Goal: Task Accomplishment & Management: Manage account settings

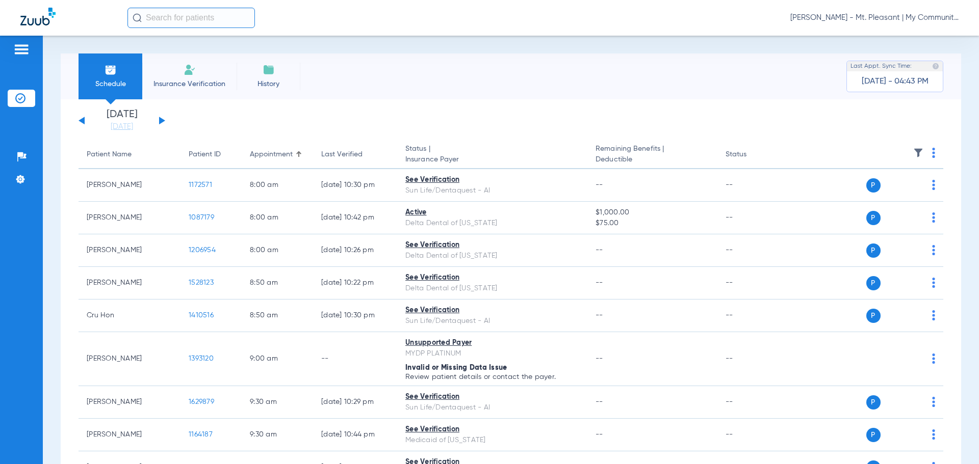
click at [838, 17] on span "[PERSON_NAME] - Mt. Pleasant | My Community Dental Centers" at bounding box center [874, 18] width 168 height 10
click at [902, 43] on button "Account Selection" at bounding box center [920, 36] width 73 height 20
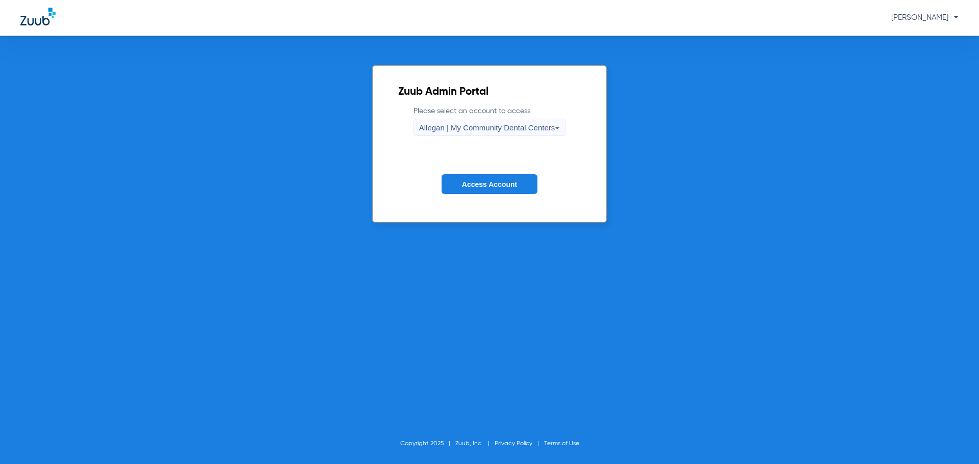
click at [473, 125] on span "Allegan | My Community Dental Centers" at bounding box center [487, 127] width 136 height 9
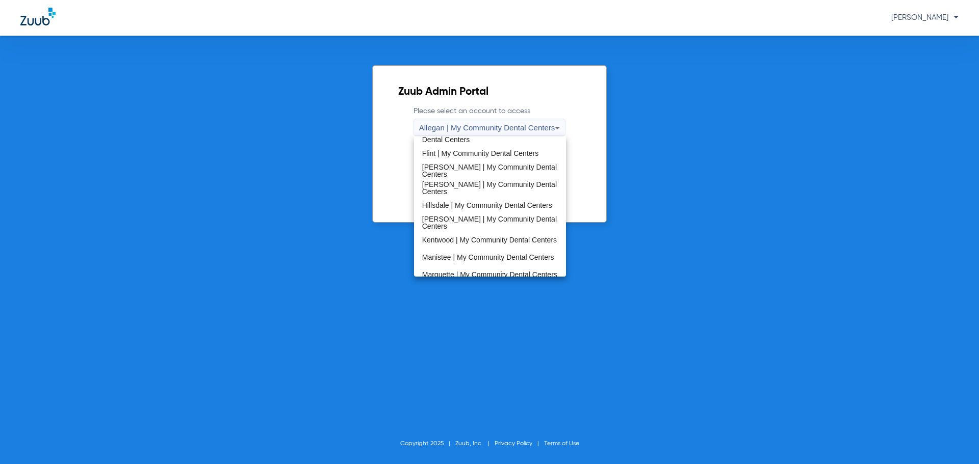
scroll to position [255, 0]
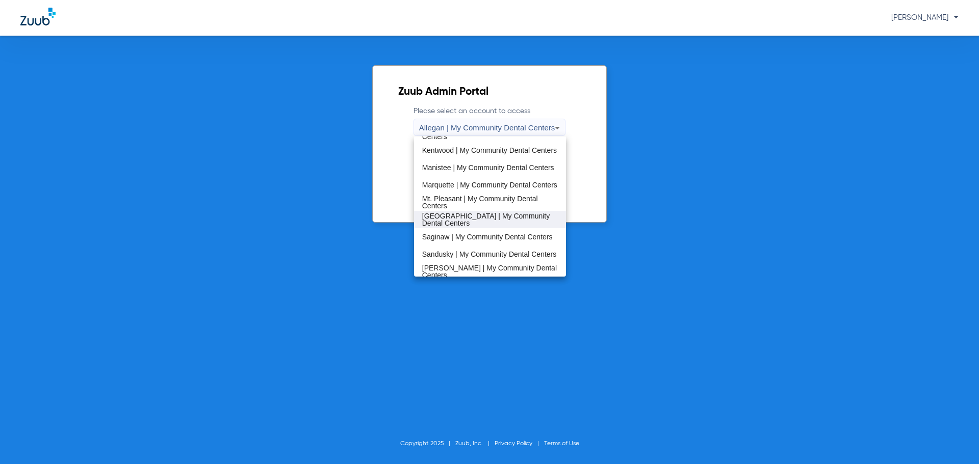
click at [483, 217] on span "[GEOGRAPHIC_DATA] | My Community Dental Centers" at bounding box center [490, 220] width 136 height 14
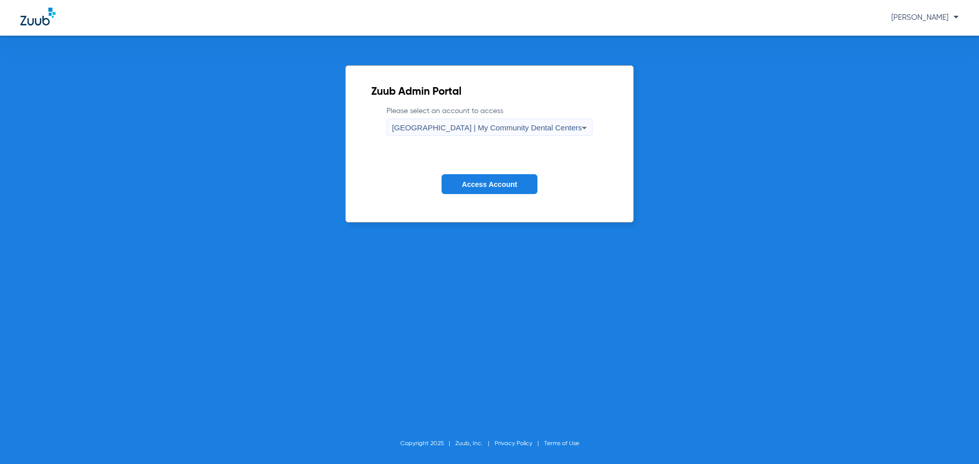
click at [472, 179] on button "Access Account" at bounding box center [490, 184] width 96 height 20
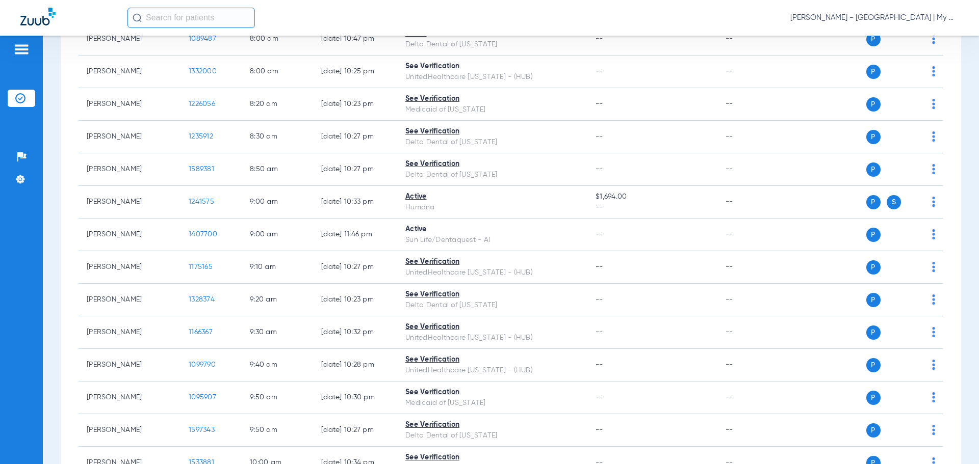
scroll to position [223, 0]
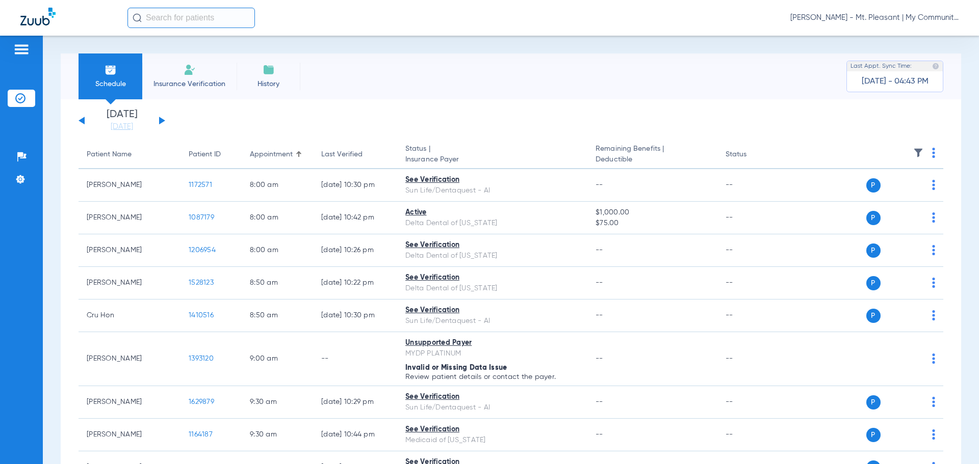
click at [859, 18] on span "[PERSON_NAME] - Mt. Pleasant | My Community Dental Centers" at bounding box center [874, 18] width 168 height 10
click at [904, 39] on span "Account Selection" at bounding box center [920, 36] width 57 height 7
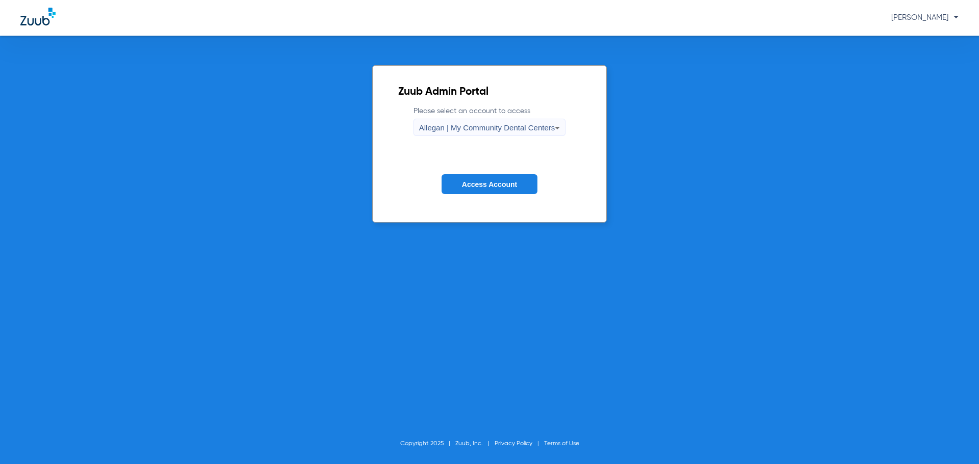
click at [504, 119] on mat-select "Allegan | My Community Dental Centers" at bounding box center [489, 127] width 152 height 17
click at [497, 127] on span "Allegan | My Community Dental Centers" at bounding box center [487, 127] width 136 height 9
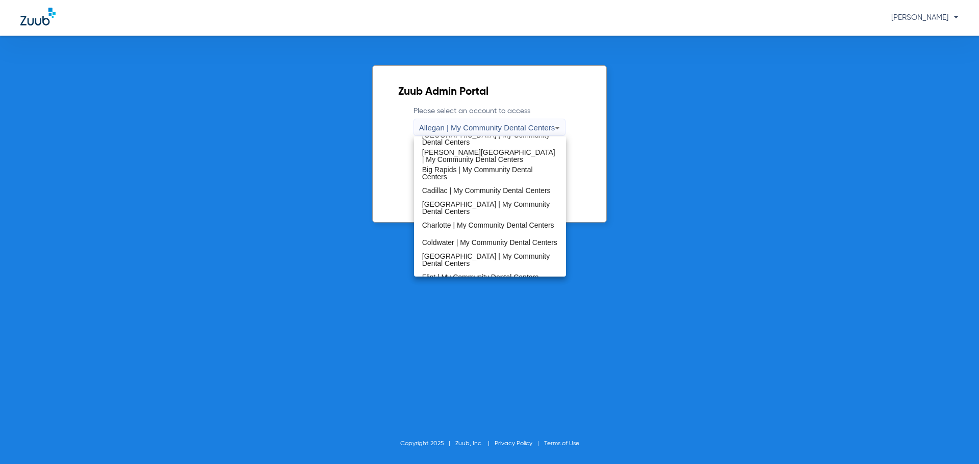
scroll to position [255, 0]
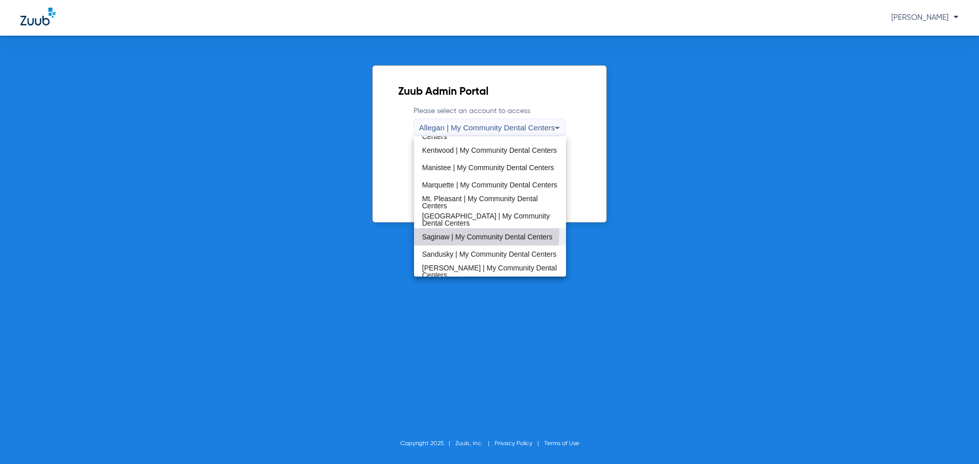
click at [470, 234] on span "Saginaw | My Community Dental Centers" at bounding box center [487, 237] width 131 height 7
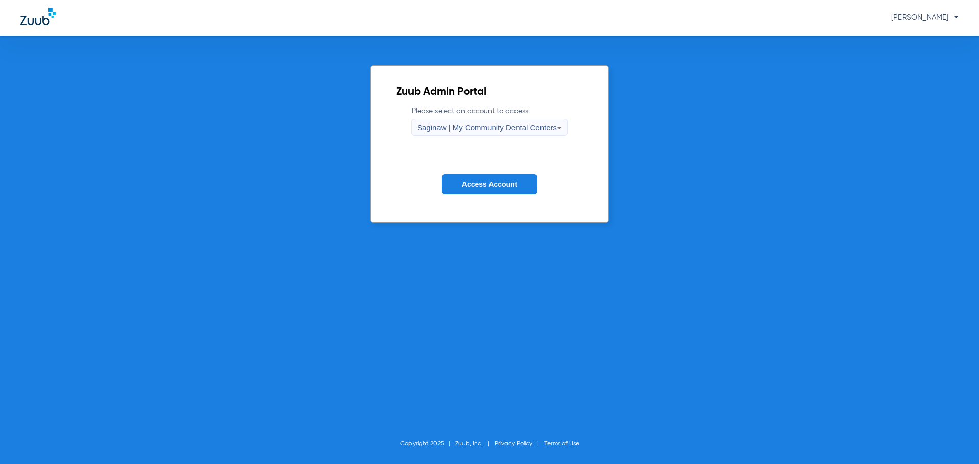
click at [501, 178] on button "Access Account" at bounding box center [490, 184] width 96 height 20
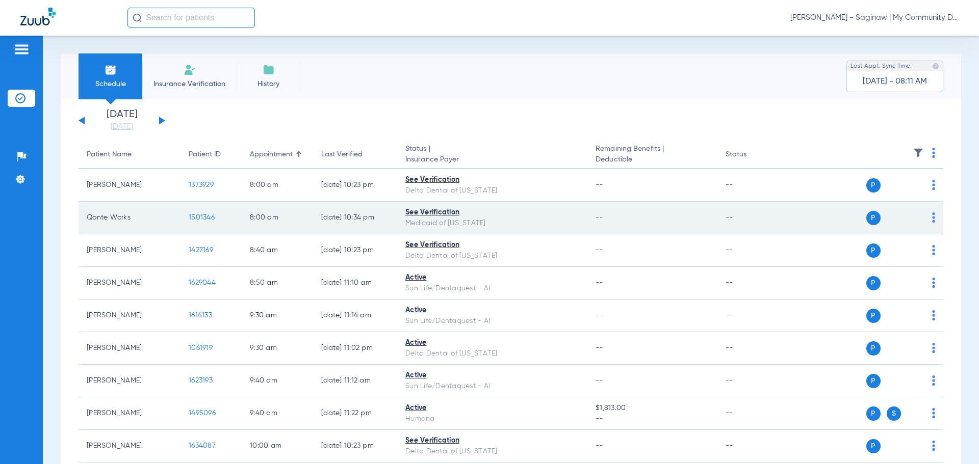
scroll to position [255, 0]
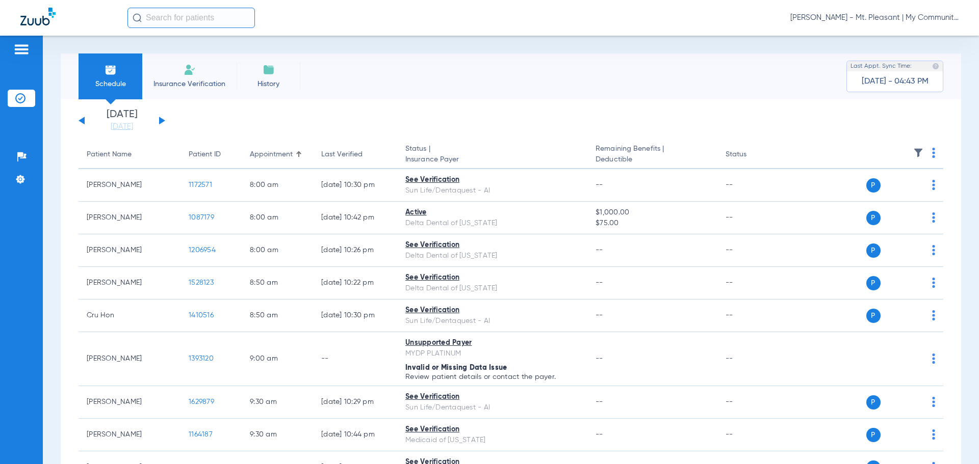
click at [828, 17] on span "[PERSON_NAME] - Mt. Pleasant | My Community Dental Centers" at bounding box center [874, 18] width 168 height 10
click at [895, 38] on span "Account Selection" at bounding box center [920, 36] width 57 height 7
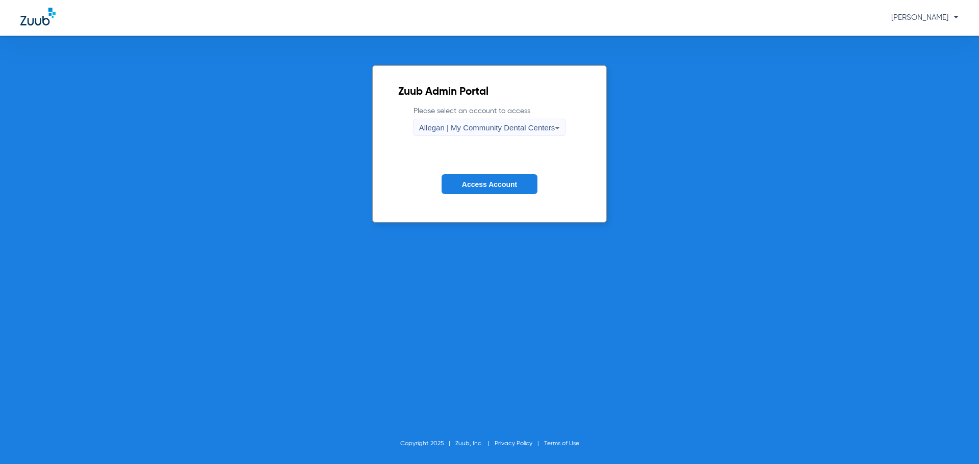
click at [456, 139] on form "Please select an account to access Allegan | My Community Dental Centers Access…" at bounding box center [489, 157] width 183 height 103
click at [462, 132] on span "Allegan | My Community Dental Centers" at bounding box center [487, 127] width 136 height 9
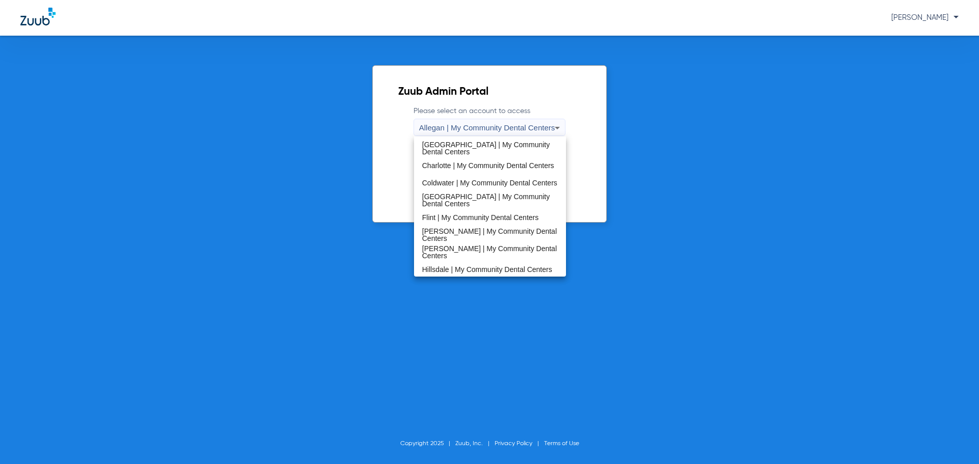
scroll to position [306, 0]
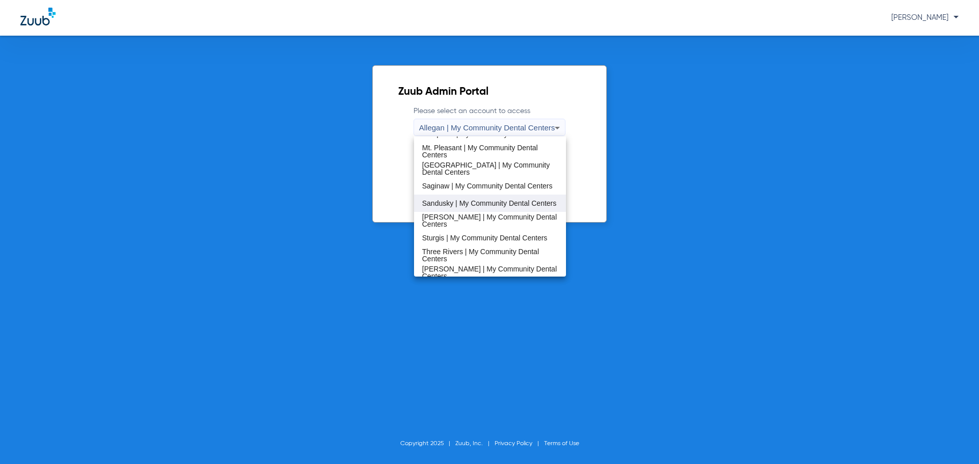
click at [456, 200] on span "Sandusky | My Community Dental Centers" at bounding box center [489, 203] width 135 height 7
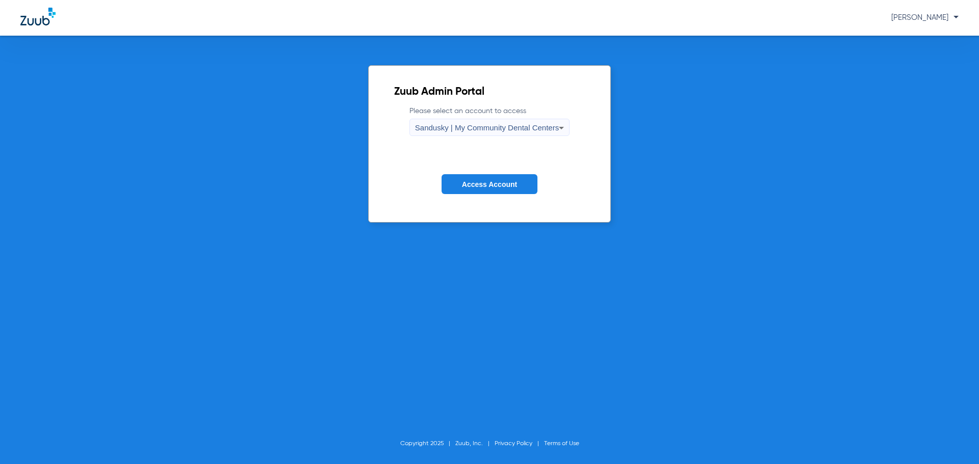
click at [482, 187] on span "Access Account" at bounding box center [489, 184] width 55 height 8
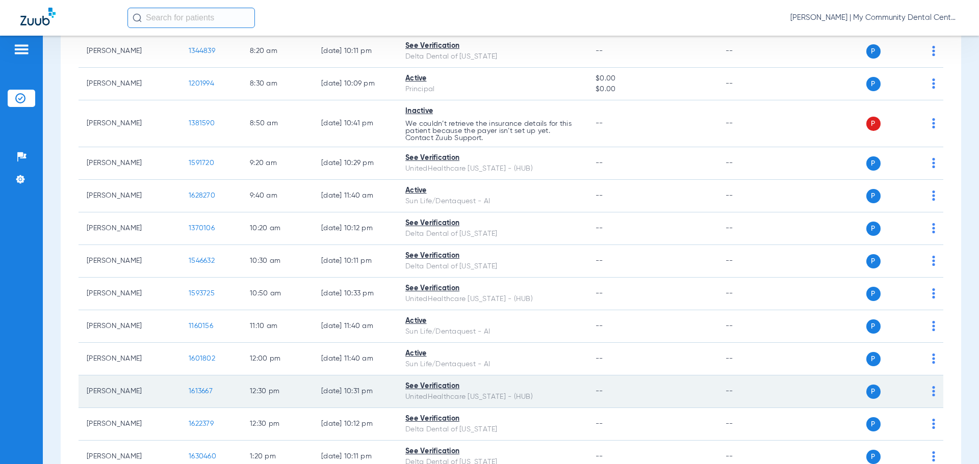
scroll to position [76, 0]
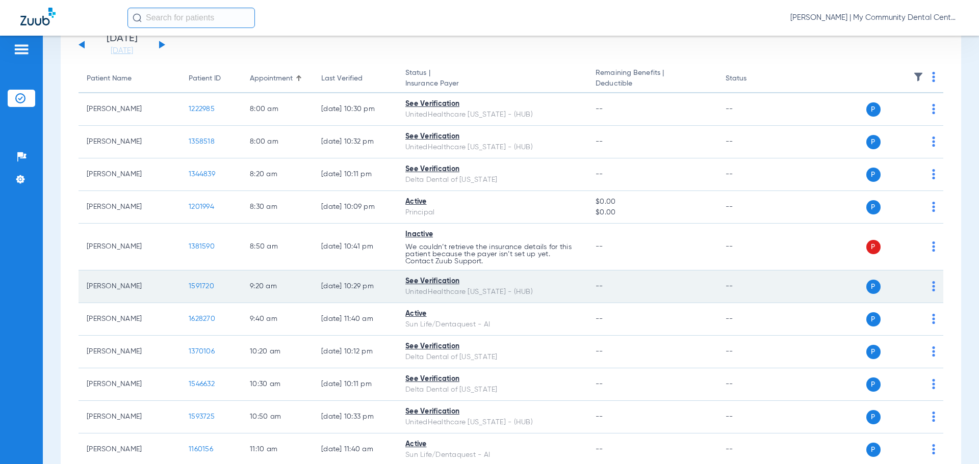
click at [209, 287] on span "1591720" at bounding box center [201, 286] width 25 height 7
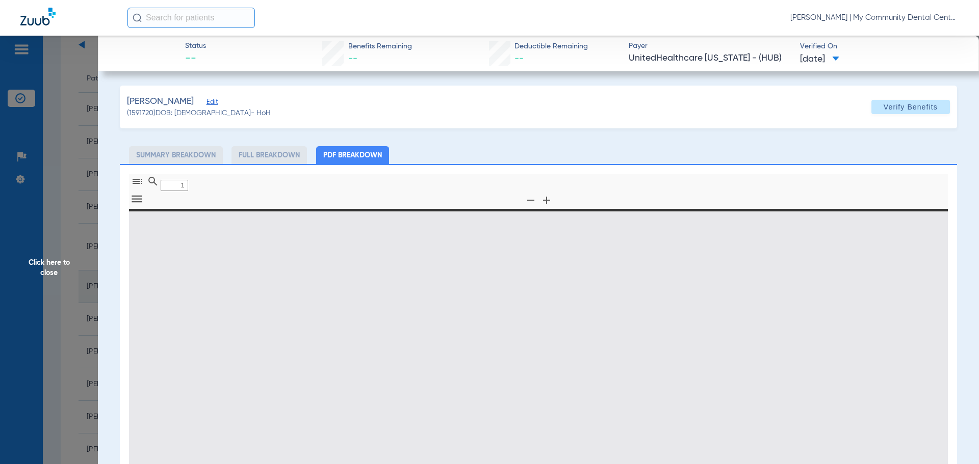
type input "0"
select select "page-width"
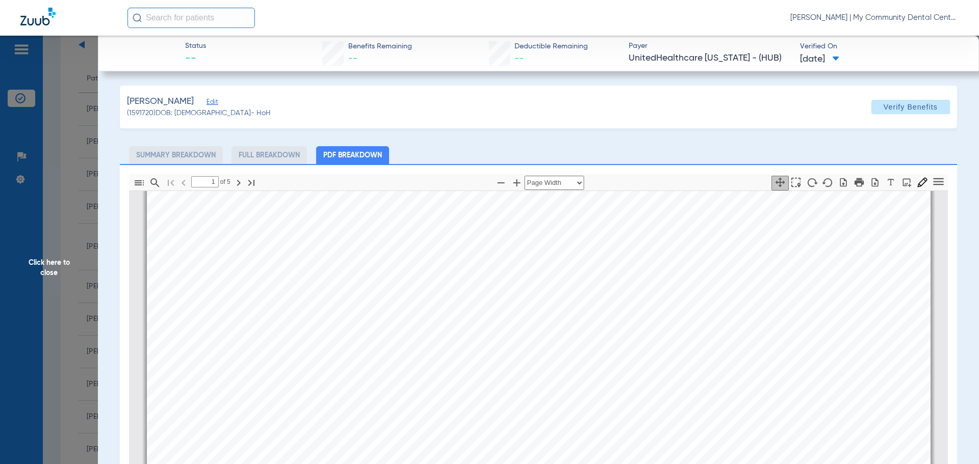
scroll to position [260, 0]
type input "2"
click at [98, 308] on app-member-insurance-verification-view "Status -- Benefits Remaining -- Deductible Remaining -- Payer UnitedHealthcare …" at bounding box center [538, 342] width 881 height 612
click at [26, 170] on span "Click here to close" at bounding box center [49, 268] width 98 height 464
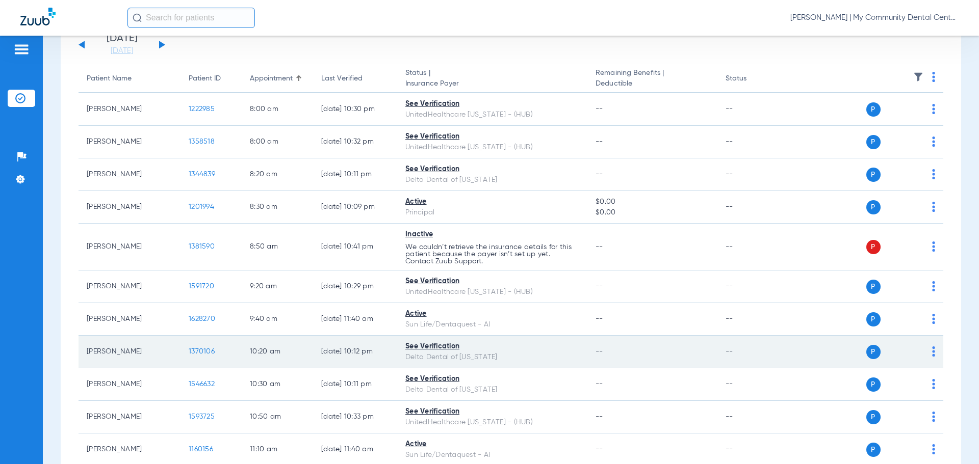
click at [204, 358] on td "1370106" at bounding box center [210, 352] width 61 height 33
click at [205, 354] on span "1370106" at bounding box center [202, 351] width 26 height 7
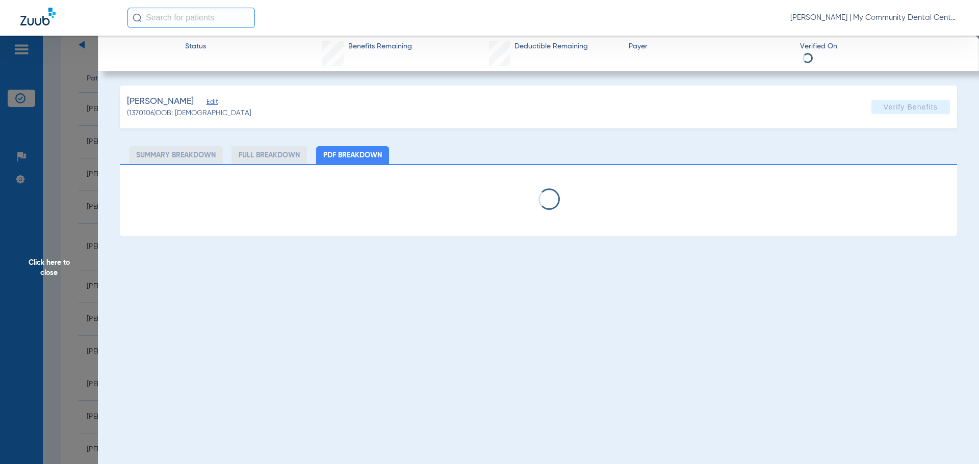
select select "page-width"
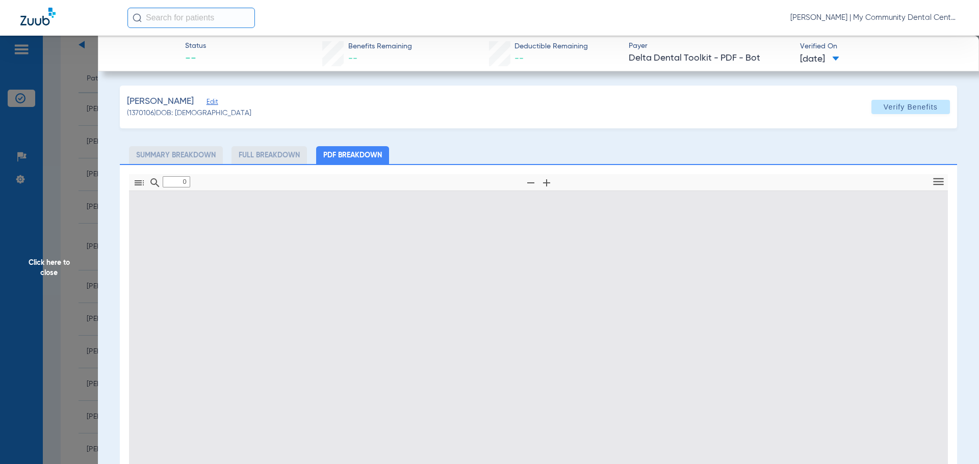
type input "1"
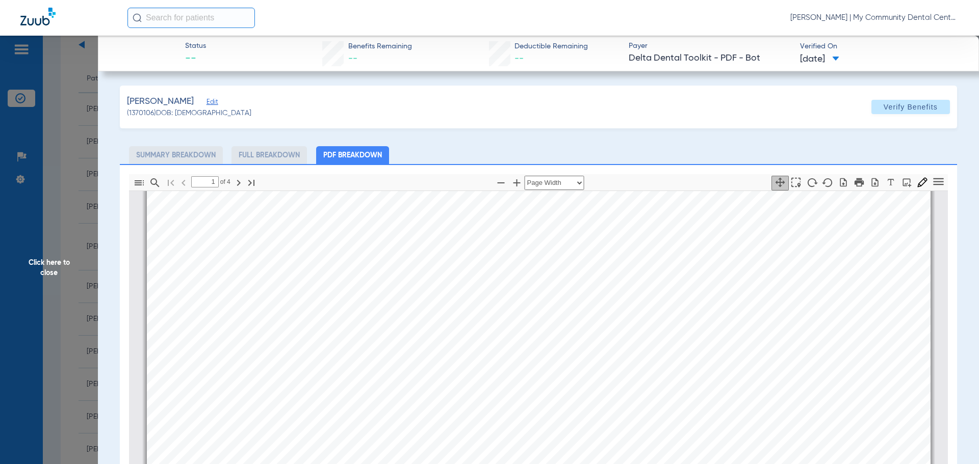
scroll to position [56, 0]
click at [30, 93] on span "Click here to close" at bounding box center [49, 268] width 98 height 464
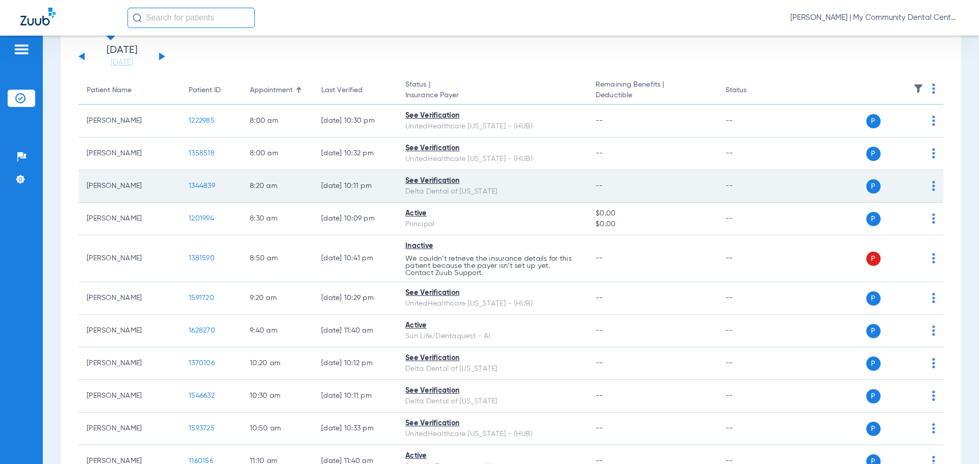
scroll to position [0, 0]
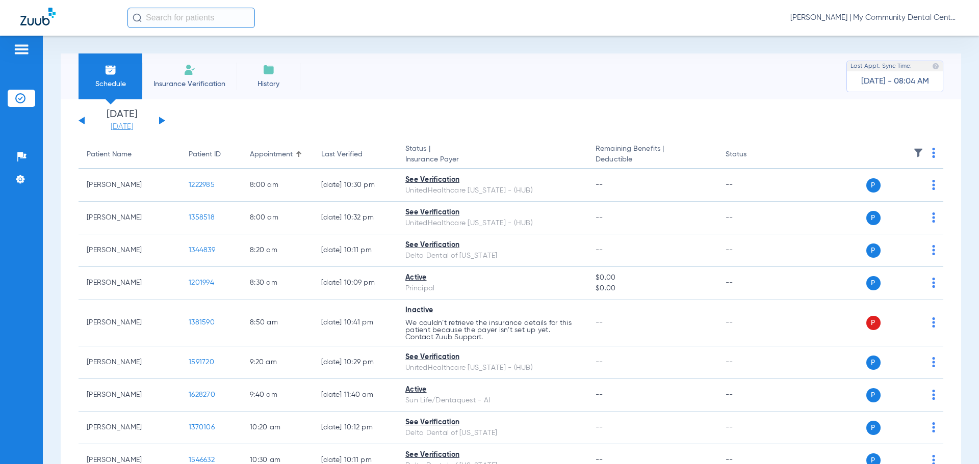
click at [118, 129] on link "[DATE]" at bounding box center [121, 127] width 61 height 10
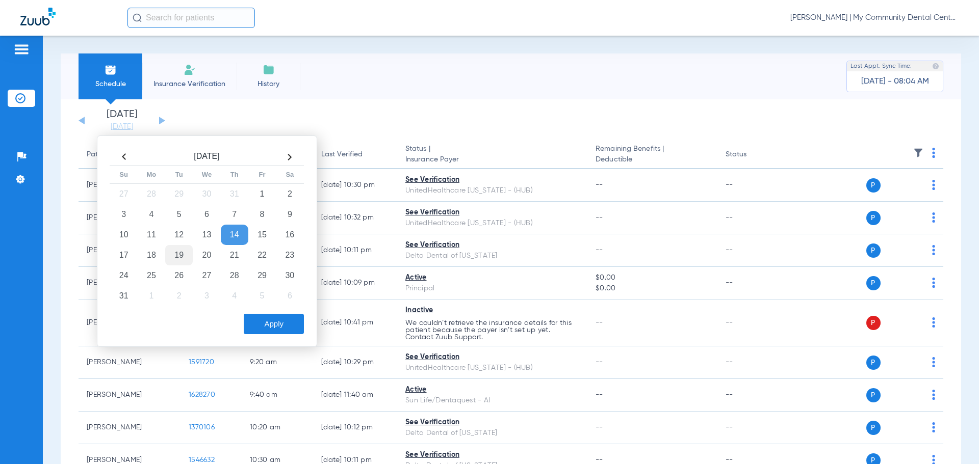
click at [172, 253] on td "19" at bounding box center [179, 255] width 28 height 20
click at [276, 311] on div "Apply" at bounding box center [206, 321] width 196 height 25
click at [278, 322] on button "Apply" at bounding box center [274, 324] width 60 height 20
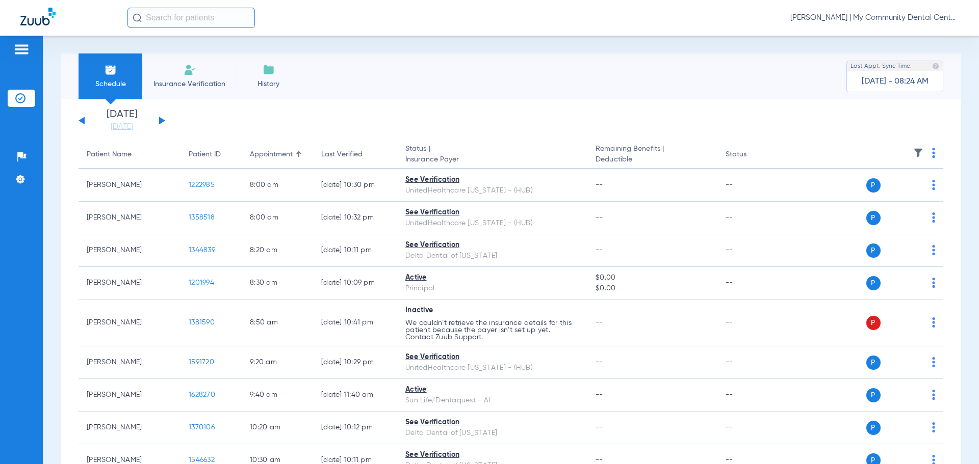
click at [829, 22] on span "[PERSON_NAME] | My Community Dental Centers" at bounding box center [874, 18] width 168 height 10
click at [915, 38] on span "Account Selection" at bounding box center [920, 36] width 57 height 7
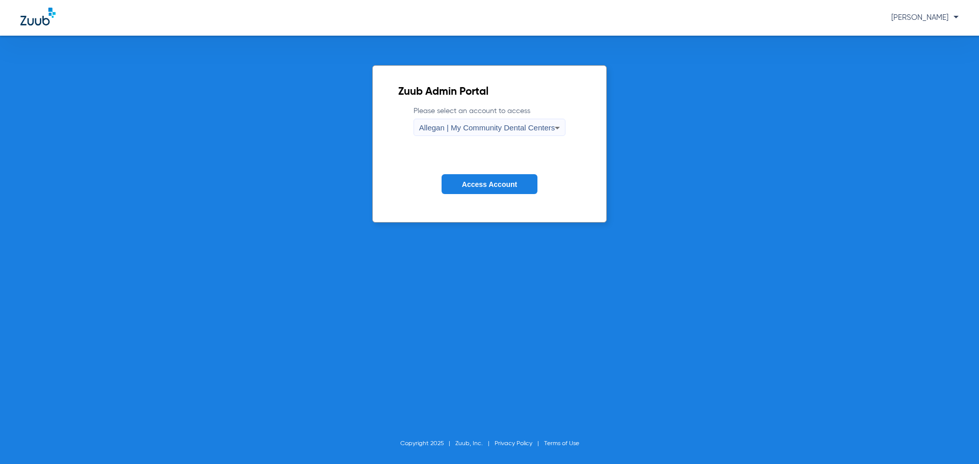
click at [501, 119] on div "Allegan | My Community Dental Centers" at bounding box center [487, 127] width 136 height 17
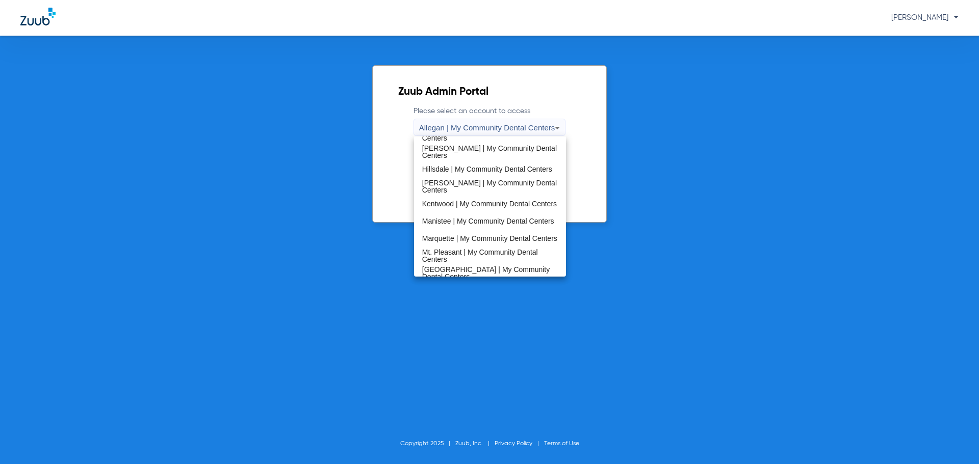
scroll to position [175, 0]
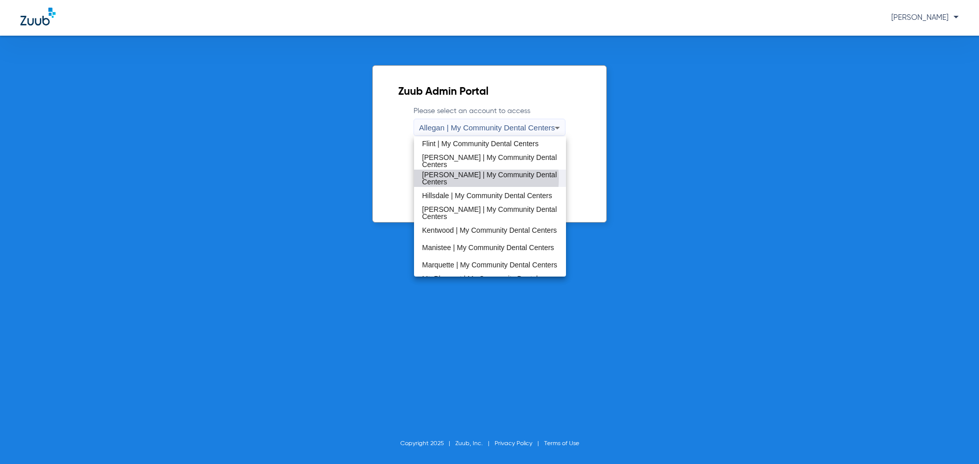
click at [455, 178] on span "[PERSON_NAME] | My Community Dental Centers" at bounding box center [490, 178] width 136 height 14
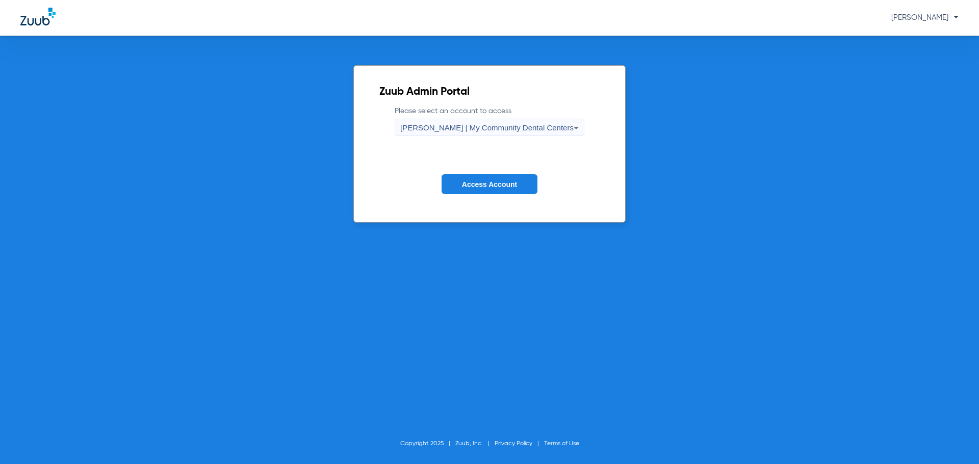
click at [468, 178] on button "Access Account" at bounding box center [490, 184] width 96 height 20
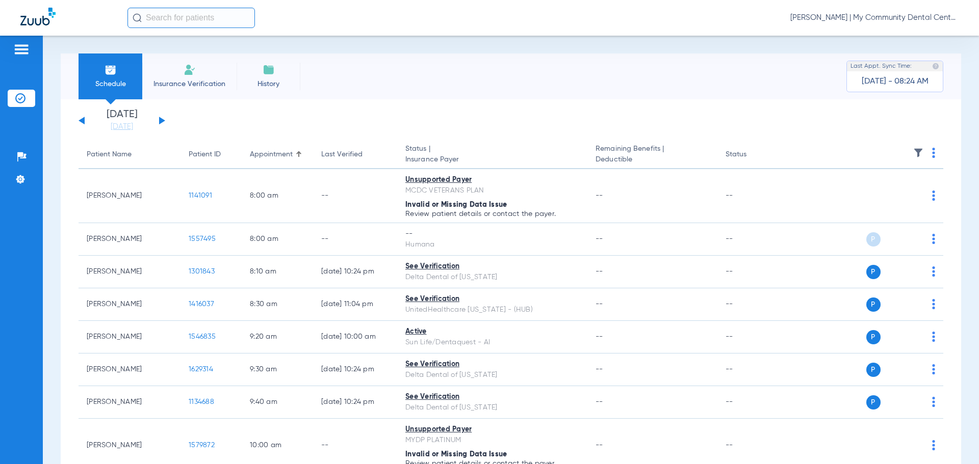
drag, startPoint x: 119, startPoint y: 130, endPoint x: 215, endPoint y: 153, distance: 98.7
click at [120, 129] on link "[DATE]" at bounding box center [121, 127] width 61 height 10
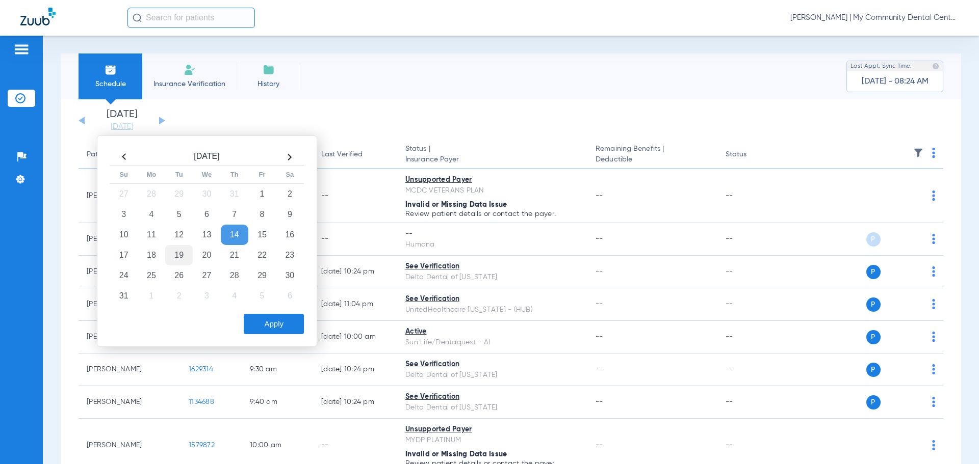
click at [180, 248] on td "19" at bounding box center [179, 255] width 28 height 20
click at [265, 324] on button "Apply" at bounding box center [274, 324] width 60 height 20
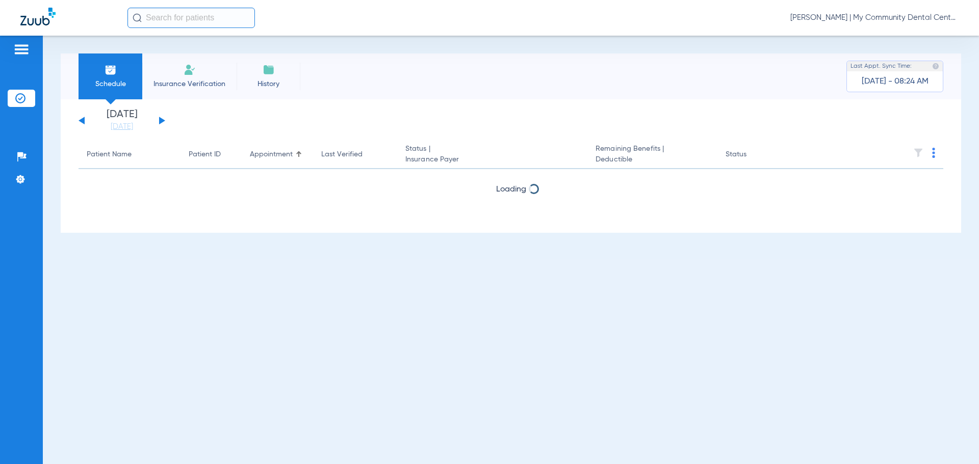
click at [744, 61] on div "Schedule Insurance Verification History Last Appt. Sync Time: Today - 08:24 AM" at bounding box center [511, 77] width 900 height 46
click at [424, 40] on div "Schedule Insurance Verification History Last Appt. Sync Time: Today - 08:24 AM …" at bounding box center [511, 250] width 936 height 429
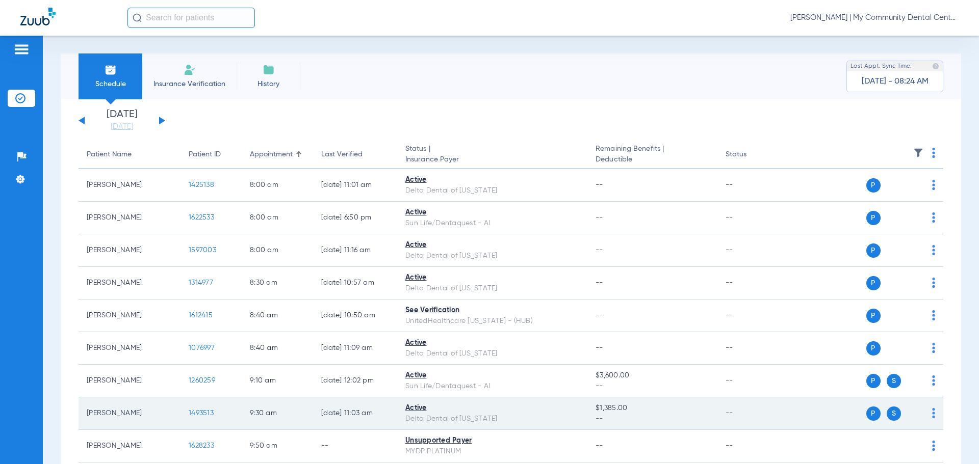
drag, startPoint x: 221, startPoint y: 405, endPoint x: 347, endPoint y: 412, distance: 126.6
click at [347, 412] on tr "Patrick Kelly 1493513 9:30 AM 08/13/25 11:03 AM Active Delta Dental of Michigan…" at bounding box center [511, 414] width 865 height 33
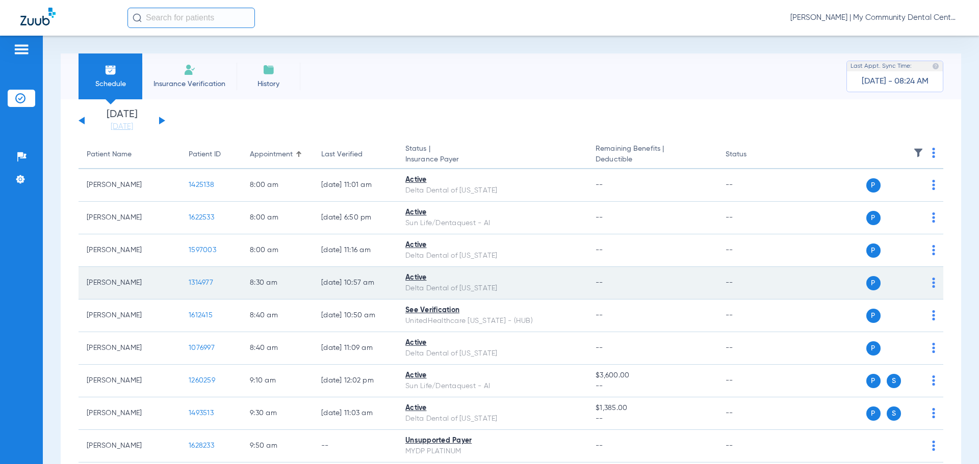
click at [727, 271] on td "--" at bounding box center [751, 283] width 69 height 33
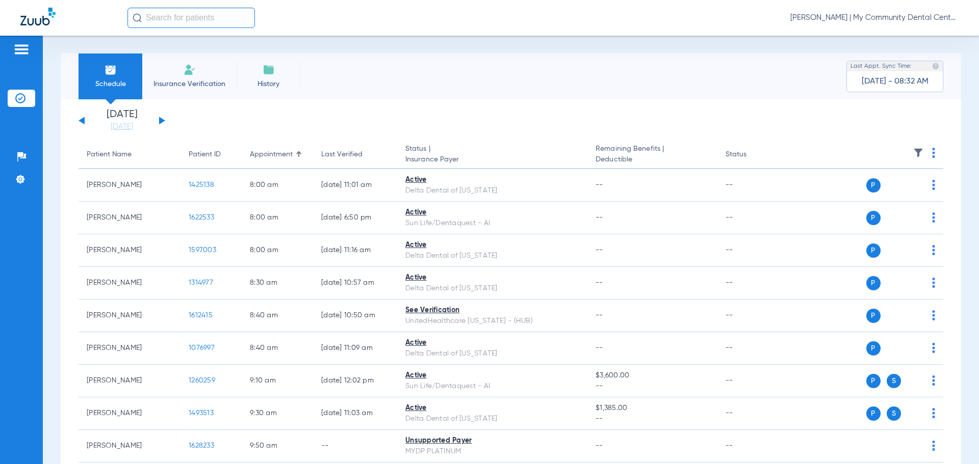
click at [913, 151] on img at bounding box center [918, 153] width 10 height 10
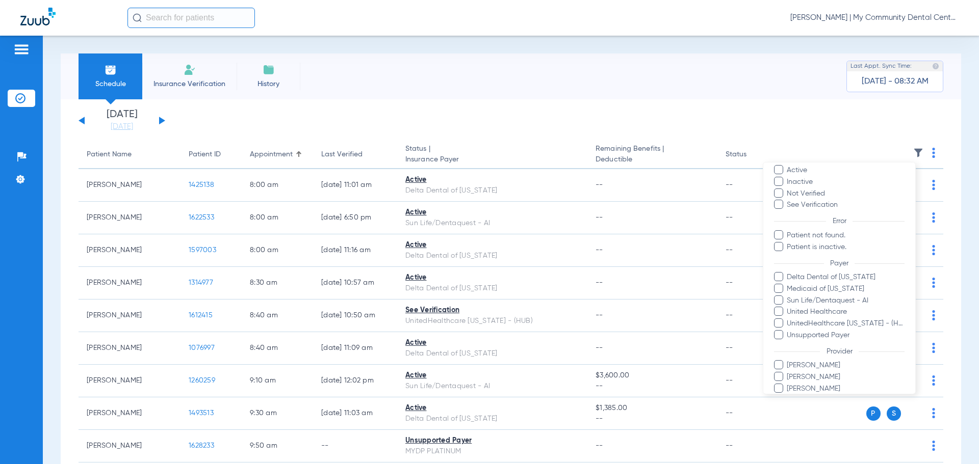
scroll to position [93, 0]
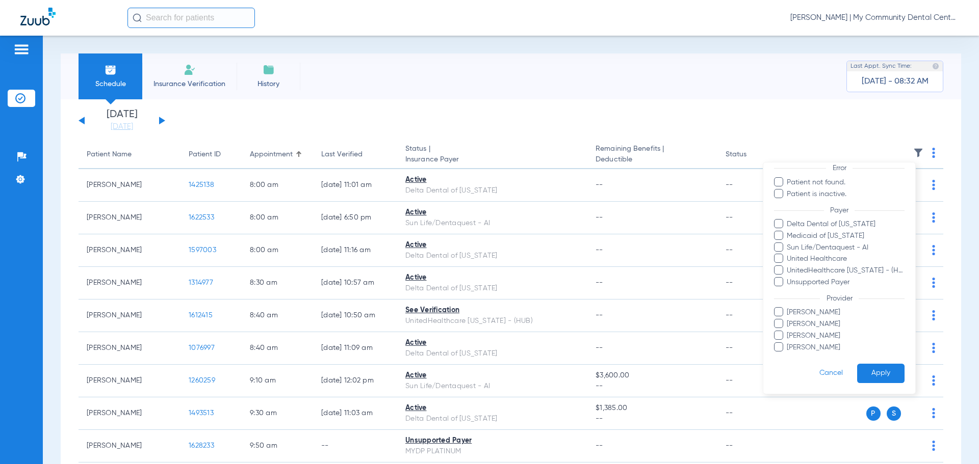
click at [820, 323] on span "Carrie Wasson" at bounding box center [845, 324] width 118 height 11
click at [788, 331] on input "Carrie Wasson" at bounding box center [788, 331] width 0 height 0
click at [871, 371] on button "Apply" at bounding box center [880, 374] width 47 height 20
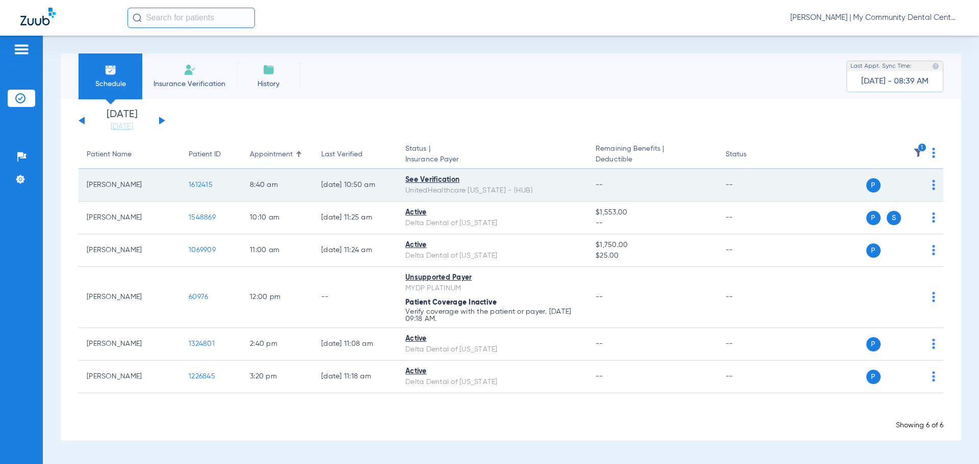
click at [206, 185] on span "1612415" at bounding box center [201, 184] width 24 height 7
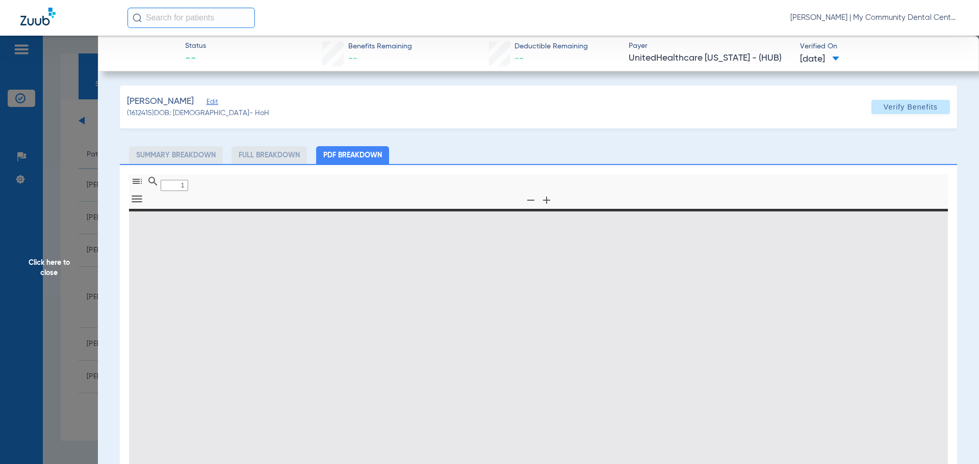
type input "0"
select select "page-width"
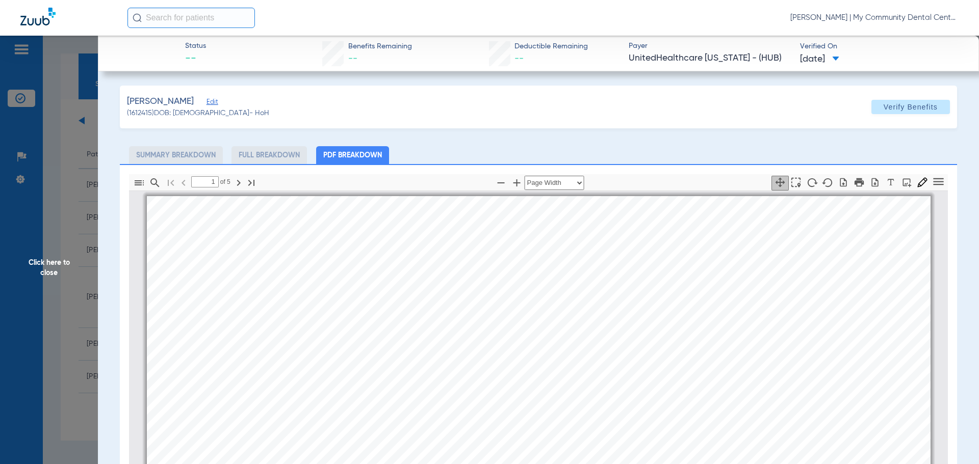
scroll to position [5, 0]
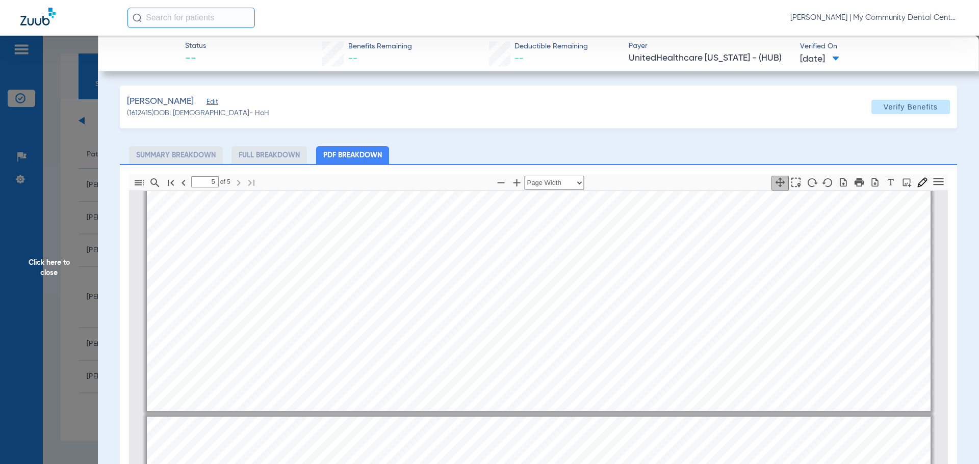
type input "4"
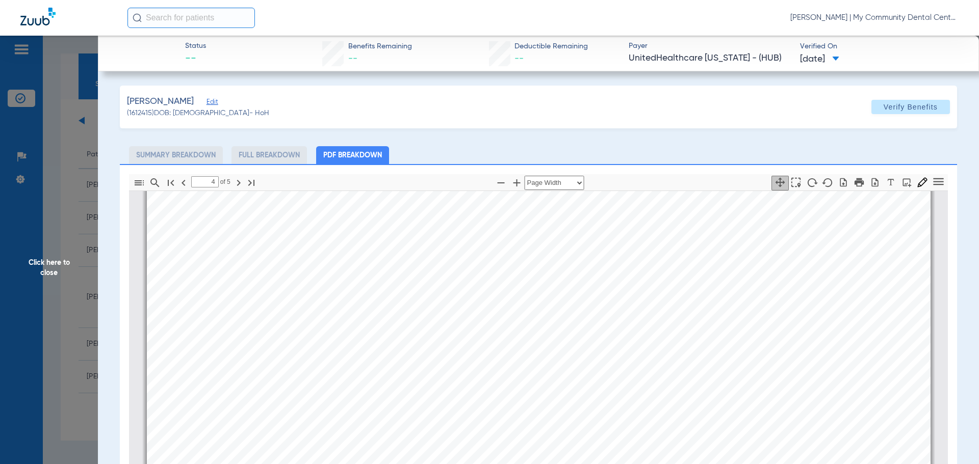
scroll to position [3370, 0]
click at [66, 221] on span "Click here to close" at bounding box center [49, 268] width 98 height 464
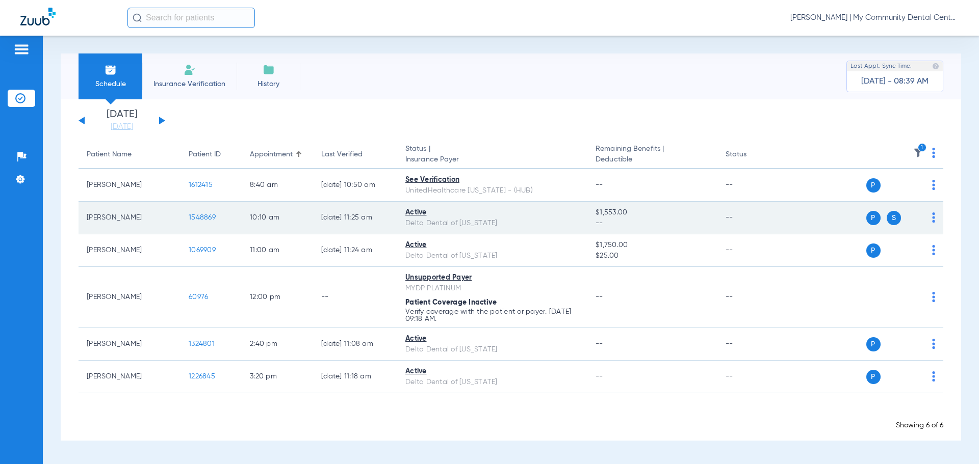
drag, startPoint x: 169, startPoint y: 221, endPoint x: 186, endPoint y: 218, distance: 16.6
click at [173, 221] on td "Amber Barwick" at bounding box center [130, 218] width 102 height 33
click at [196, 217] on span "1548869" at bounding box center [202, 217] width 27 height 7
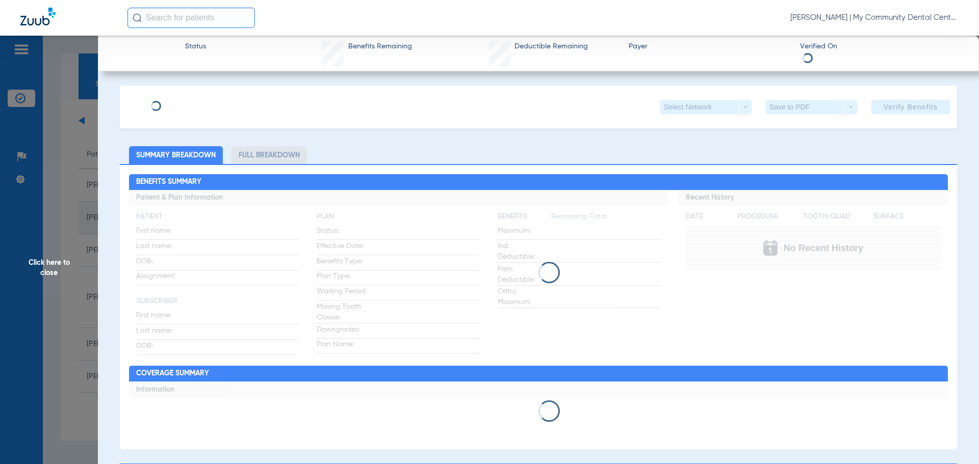
click at [79, 431] on app-side-panel-drawer "Click here to close Status Benefits Remaining Deductible Remaining Payer Verifi…" at bounding box center [79, 431] width 0 height 0
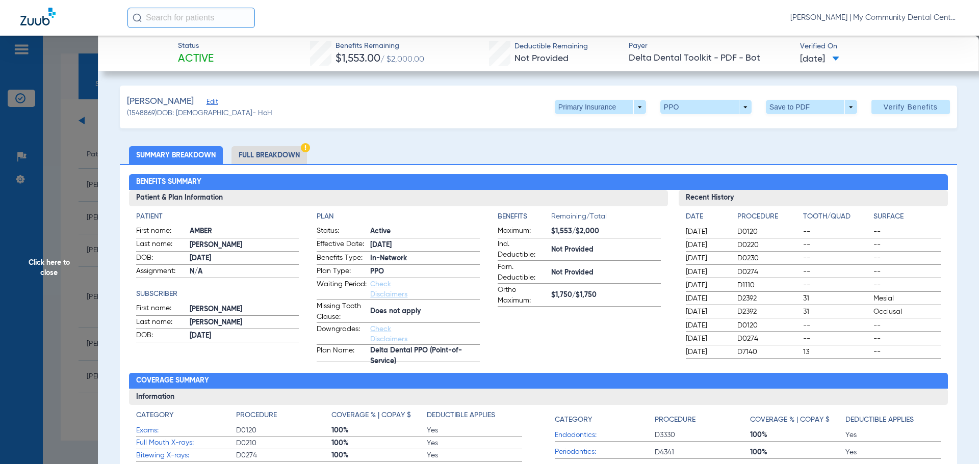
click at [63, 243] on span "Click here to close" at bounding box center [49, 268] width 98 height 464
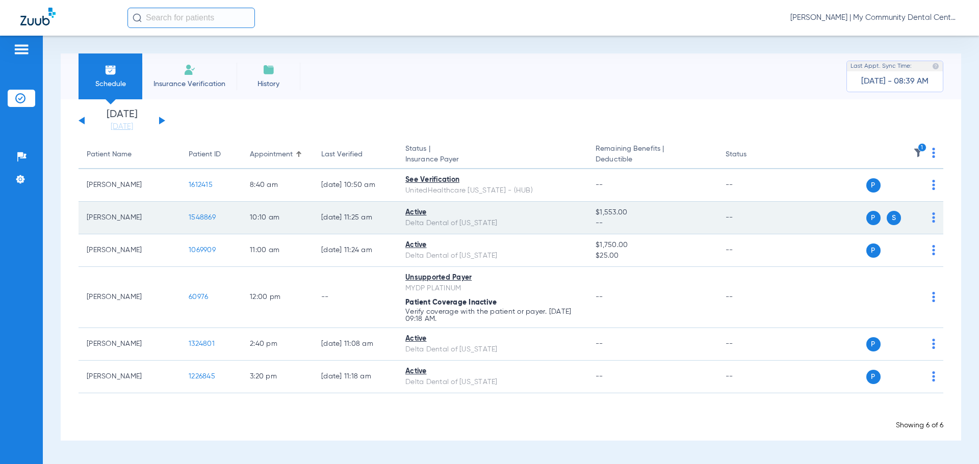
click at [197, 217] on span "1548869" at bounding box center [202, 217] width 27 height 7
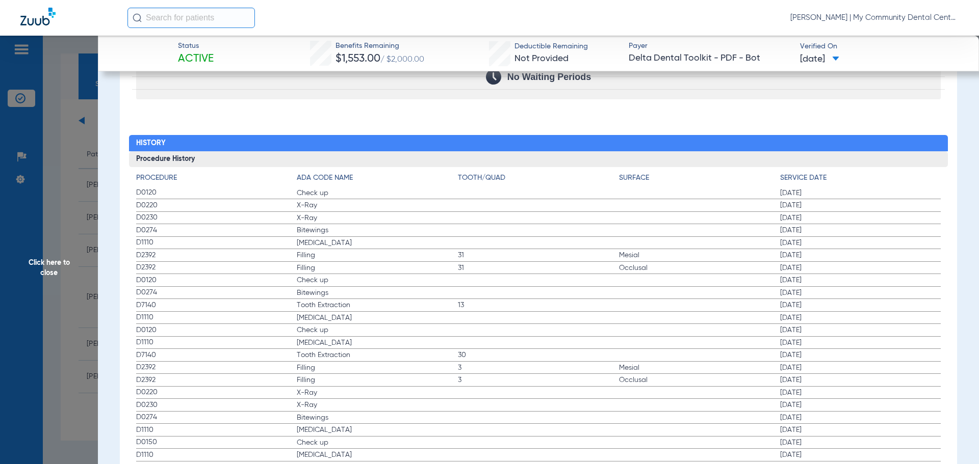
scroll to position [1128, 0]
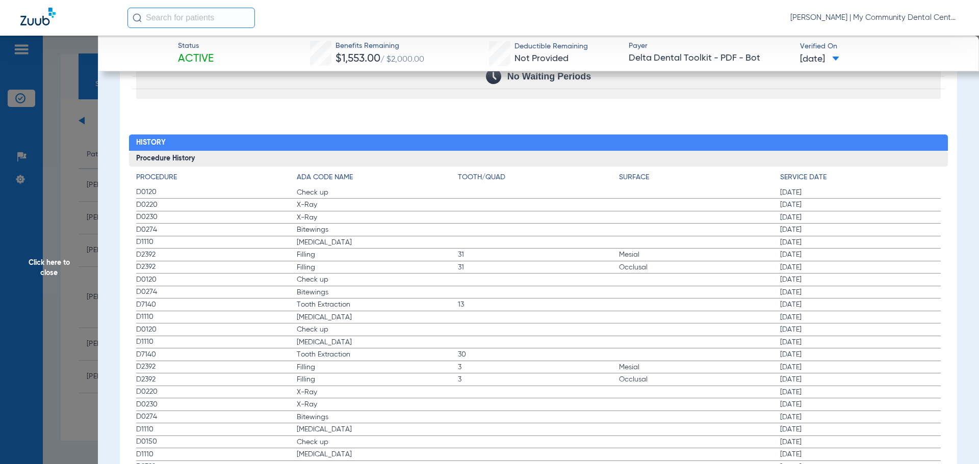
drag, startPoint x: 138, startPoint y: 194, endPoint x: 828, endPoint y: 245, distance: 692.2
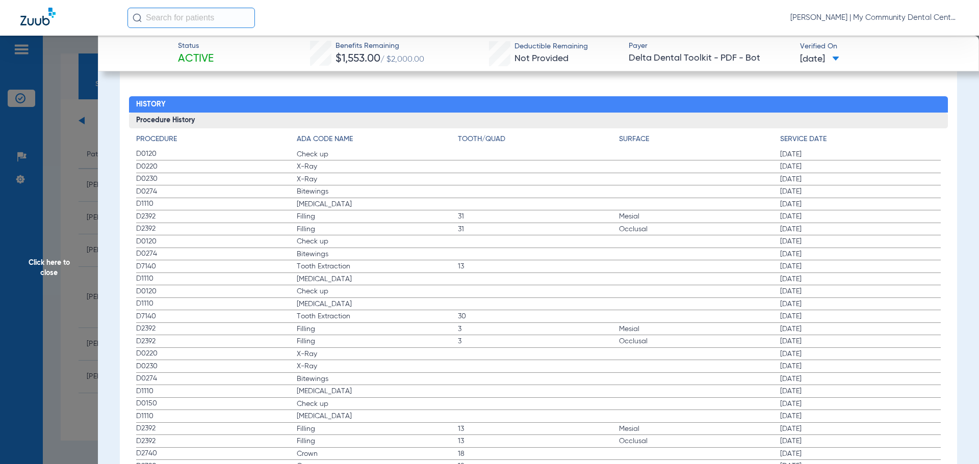
scroll to position [1230, 0]
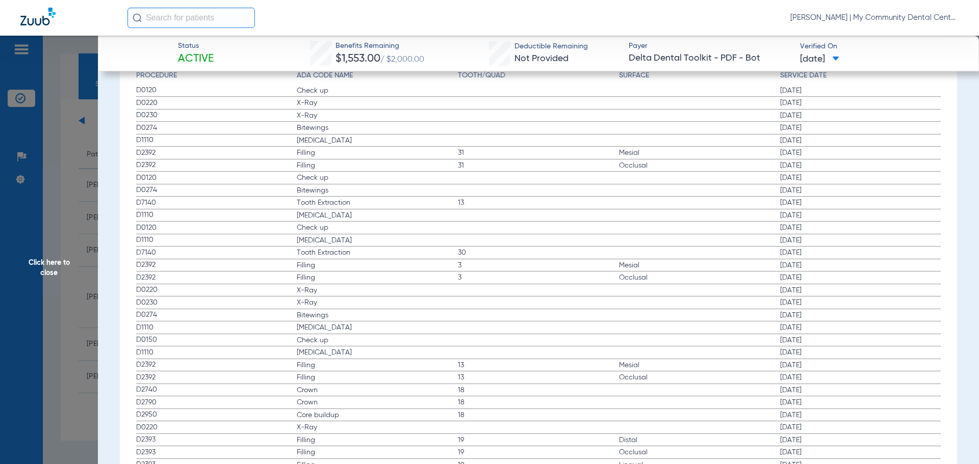
drag, startPoint x: 282, startPoint y: 179, endPoint x: 502, endPoint y: 202, distance: 220.9
click at [335, 321] on span "Bitewings" at bounding box center [377, 315] width 161 height 10
click at [87, 239] on span "Click here to close" at bounding box center [49, 268] width 98 height 464
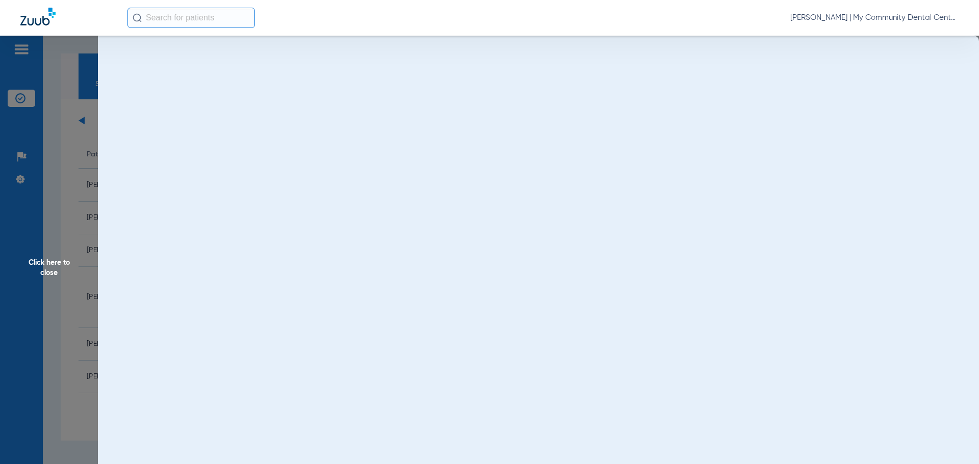
scroll to position [0, 0]
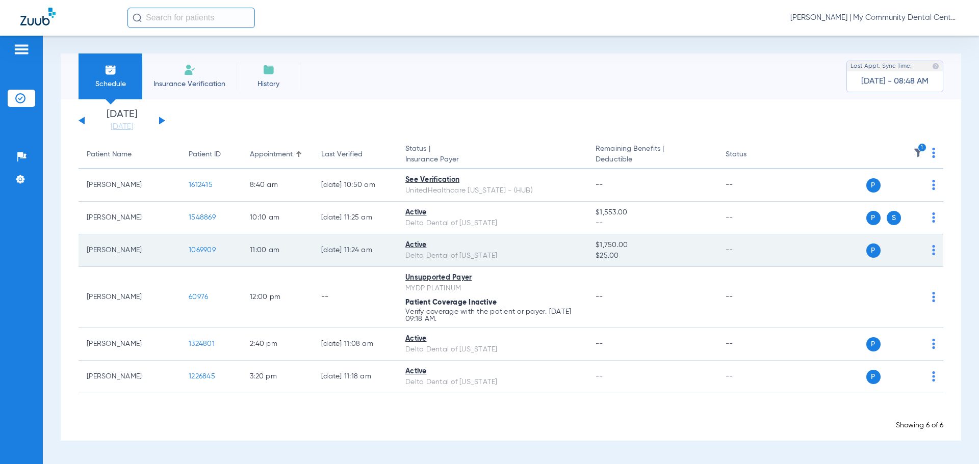
click at [200, 245] on td "1069909" at bounding box center [210, 251] width 61 height 33
click at [204, 249] on span "1069909" at bounding box center [202, 250] width 27 height 7
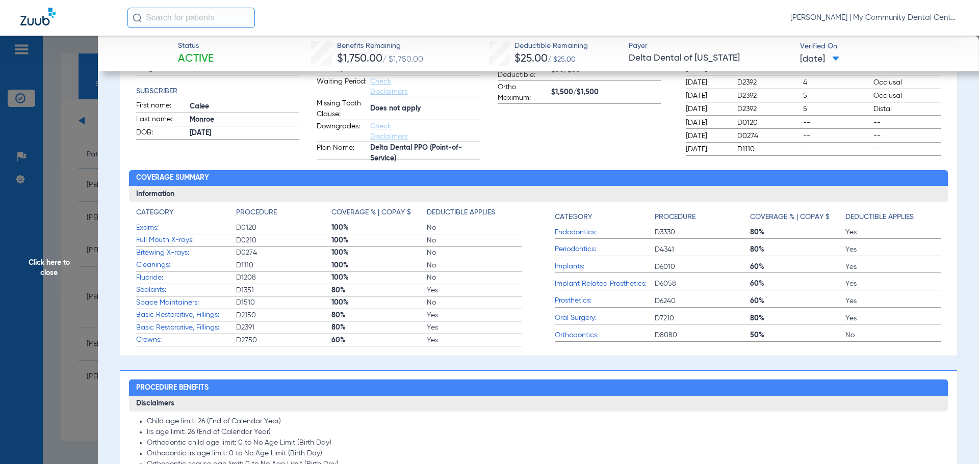
scroll to position [202, 0]
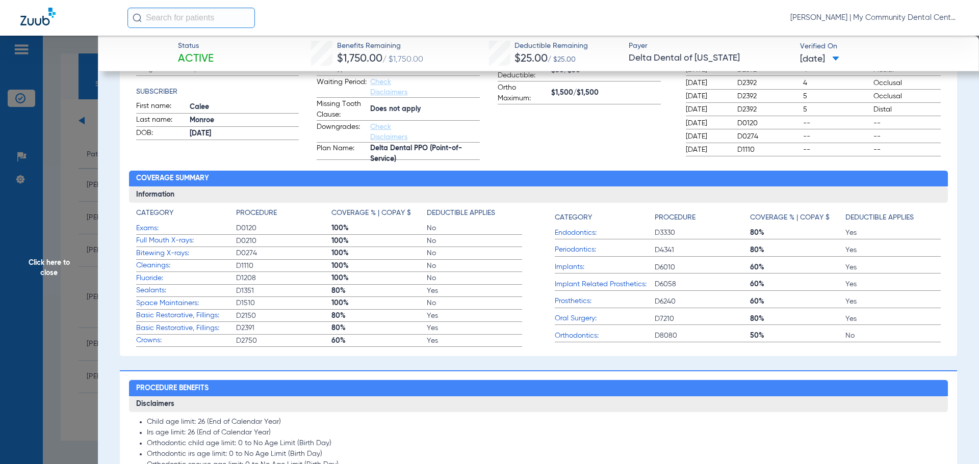
click at [85, 222] on span "Click here to close" at bounding box center [49, 268] width 98 height 464
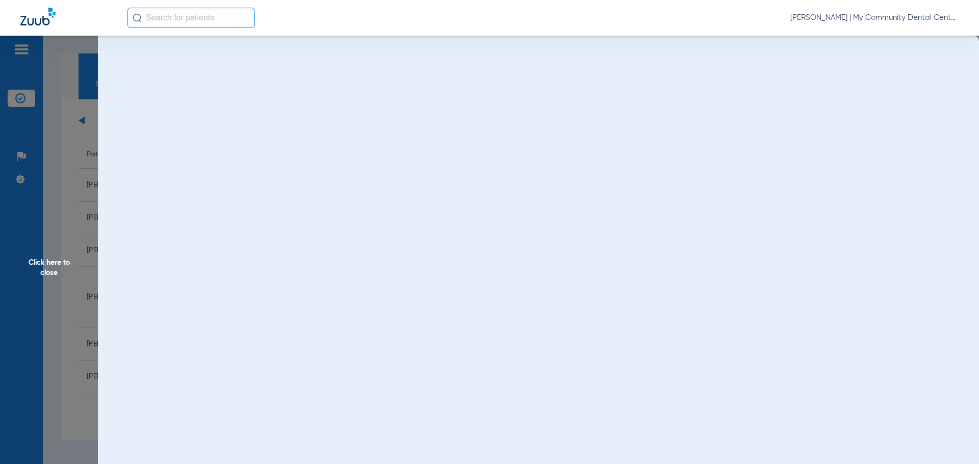
scroll to position [0, 0]
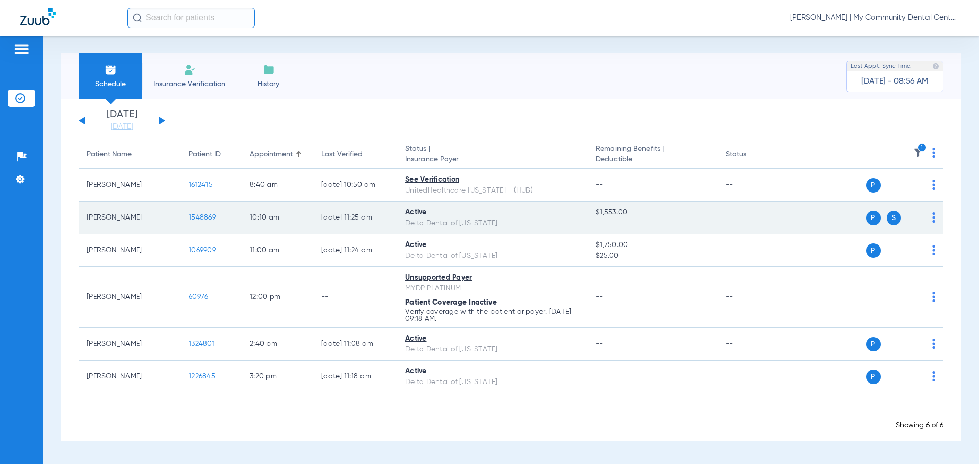
click at [214, 223] on td "1548869" at bounding box center [210, 218] width 61 height 33
click at [214, 216] on span "1548869" at bounding box center [202, 217] width 27 height 7
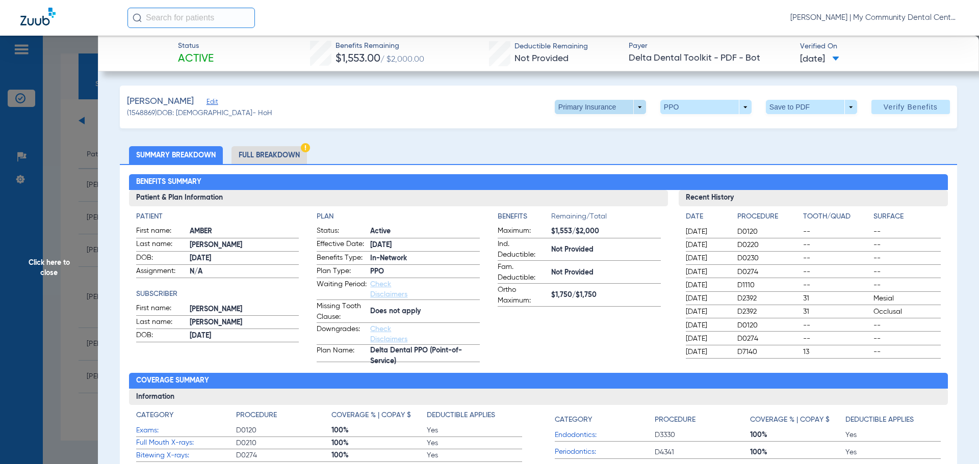
click at [599, 107] on span at bounding box center [600, 107] width 24 height 24
click at [591, 144] on span "Secondary Insurance" at bounding box center [589, 147] width 67 height 7
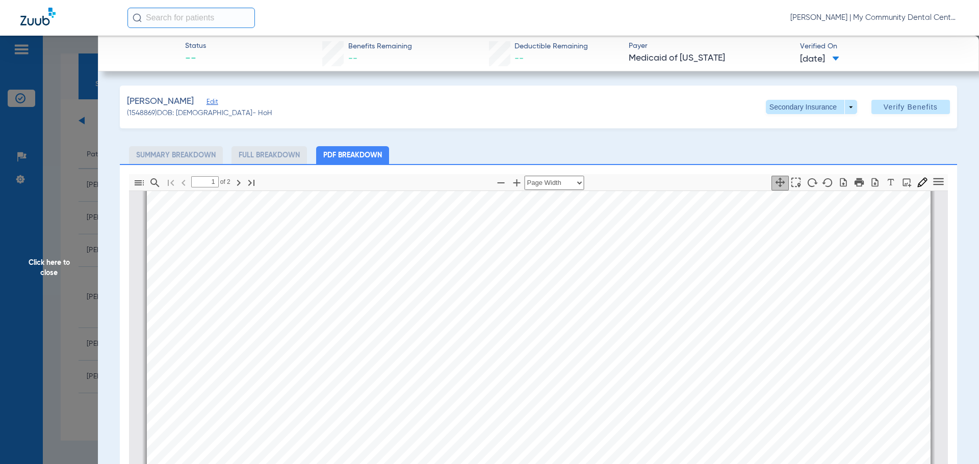
type input "2"
click at [16, 296] on span "Click here to close" at bounding box center [49, 268] width 98 height 464
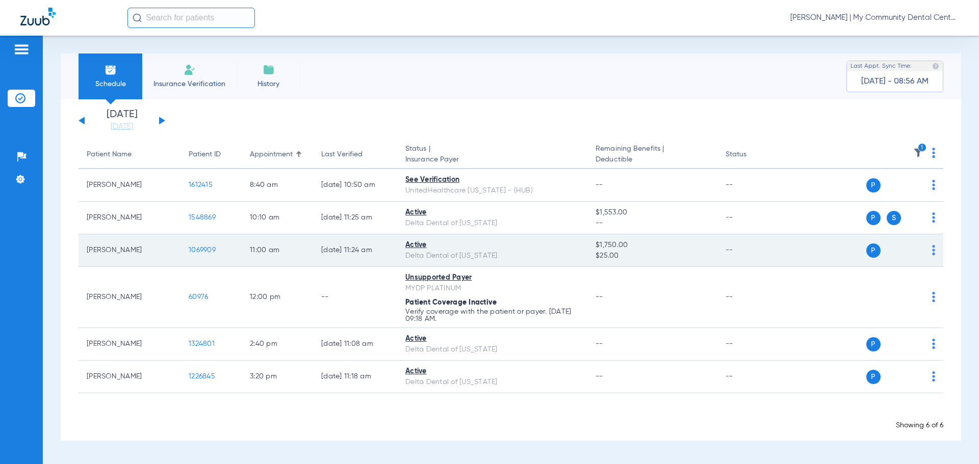
click at [202, 250] on span "1069909" at bounding box center [202, 250] width 27 height 7
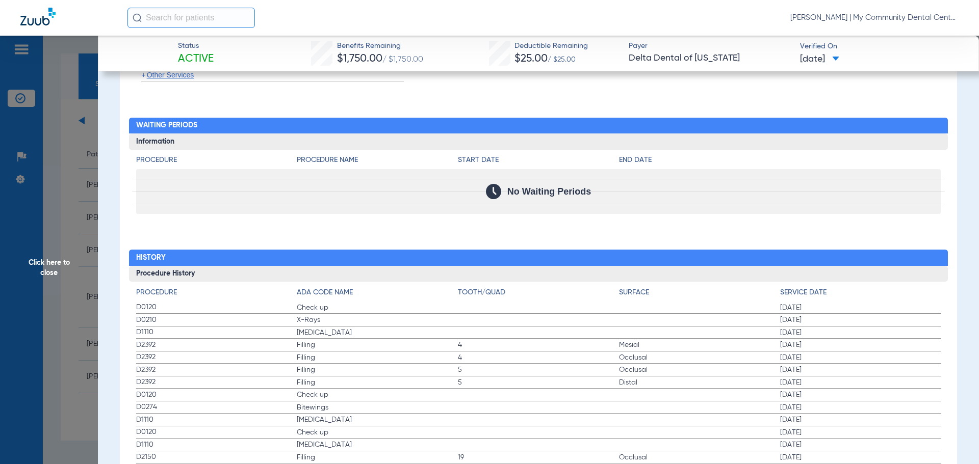
scroll to position [1122, 0]
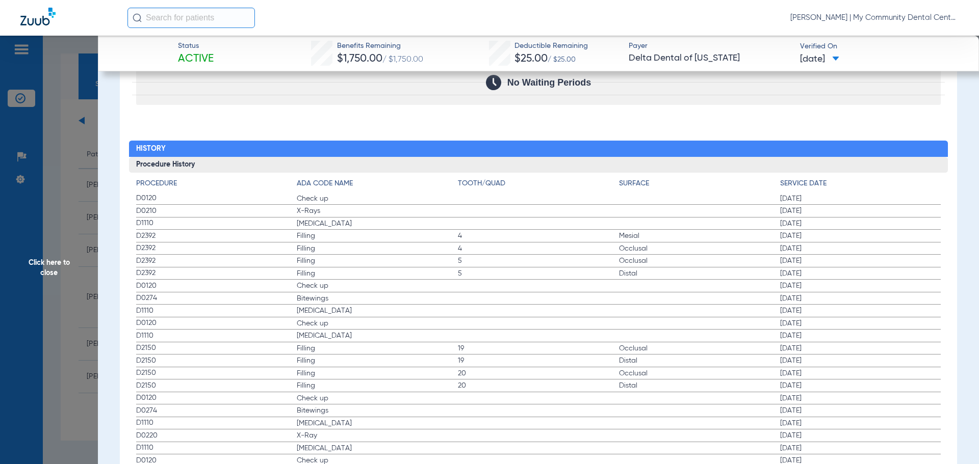
drag, startPoint x: 135, startPoint y: 197, endPoint x: 431, endPoint y: 232, distance: 298.2
click at [44, 153] on span "Click here to close" at bounding box center [49, 268] width 98 height 464
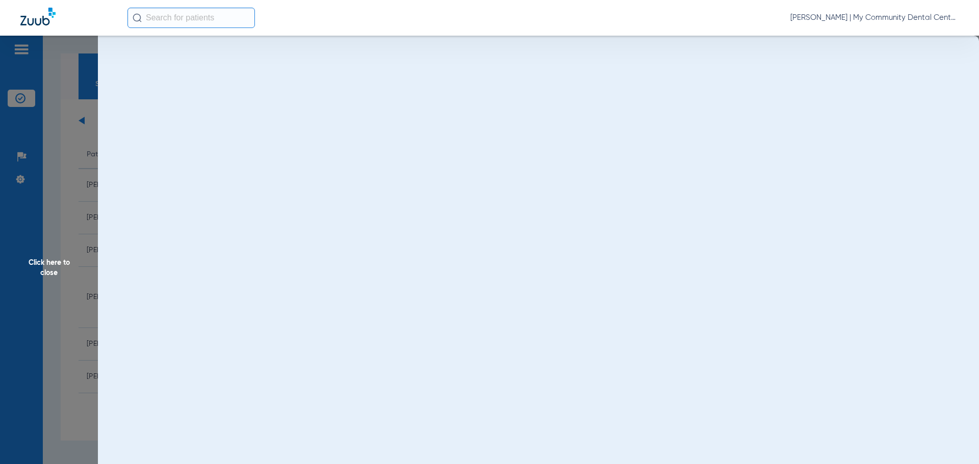
scroll to position [0, 0]
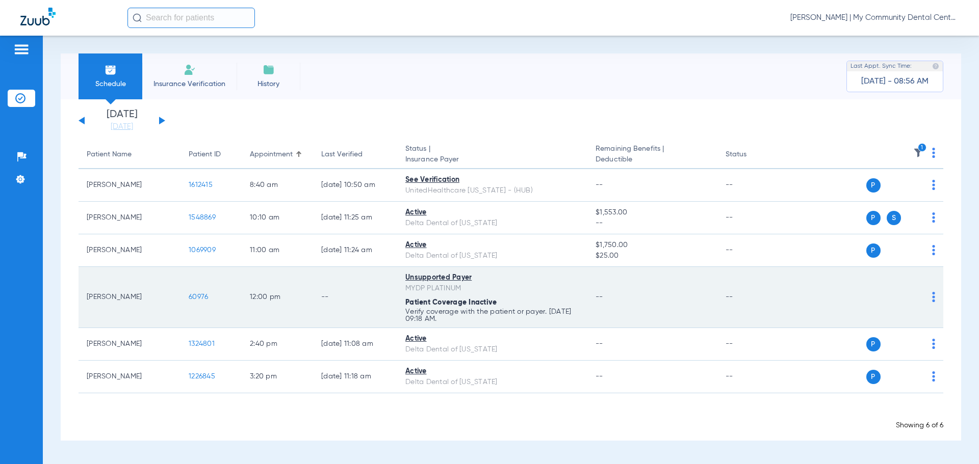
click at [237, 295] on td "60976" at bounding box center [210, 297] width 61 height 61
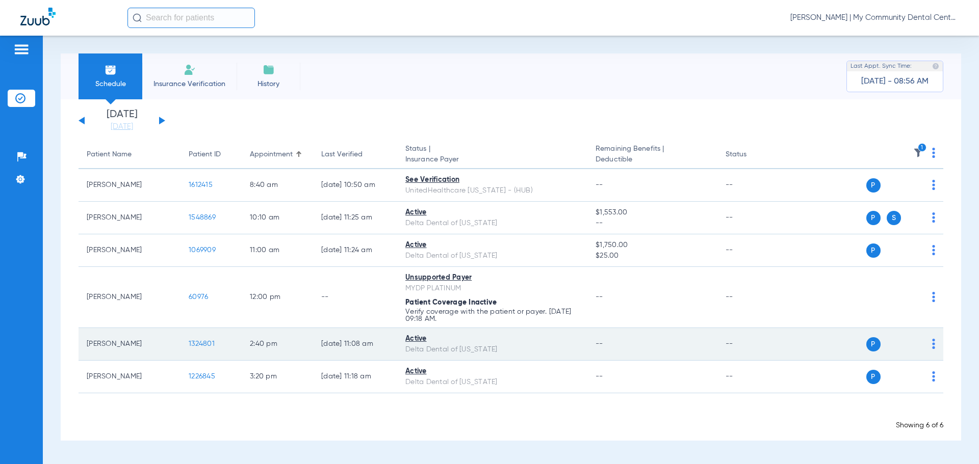
click at [207, 342] on span "1324801" at bounding box center [202, 344] width 26 height 7
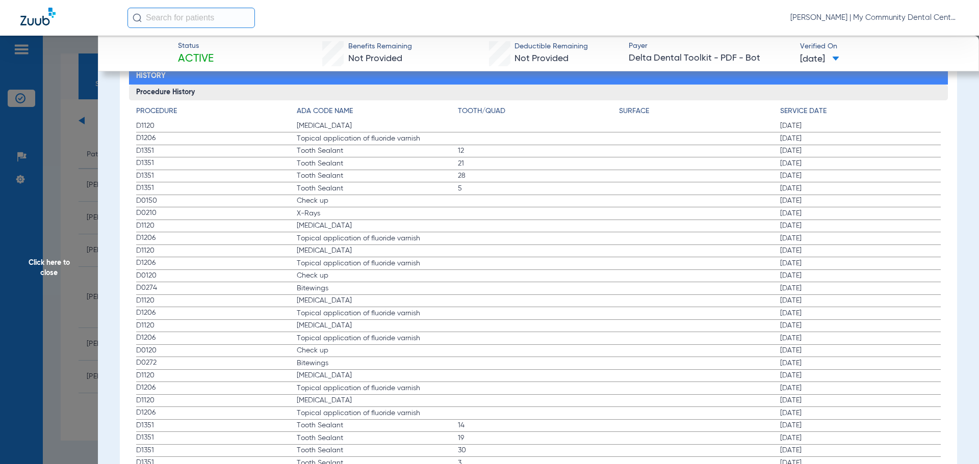
scroll to position [1122, 0]
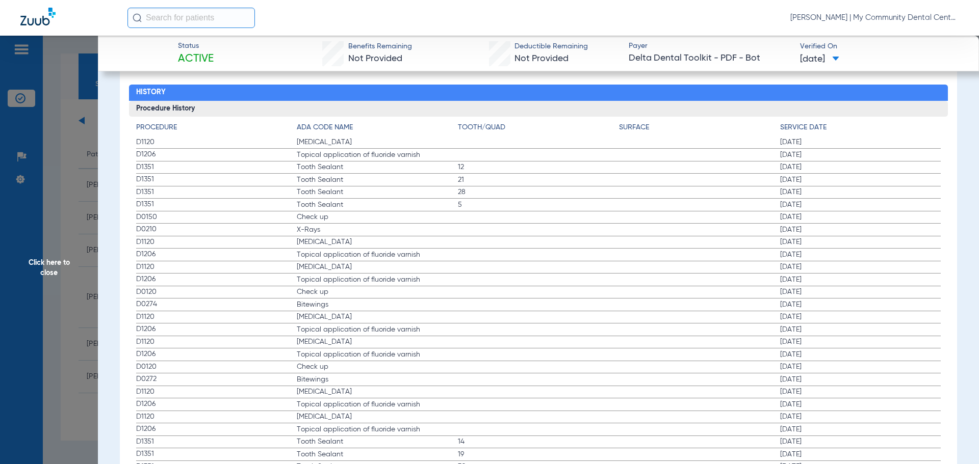
drag, startPoint x: 138, startPoint y: 143, endPoint x: 842, endPoint y: 210, distance: 707.2
drag, startPoint x: 133, startPoint y: 218, endPoint x: 358, endPoint y: 241, distance: 226.5
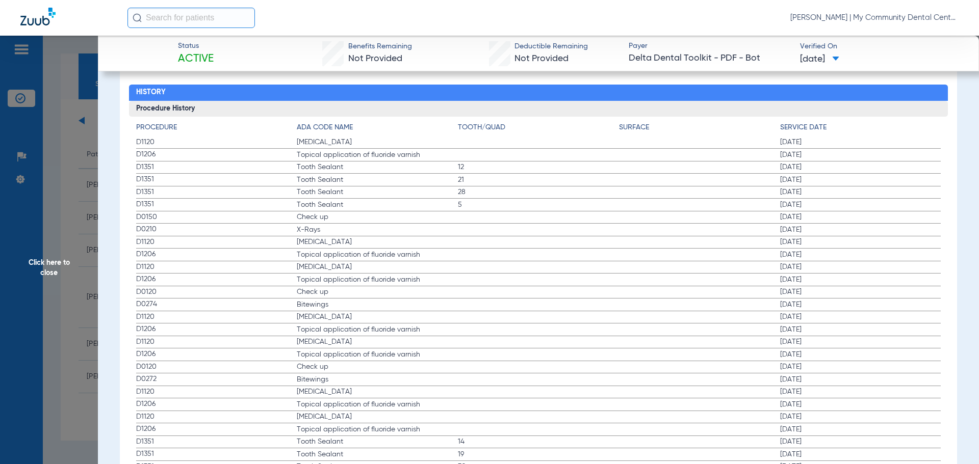
click at [57, 211] on span "Click here to close" at bounding box center [49, 268] width 98 height 464
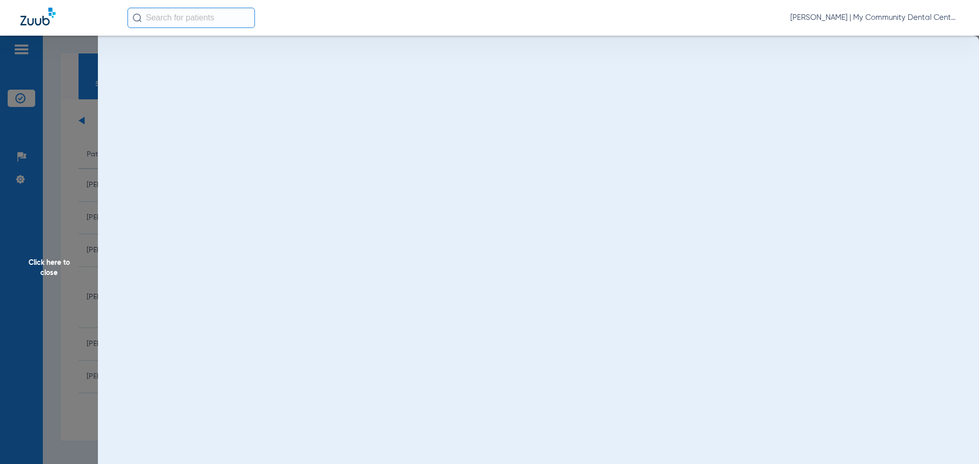
scroll to position [0, 0]
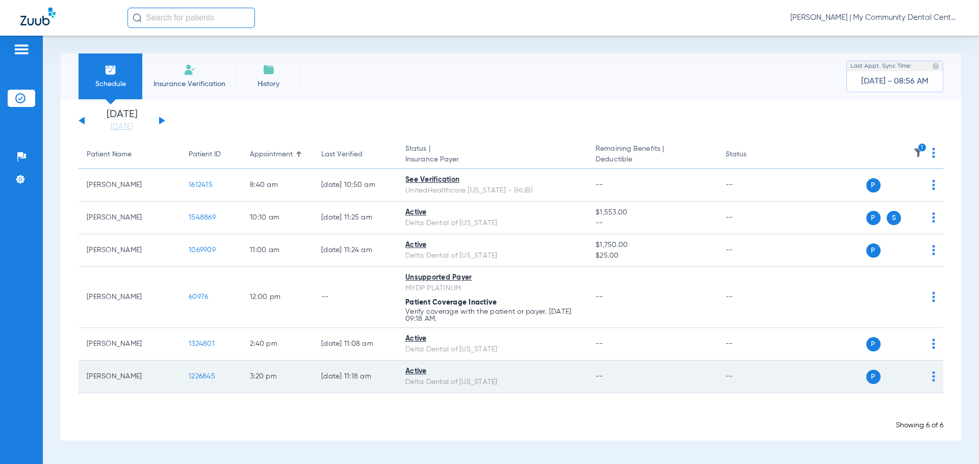
click at [198, 379] on span "1226845" at bounding box center [202, 376] width 27 height 7
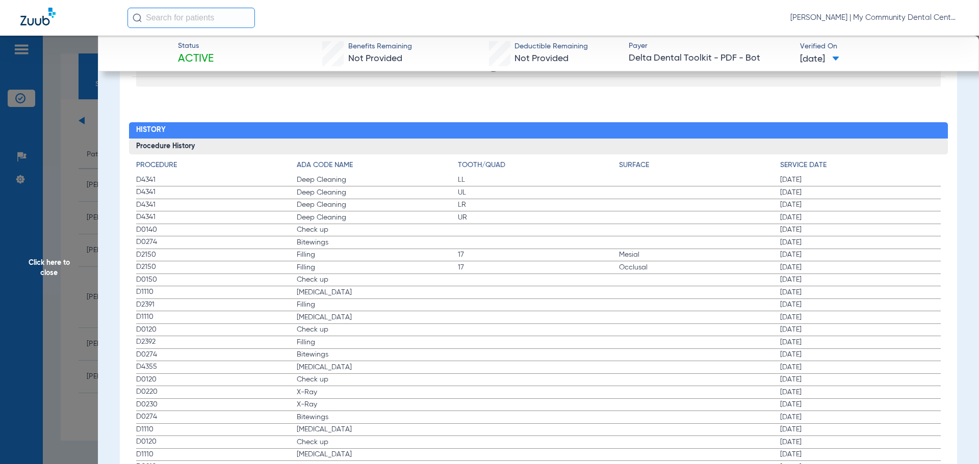
scroll to position [1122, 0]
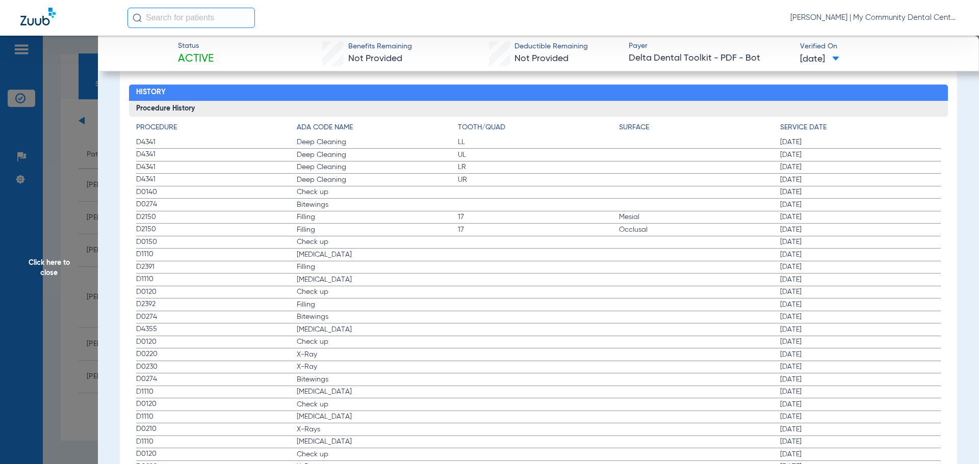
drag, startPoint x: 138, startPoint y: 206, endPoint x: 295, endPoint y: 225, distance: 158.6
click at [295, 225] on app-history-list "Procedure ADA Code Name Tooth/Quad Surface Service Date D4341 Deep Cleaning LL …" at bounding box center [538, 329] width 805 height 414
click at [179, 362] on span "D0230" at bounding box center [216, 367] width 161 height 11
drag, startPoint x: 306, startPoint y: 202, endPoint x: 539, endPoint y: 232, distance: 234.9
click at [539, 232] on app-history-list "Procedure ADA Code Name Tooth/Quad Surface Service Date D4341 Deep Cleaning LL …" at bounding box center [538, 329] width 805 height 414
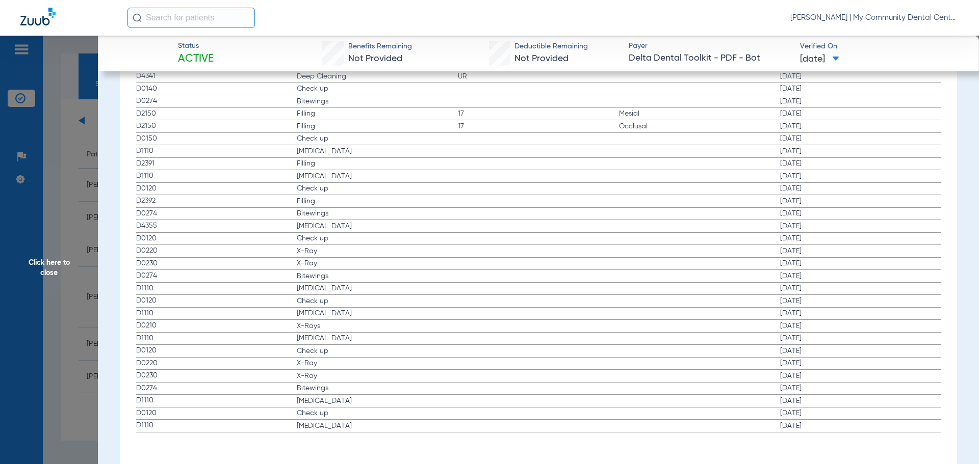
scroll to position [1227, 0]
drag, startPoint x: 213, startPoint y: 317, endPoint x: 339, endPoint y: 329, distance: 127.1
click at [339, 329] on app-history-list "Procedure ADA Code Name Tooth/Quad Surface Service Date D4341 Deep Cleaning LL …" at bounding box center [538, 224] width 805 height 414
click at [255, 332] on span "D1110" at bounding box center [216, 336] width 161 height 11
click at [88, 214] on span "Click here to close" at bounding box center [49, 268] width 98 height 464
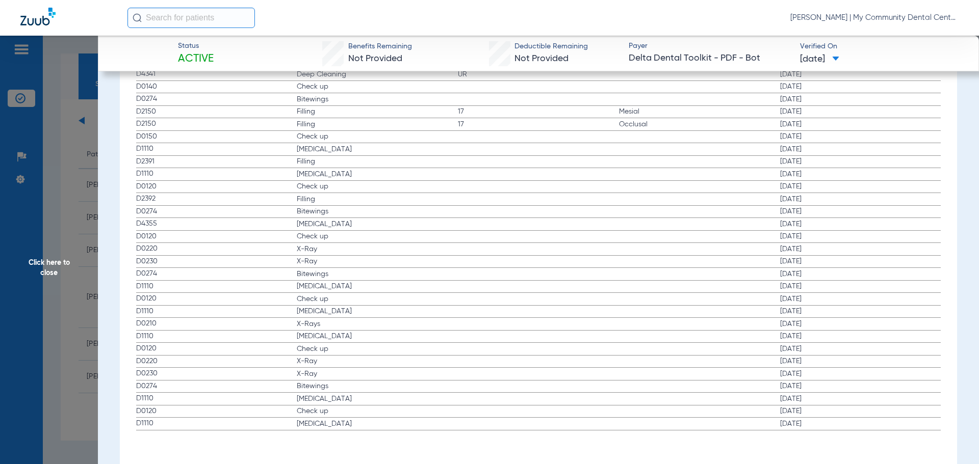
scroll to position [0, 0]
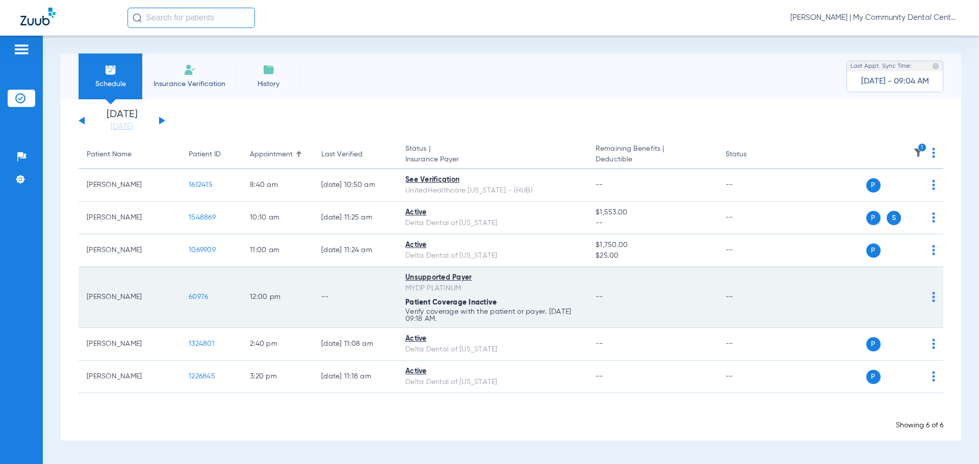
click at [410, 326] on td "Unsupported Payer MYDP PLATINUM Patient Coverage Inactive Verify coverage with …" at bounding box center [492, 297] width 190 height 61
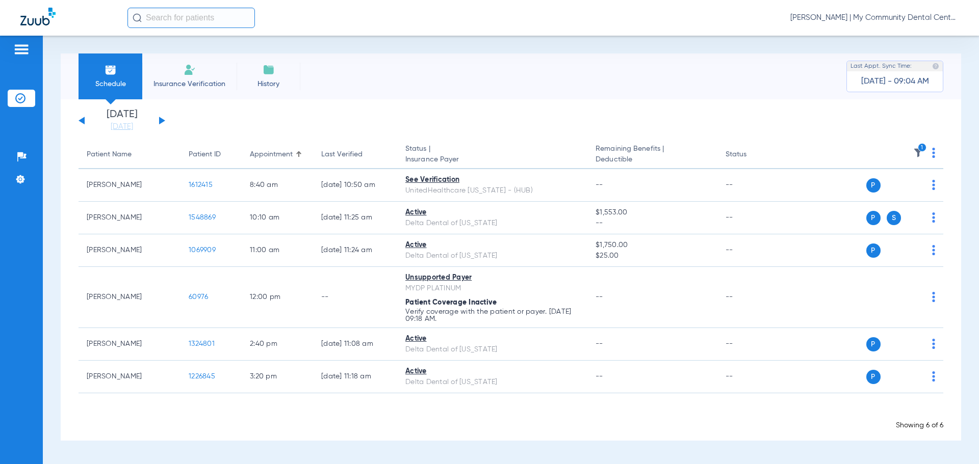
click at [923, 153] on th "1" at bounding box center [865, 155] width 158 height 29
click at [917, 152] on img at bounding box center [918, 153] width 10 height 10
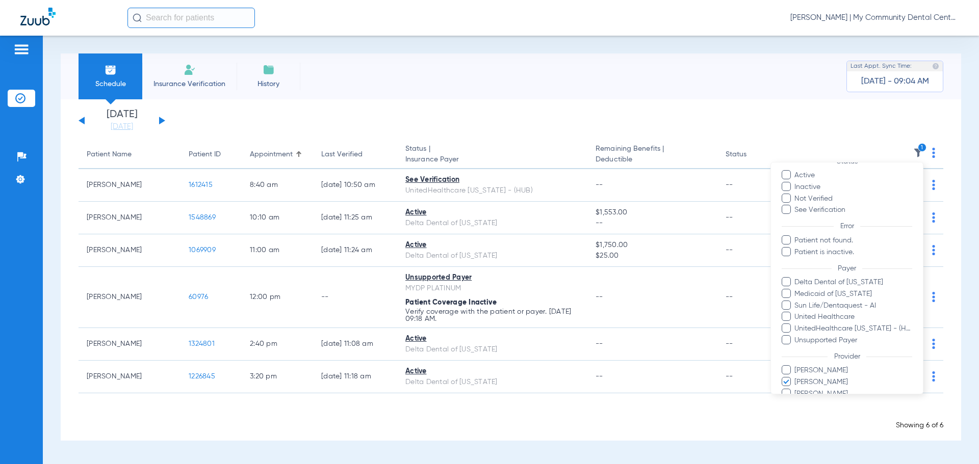
scroll to position [93, 0]
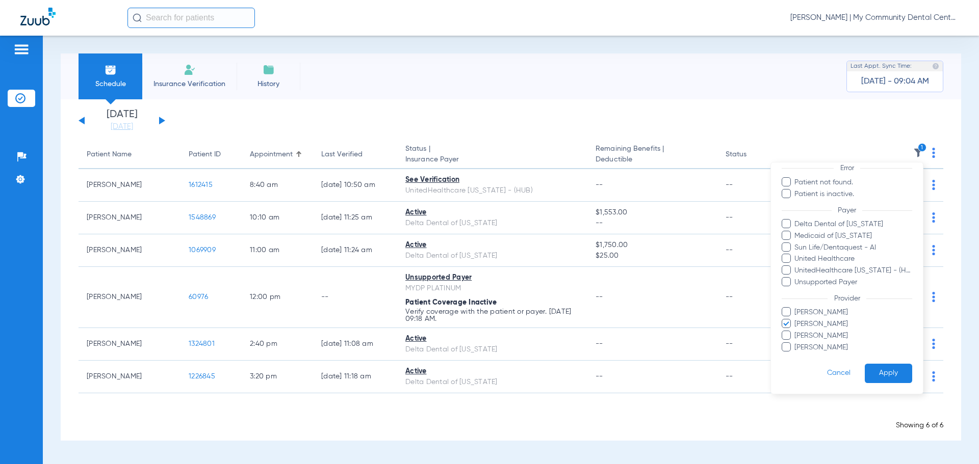
click at [803, 318] on span "Braden Galvin" at bounding box center [853, 312] width 118 height 11
click at [796, 320] on input "Braden Galvin" at bounding box center [796, 320] width 0 height 0
click at [814, 323] on span "Carrie Wasson" at bounding box center [853, 324] width 118 height 11
click at [796, 331] on input "Carrie Wasson" at bounding box center [796, 331] width 0 height 0
click at [819, 312] on span "Braden Galvin" at bounding box center [853, 312] width 118 height 11
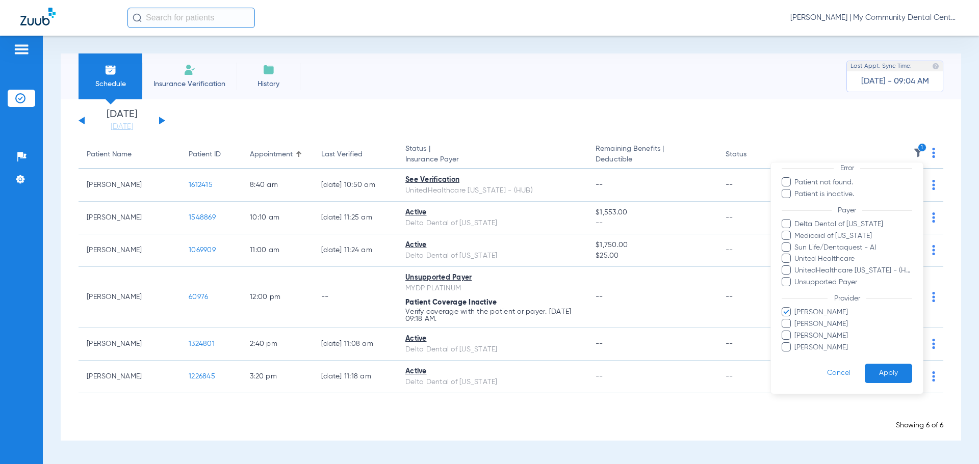
click at [796, 320] on input "Braden Galvin" at bounding box center [796, 320] width 0 height 0
click at [818, 337] on span "Kelsey Fox" at bounding box center [853, 336] width 118 height 11
click at [796, 343] on input "Kelsey Fox" at bounding box center [796, 343] width 0 height 0
click at [872, 369] on button "Apply" at bounding box center [888, 374] width 47 height 20
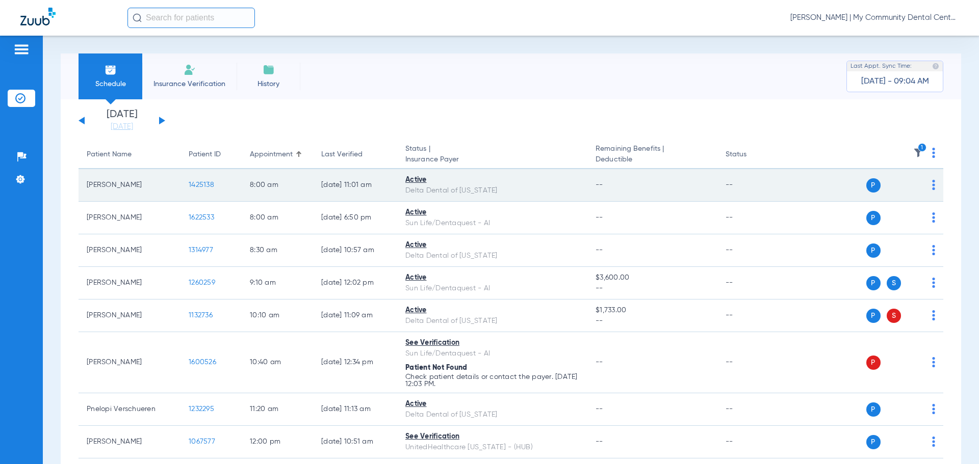
click at [196, 183] on span "1425138" at bounding box center [201, 184] width 25 height 7
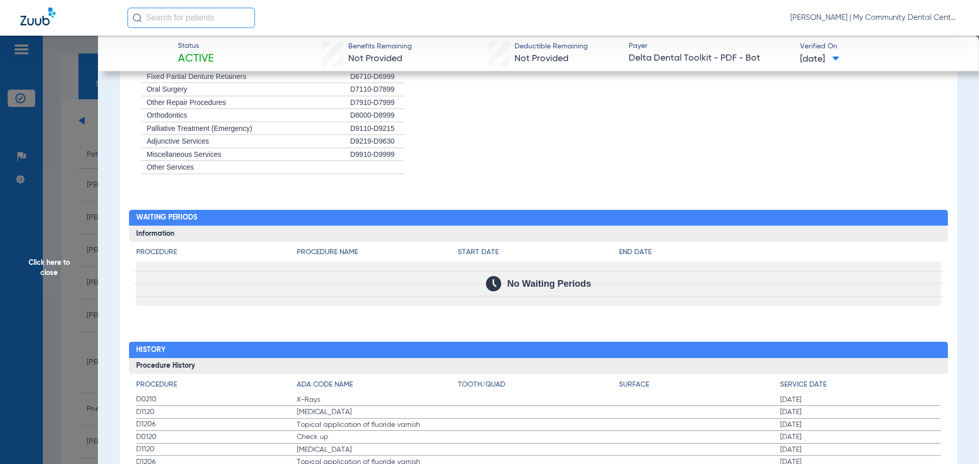
scroll to position [902, 0]
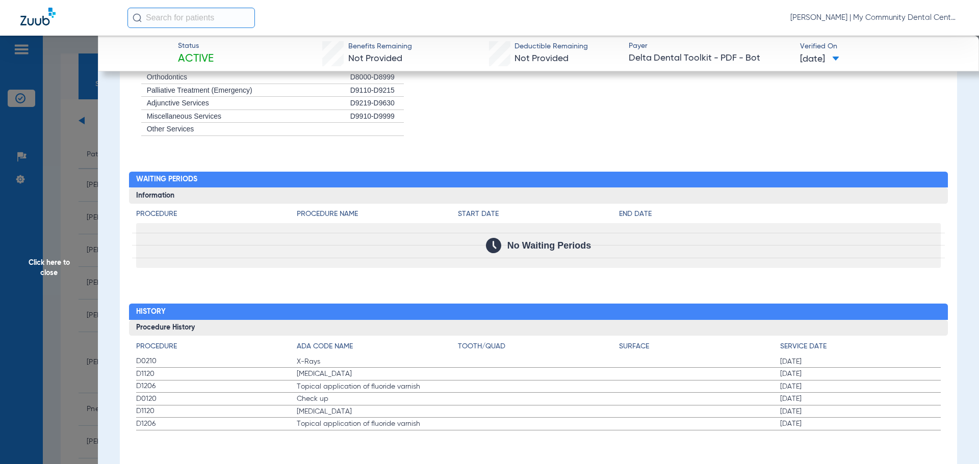
click at [134, 362] on div "Procedure ADA Code Name Tooth/Quad Surface Service Date D0210 X-Rays 02/13/2025…" at bounding box center [538, 383] width 819 height 95
drag, startPoint x: 137, startPoint y: 362, endPoint x: 874, endPoint y: 382, distance: 737.0
click at [874, 382] on app-history-list "Procedure ADA Code Name Tooth/Quad Surface Service Date D0210 X-Rays 02/13/2025…" at bounding box center [538, 386] width 805 height 89
click at [89, 222] on span "Click here to close" at bounding box center [49, 268] width 98 height 464
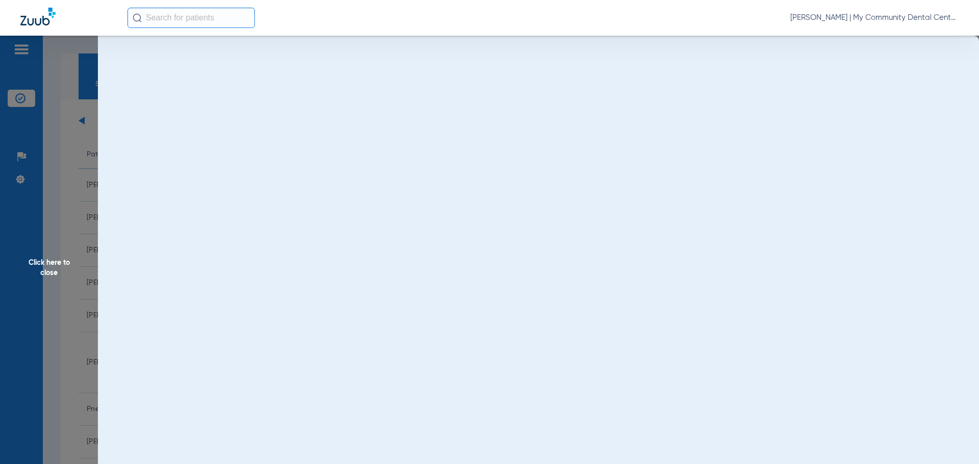
scroll to position [0, 0]
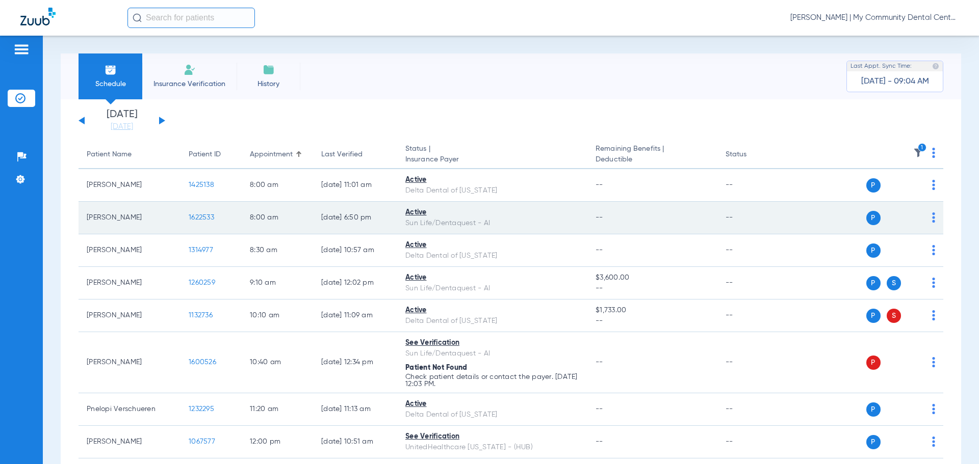
click at [200, 218] on span "1622533" at bounding box center [201, 217] width 25 height 7
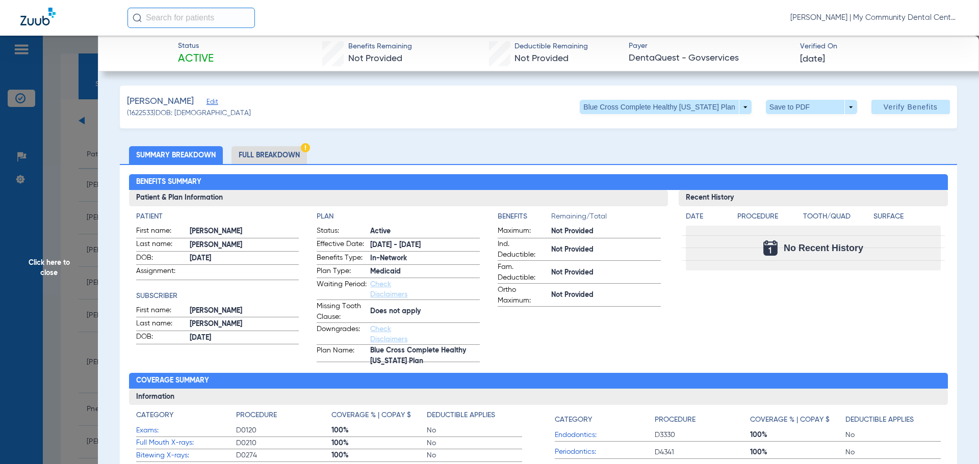
click at [87, 228] on span "Click here to close" at bounding box center [49, 268] width 98 height 464
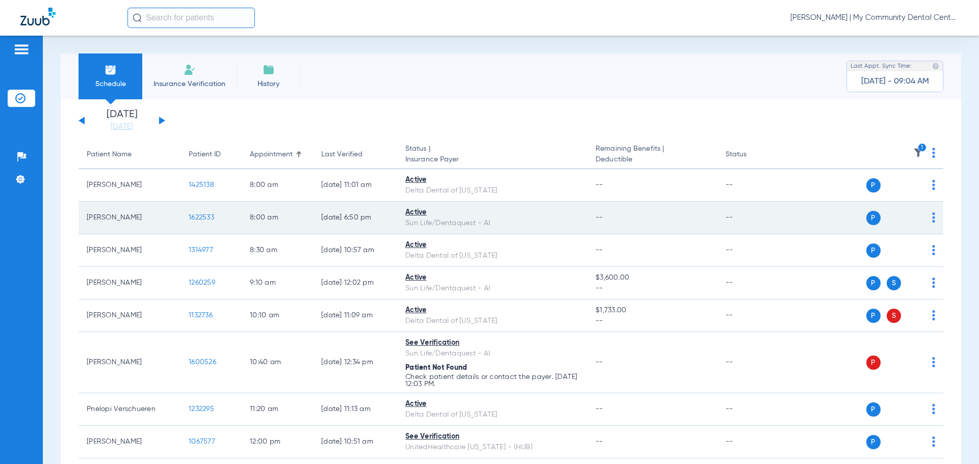
click at [213, 215] on span "1622533" at bounding box center [201, 217] width 25 height 7
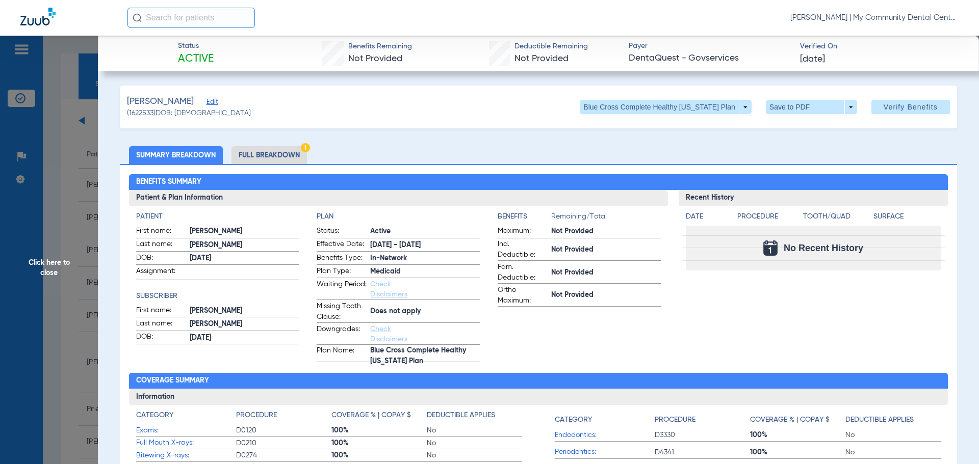
click at [278, 324] on span "Keckler" at bounding box center [245, 324] width 110 height 11
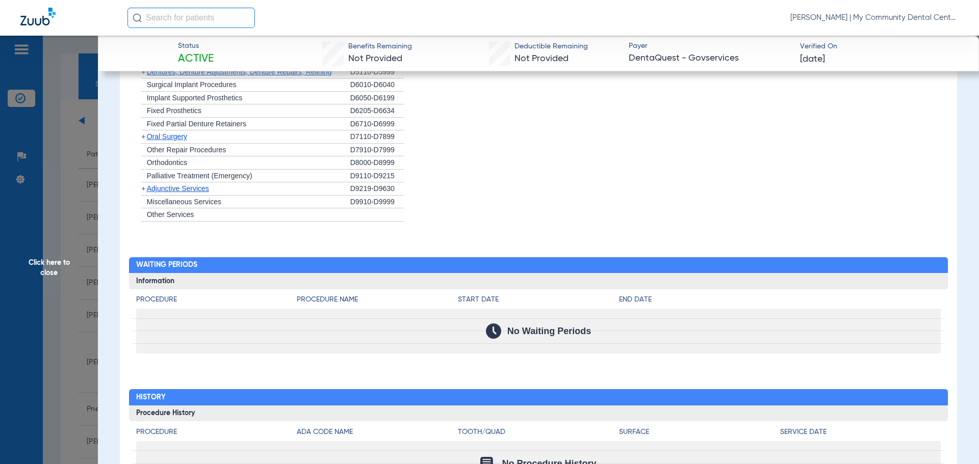
scroll to position [872, 0]
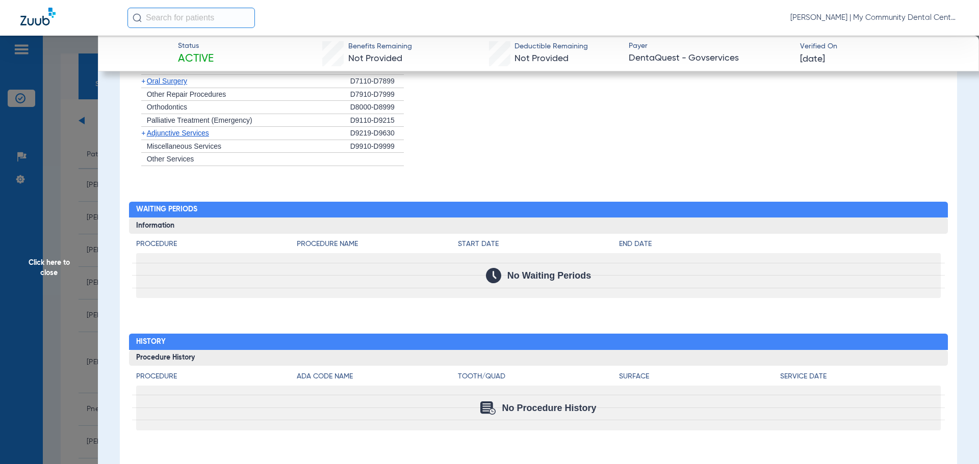
click at [204, 180] on div "Procedure Benefits Disclaimers Office Assignment: Baldwin Family Health Care 16…" at bounding box center [538, 89] width 837 height 774
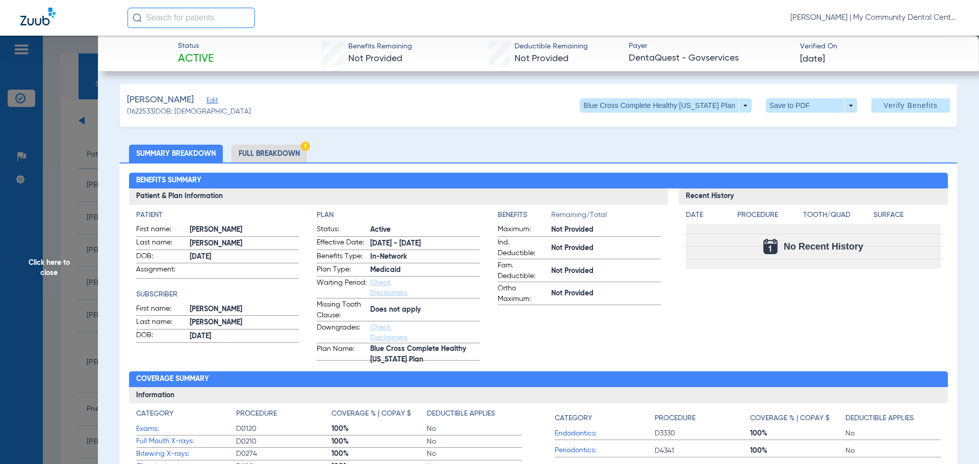
scroll to position [0, 0]
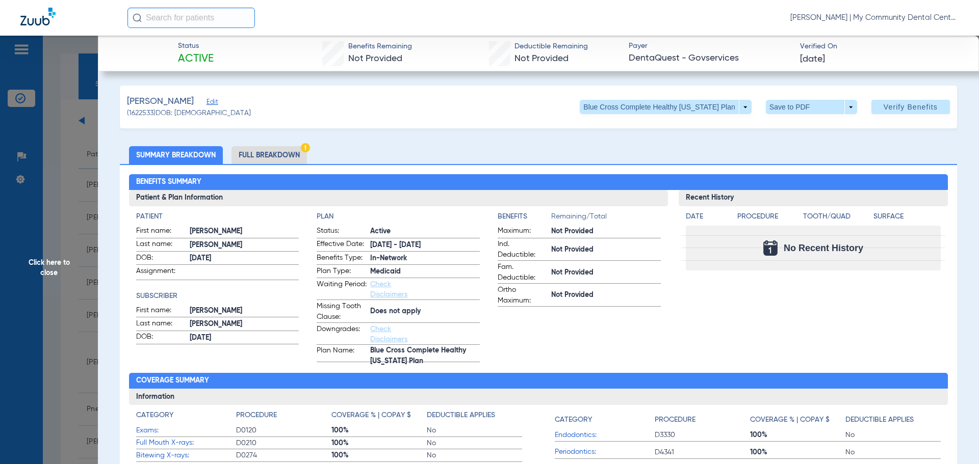
click at [272, 149] on li "Full Breakdown" at bounding box center [268, 155] width 75 height 18
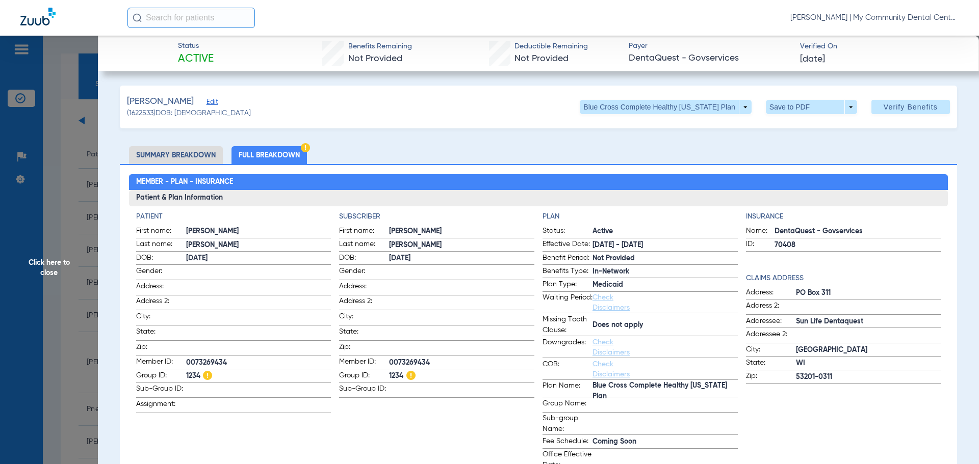
click at [385, 410] on app-subscriber-information "Subscriber First name: Nicholas Last name: Keckler DOB: 11/04/1987 Gender: Addr…" at bounding box center [436, 342] width 195 height 260
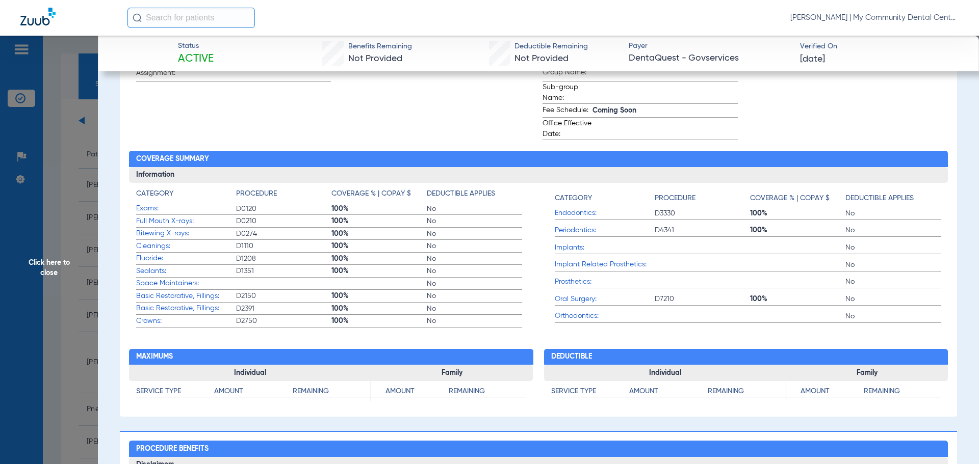
scroll to position [408, 0]
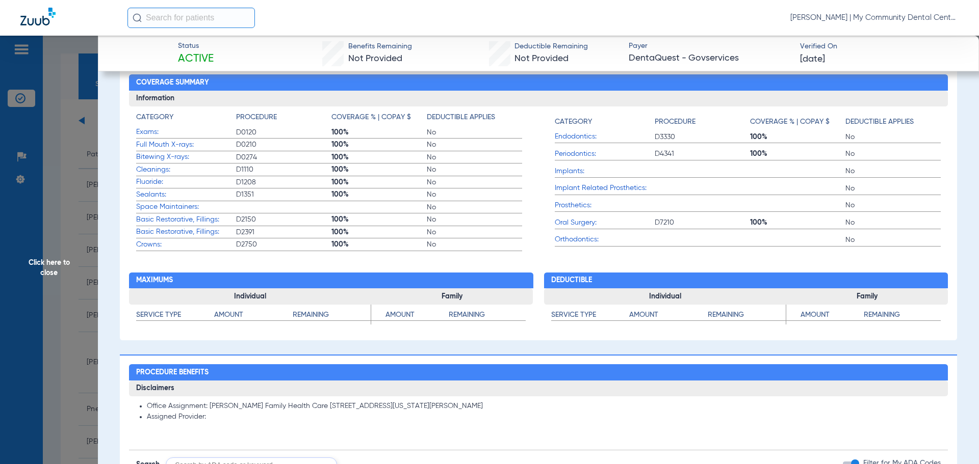
click at [53, 260] on span "Click here to close" at bounding box center [49, 268] width 98 height 464
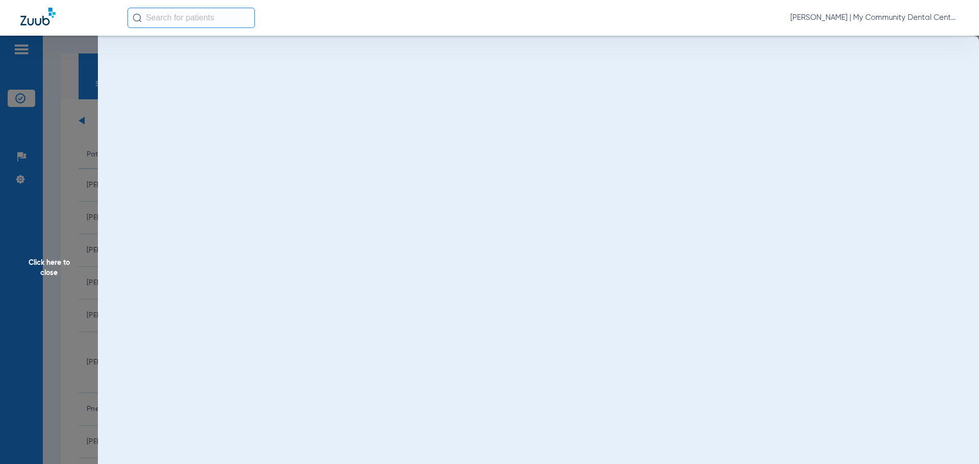
scroll to position [0, 0]
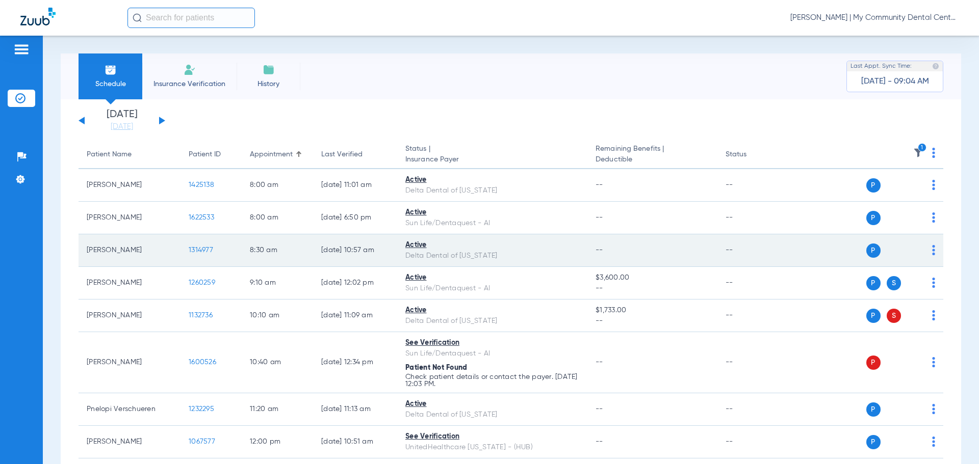
click at [206, 253] on span "1314977" at bounding box center [201, 250] width 24 height 7
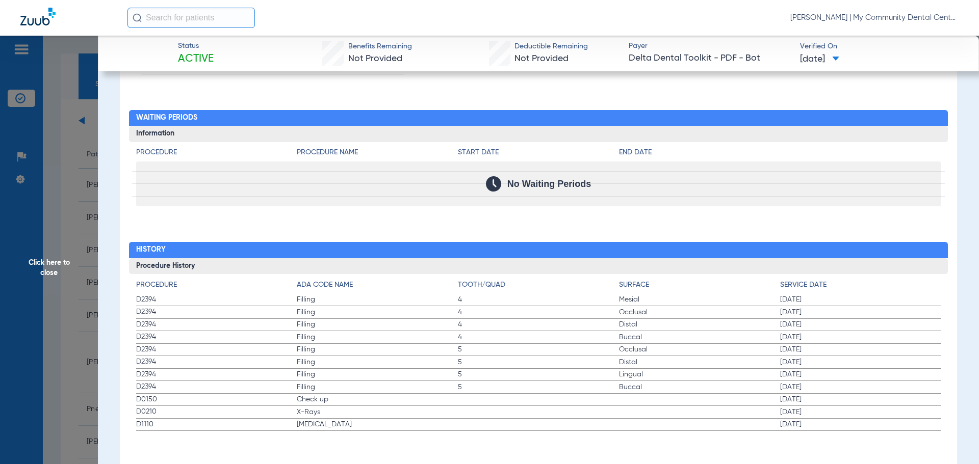
scroll to position [965, 0]
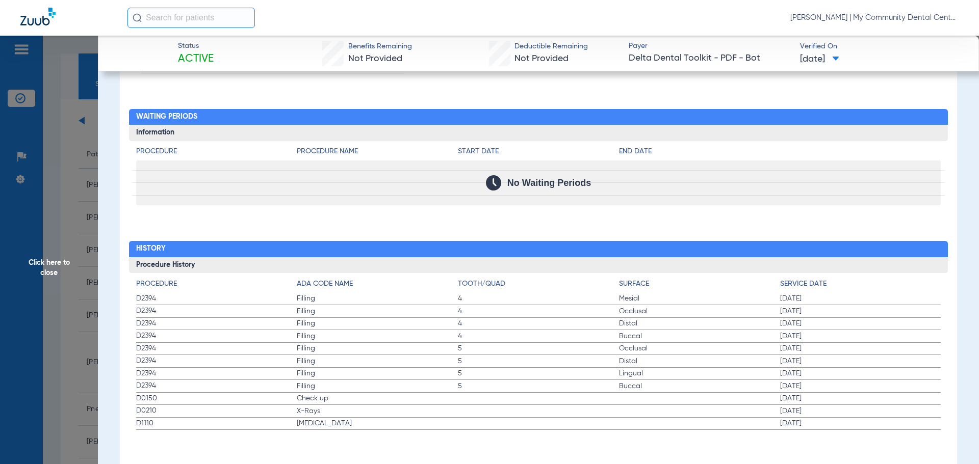
drag, startPoint x: 131, startPoint y: 393, endPoint x: 345, endPoint y: 449, distance: 220.7
click at [349, 455] on div "Procedure Benefits Disclaimers Child age limit: 0 (End of Calendar Year) Irs ag…" at bounding box center [538, 40] width 837 height 870
click at [55, 190] on span "Click here to close" at bounding box center [49, 268] width 98 height 464
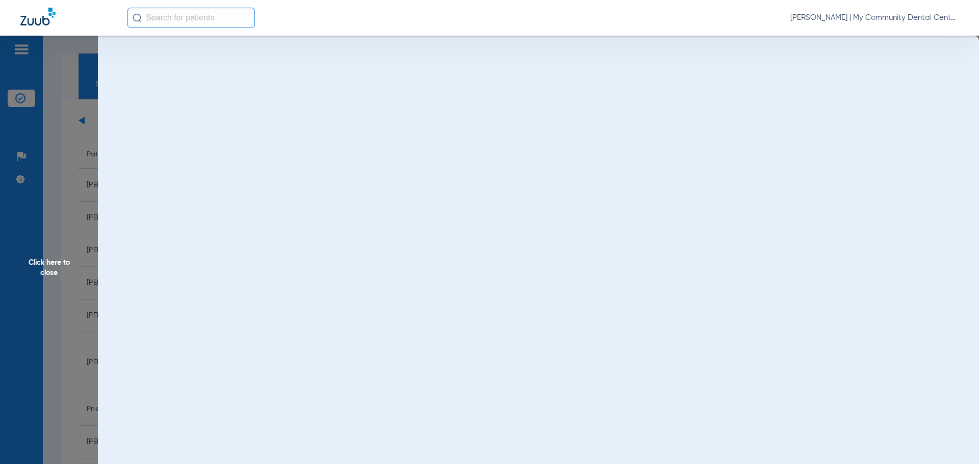
scroll to position [0, 0]
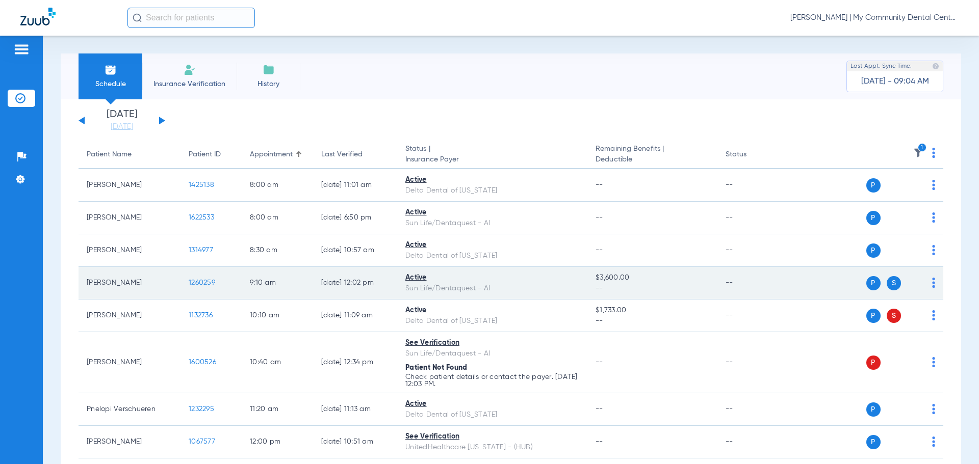
click at [197, 282] on span "1260259" at bounding box center [202, 282] width 27 height 7
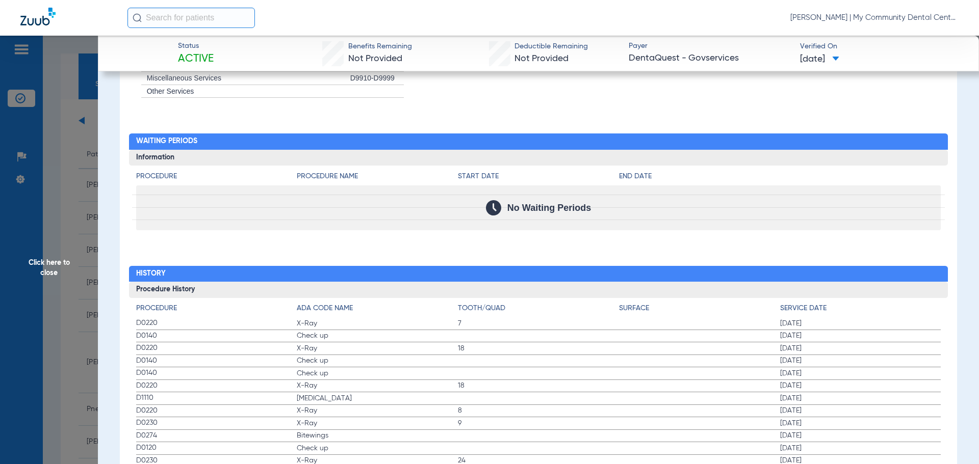
scroll to position [904, 0]
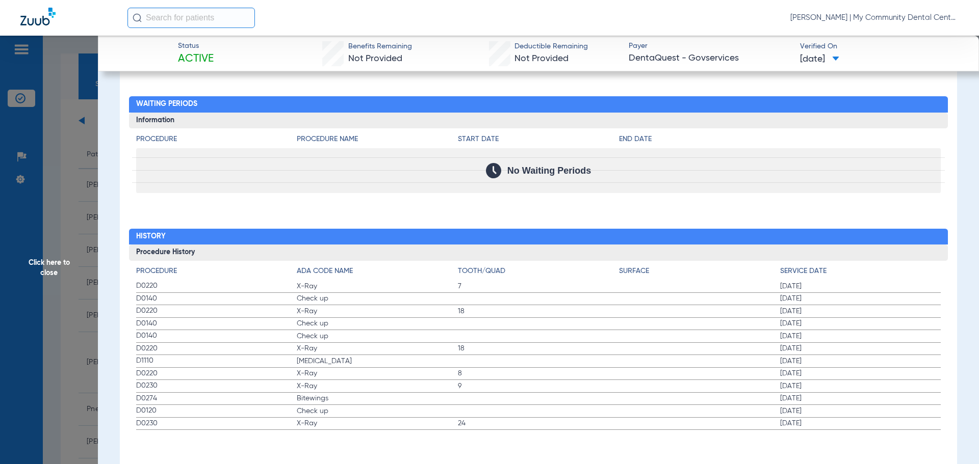
drag, startPoint x: 144, startPoint y: 286, endPoint x: 266, endPoint y: 312, distance: 124.5
click at [266, 312] on app-history-list "Procedure ADA Code Name Tooth/Quad Surface Service Date D0220 X-Ray 7 08/05/202…" at bounding box center [538, 348] width 805 height 164
click at [140, 310] on span "D0220" at bounding box center [216, 311] width 161 height 11
drag, startPoint x: 139, startPoint y: 310, endPoint x: 257, endPoint y: 338, distance: 121.3
click at [257, 338] on app-history-list "Procedure ADA Code Name Tooth/Quad Surface Service Date D0220 X-Ray 7 08/05/202…" at bounding box center [538, 348] width 805 height 164
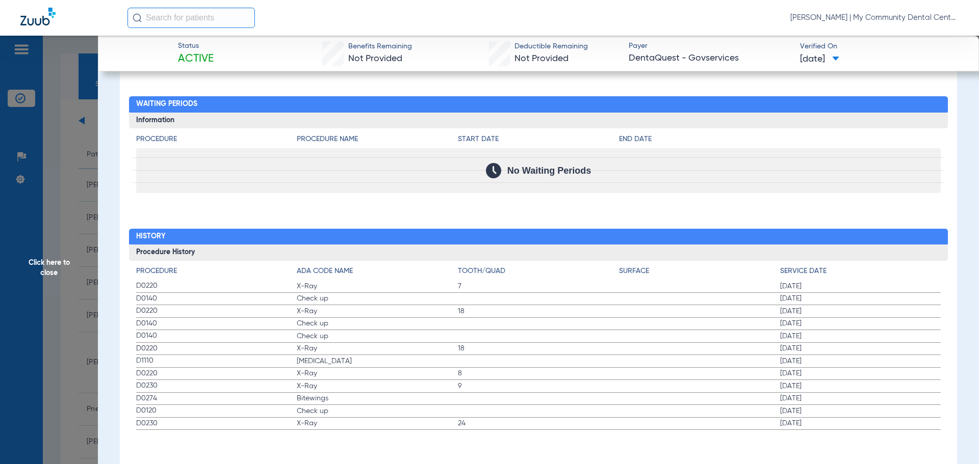
click at [420, 290] on span "X-Ray" at bounding box center [377, 286] width 161 height 10
drag, startPoint x: 136, startPoint y: 334, endPoint x: 300, endPoint y: 414, distance: 182.6
click at [300, 414] on div "Procedure ADA Code Name Tooth/Quad Surface Service Date D0220 X-Ray 7 08/05/202…" at bounding box center [538, 346] width 819 height 170
click at [45, 191] on span "Click here to close" at bounding box center [49, 268] width 98 height 464
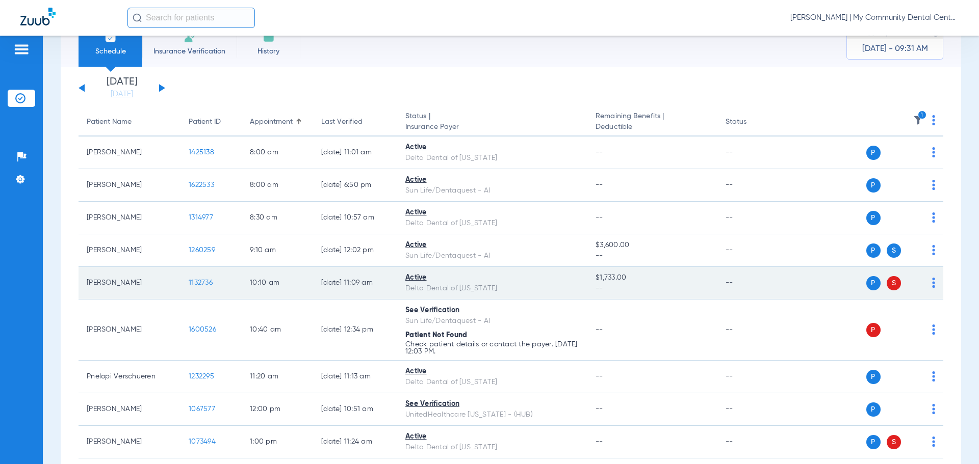
scroll to position [51, 0]
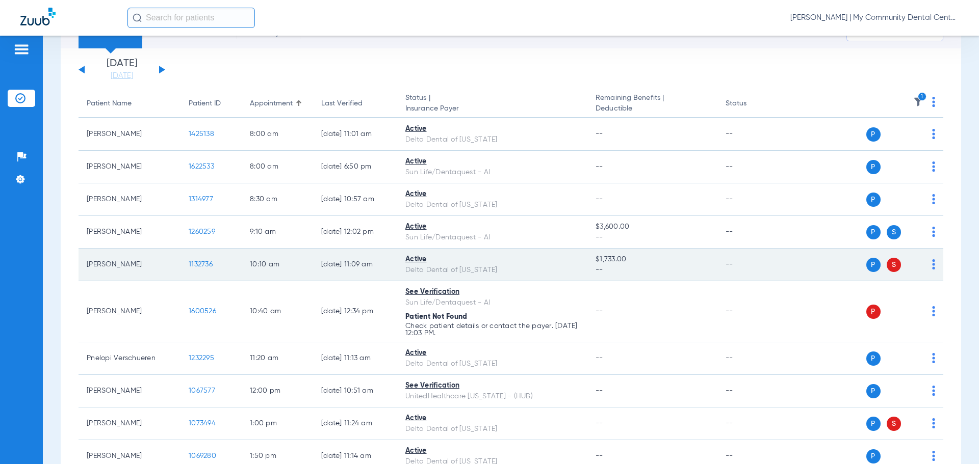
click at [201, 262] on span "1132736" at bounding box center [201, 264] width 24 height 7
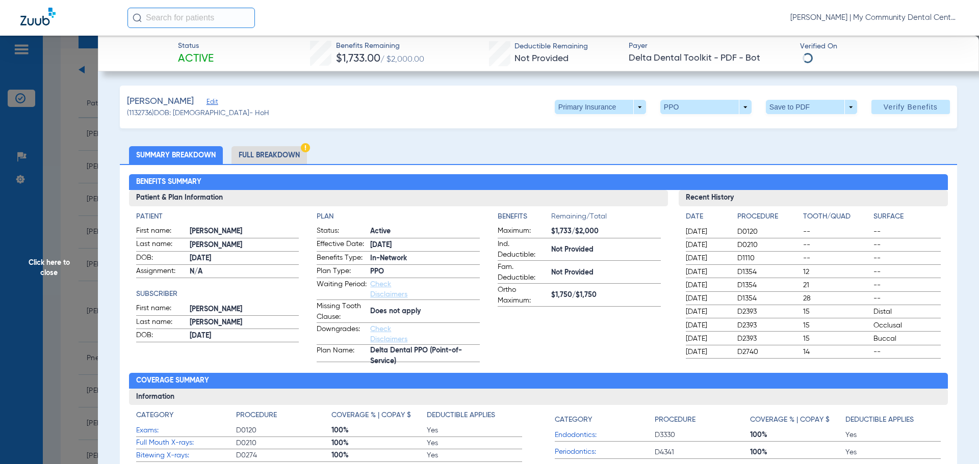
click at [285, 157] on li "Full Breakdown" at bounding box center [268, 155] width 75 height 18
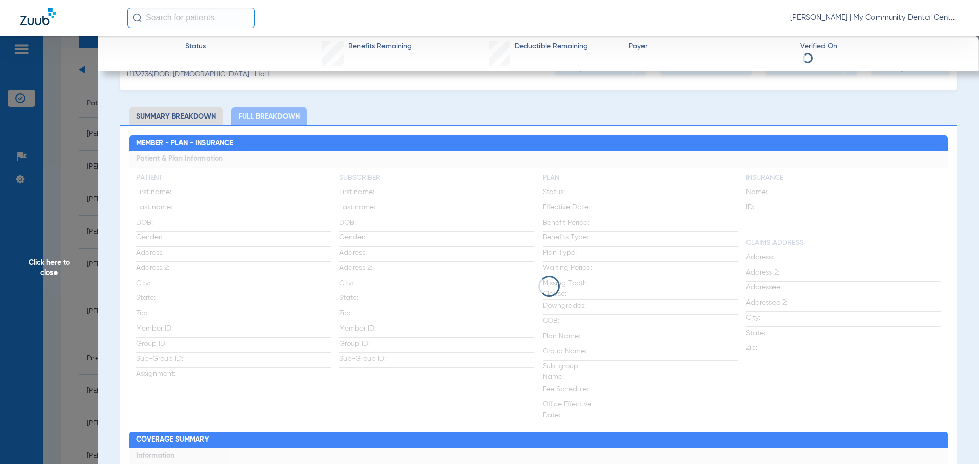
scroll to position [38, 0]
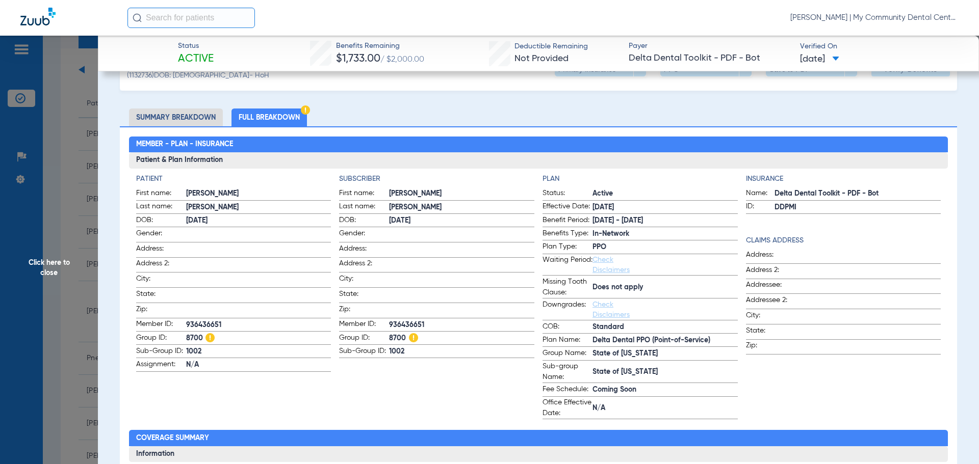
click at [383, 383] on app-subscriber-information "Subscriber First name: SAMANTHA Last name: BUTLER DOB: 07/08/1997 Gender: Addre…" at bounding box center [436, 297] width 195 height 246
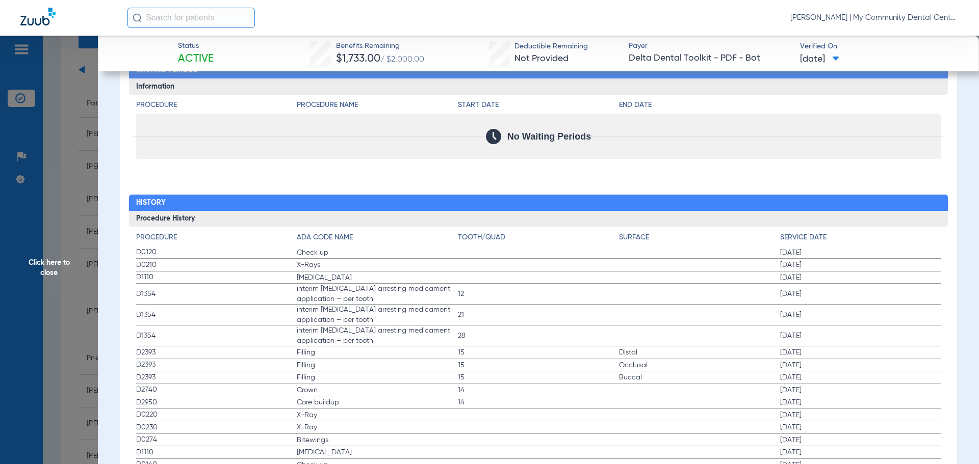
scroll to position [1312, 0]
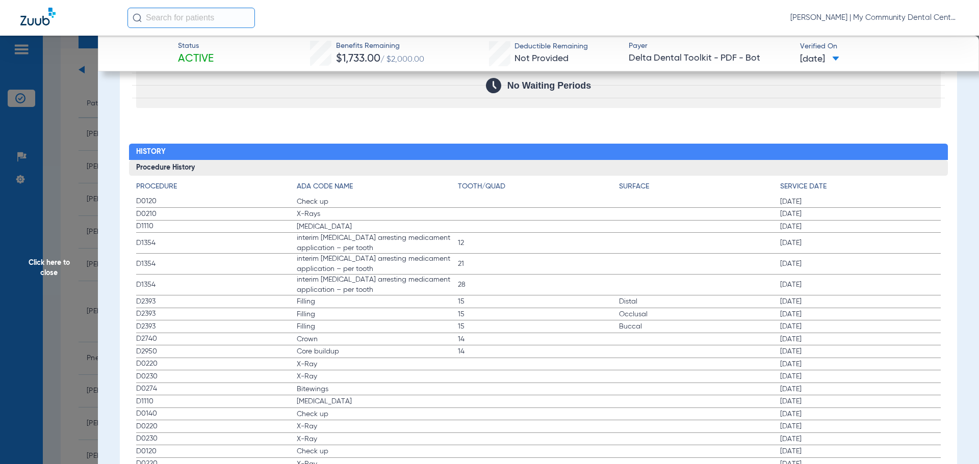
click at [227, 278] on label "D1354 interim caries arresting medicament application – per tooth 28 06/02/2025" at bounding box center [538, 285] width 805 height 21
drag, startPoint x: 122, startPoint y: 204, endPoint x: 129, endPoint y: 204, distance: 6.6
drag, startPoint x: 132, startPoint y: 204, endPoint x: 319, endPoint y: 238, distance: 190.1
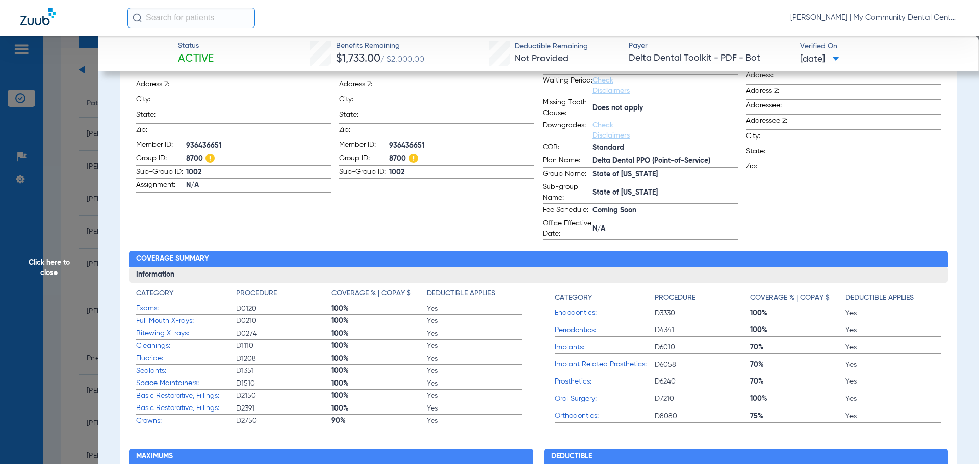
scroll to position [89, 0]
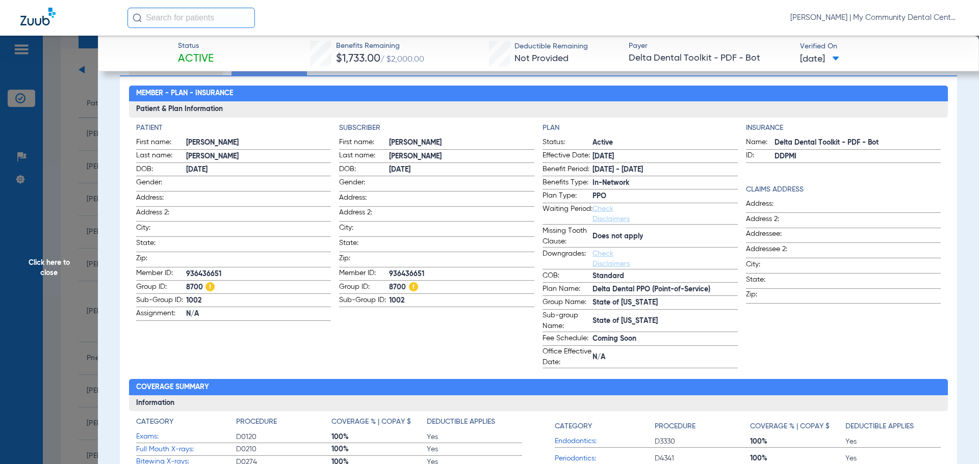
click at [68, 235] on span "Click here to close" at bounding box center [49, 268] width 98 height 464
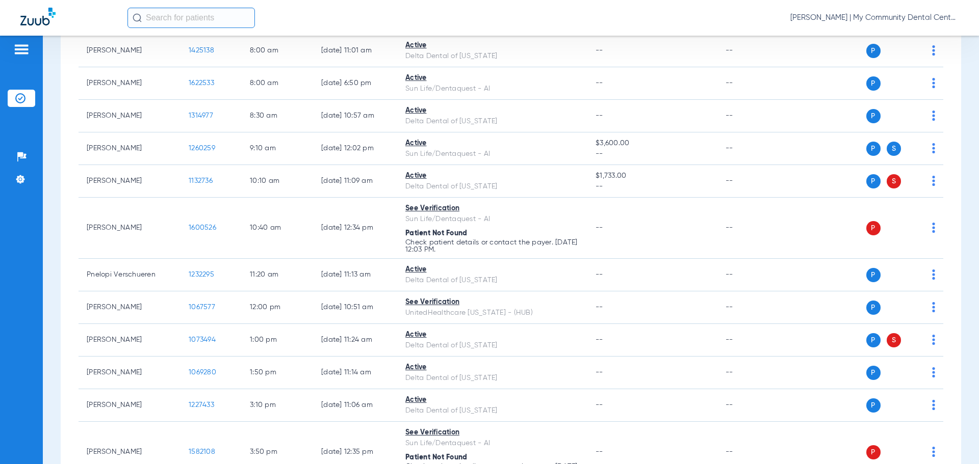
scroll to position [153, 0]
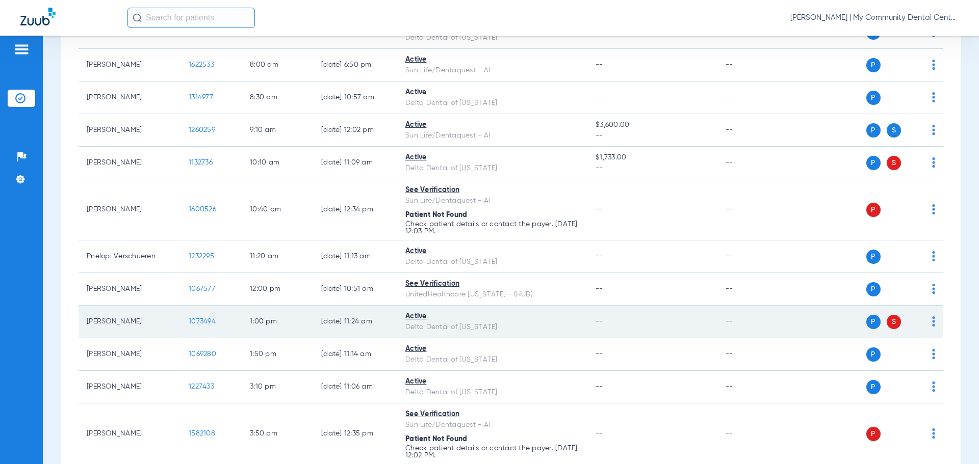
click at [645, 317] on td "--" at bounding box center [651, 322] width 129 height 33
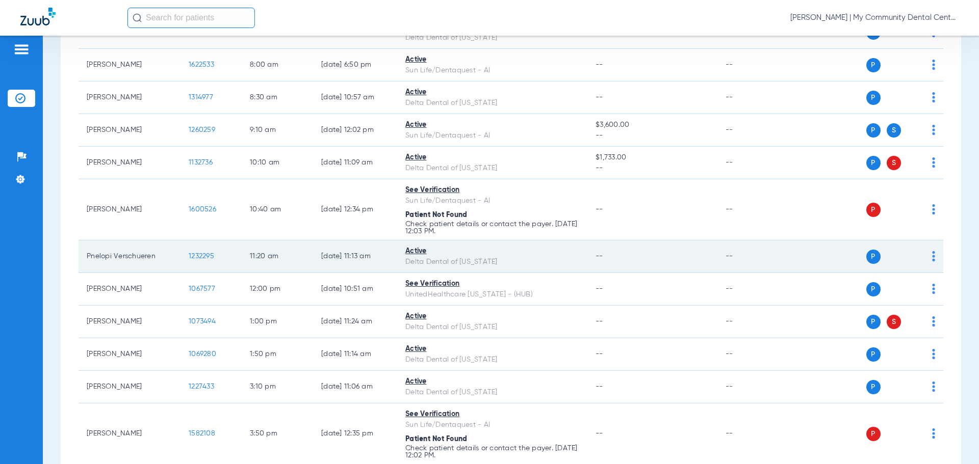
click at [189, 254] on span "1232295" at bounding box center [201, 256] width 25 height 7
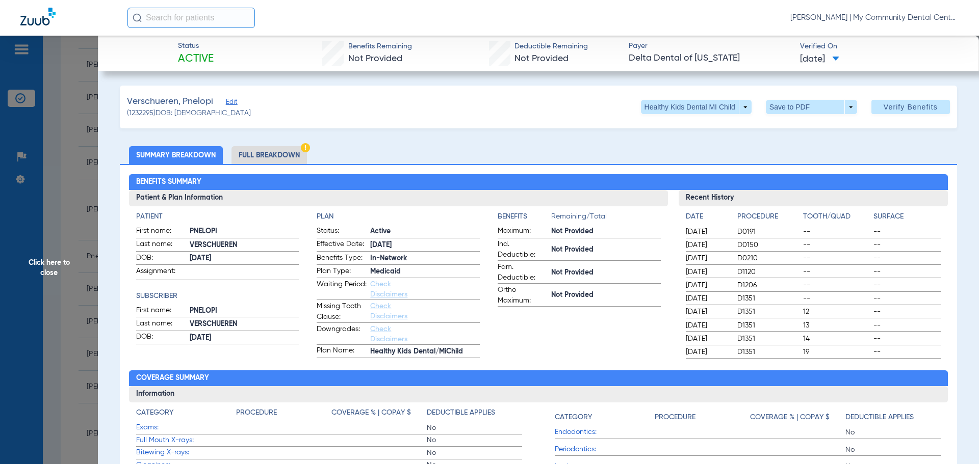
click at [623, 331] on app-benefits-information "Benefits Remaining/Total Maximum: Not Provided Ind. Deductible: Not Provided Fa…" at bounding box center [579, 285] width 163 height 147
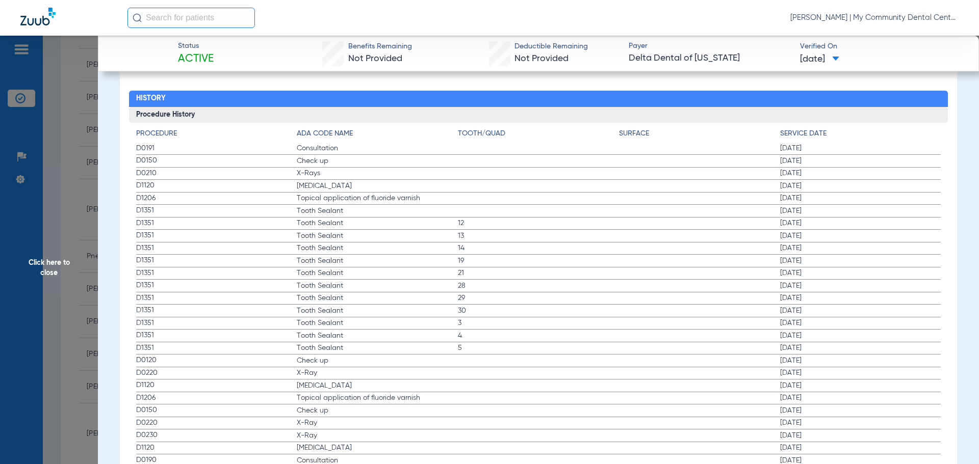
scroll to position [1112, 0]
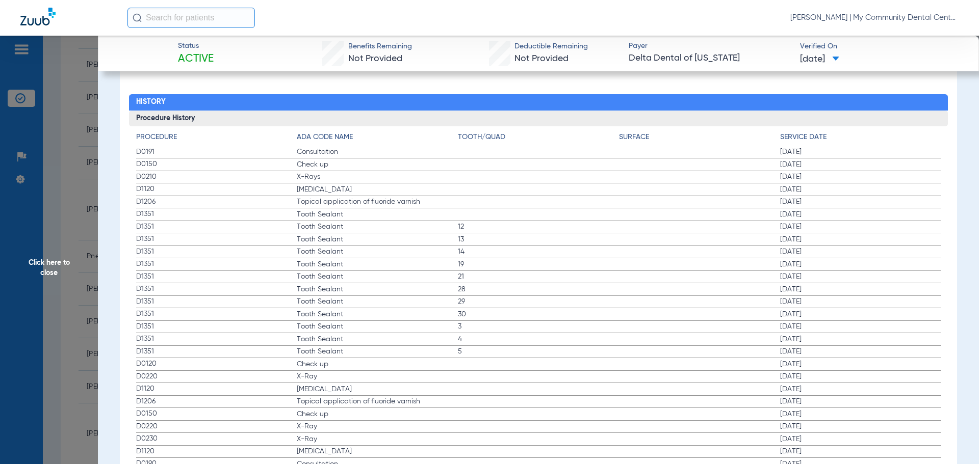
drag, startPoint x: 136, startPoint y: 151, endPoint x: 231, endPoint y: 171, distance: 96.9
click at [231, 171] on app-history-list "Procedure ADA Code Name Tooth/Quad Surface Service Date D0191 Consultation 04/2…" at bounding box center [538, 358] width 805 height 452
click at [231, 172] on span "D0210" at bounding box center [216, 177] width 161 height 11
drag, startPoint x: 136, startPoint y: 161, endPoint x: 569, endPoint y: 200, distance: 435.2
click at [569, 200] on app-history-list "Procedure ADA Code Name Tooth/Quad Surface Service Date D0191 Consultation 04/2…" at bounding box center [538, 358] width 805 height 452
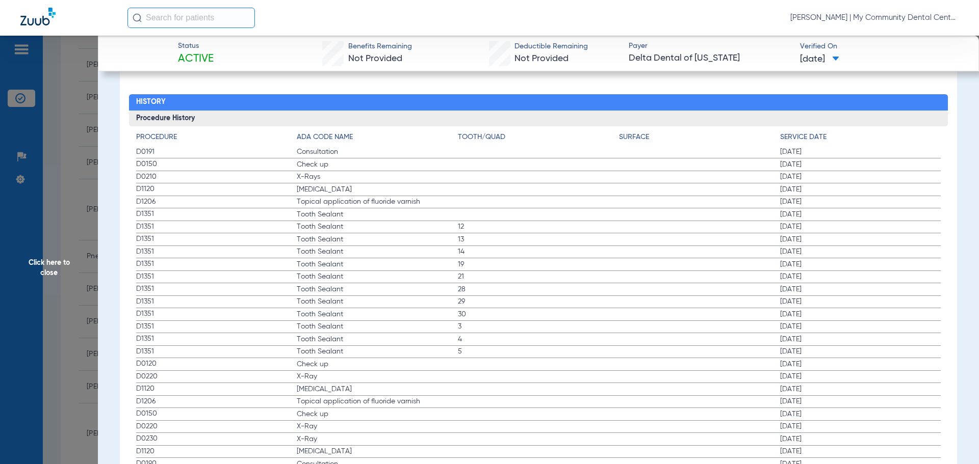
click at [59, 248] on span "Click here to close" at bounding box center [49, 268] width 98 height 464
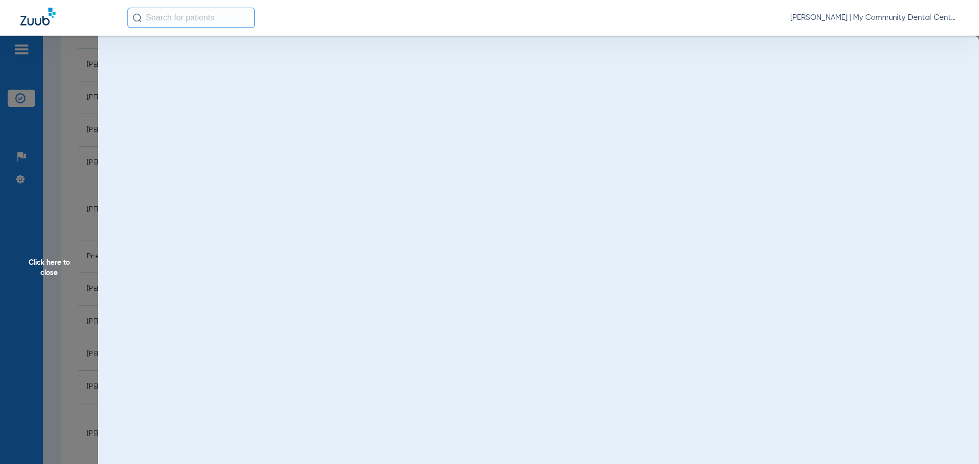
scroll to position [0, 0]
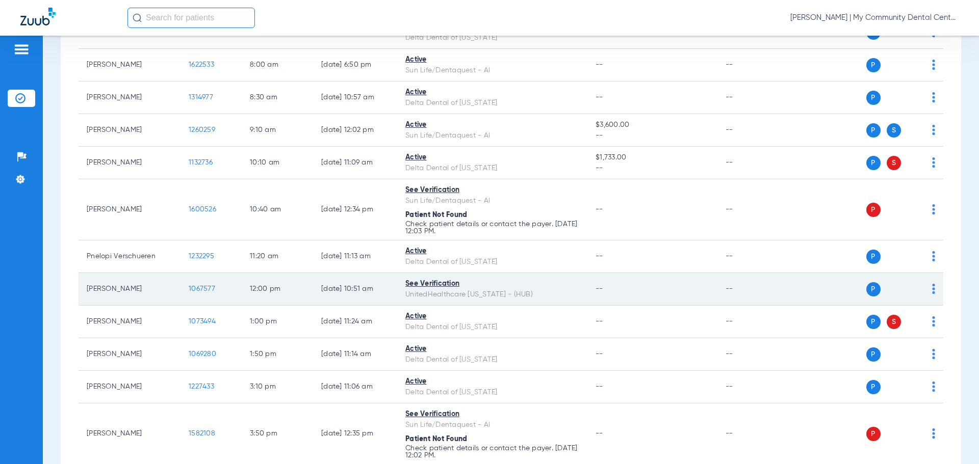
click at [201, 287] on span "1067577" at bounding box center [202, 289] width 27 height 7
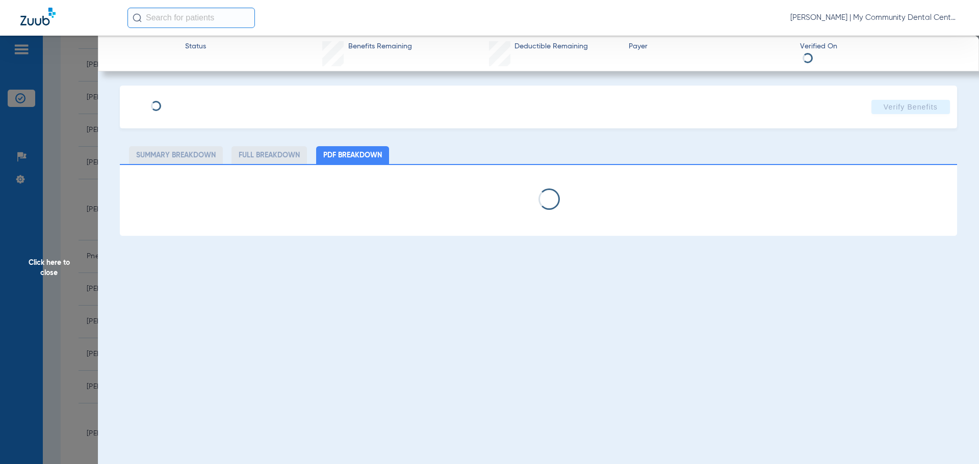
select select "page-width"
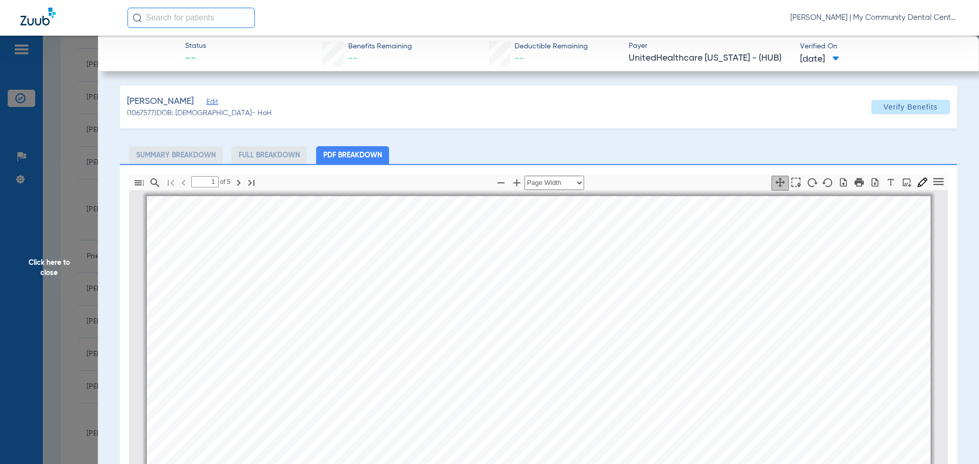
scroll to position [5, 0]
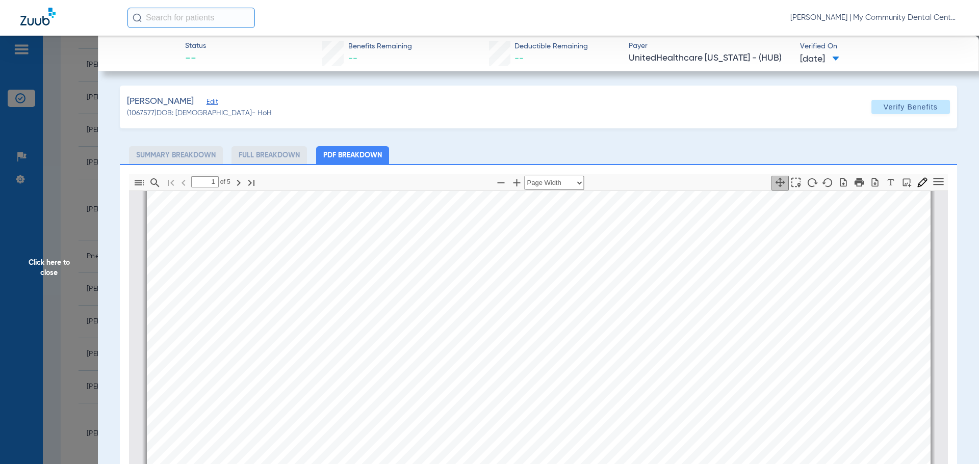
click at [656, 341] on span "from:" at bounding box center [650, 335] width 25 height 11
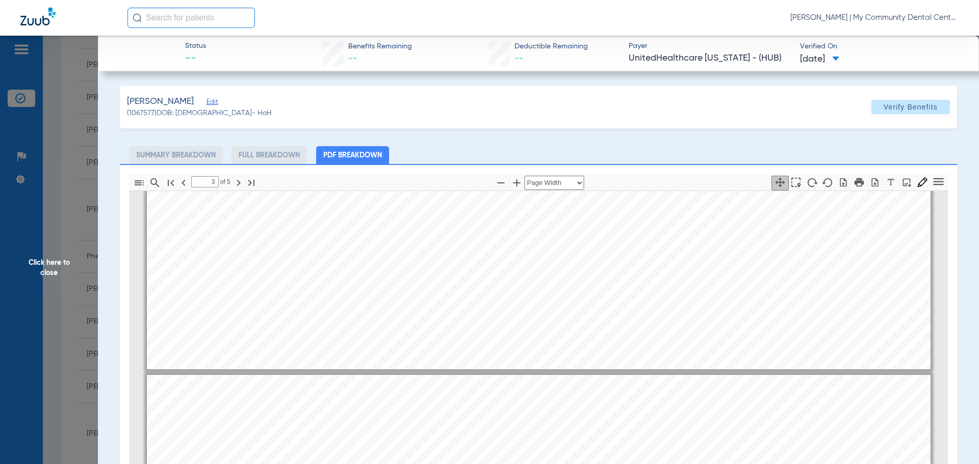
type input "4"
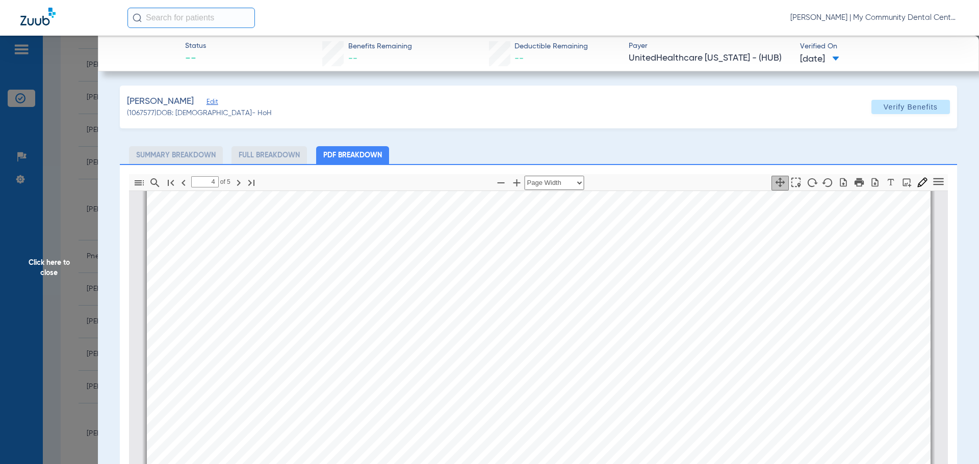
scroll to position [3880, 0]
click at [88, 266] on span "Click here to close" at bounding box center [49, 268] width 98 height 464
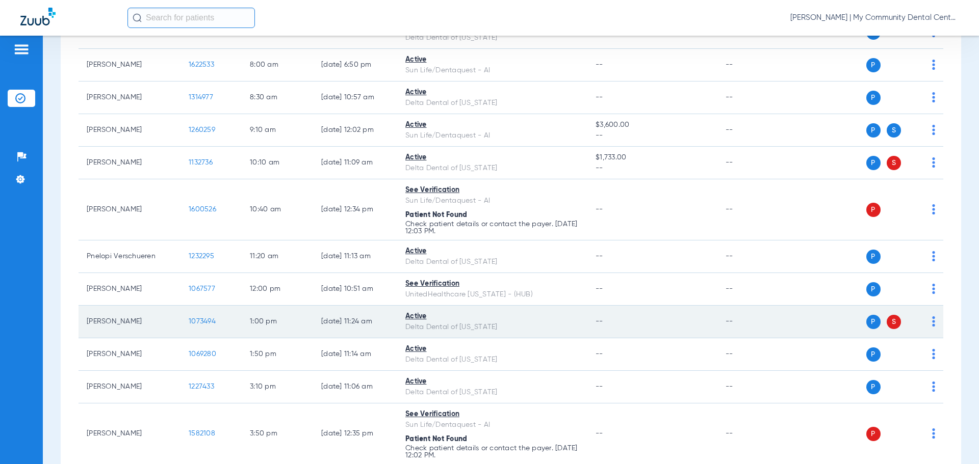
click at [209, 320] on span "1073494" at bounding box center [202, 321] width 27 height 7
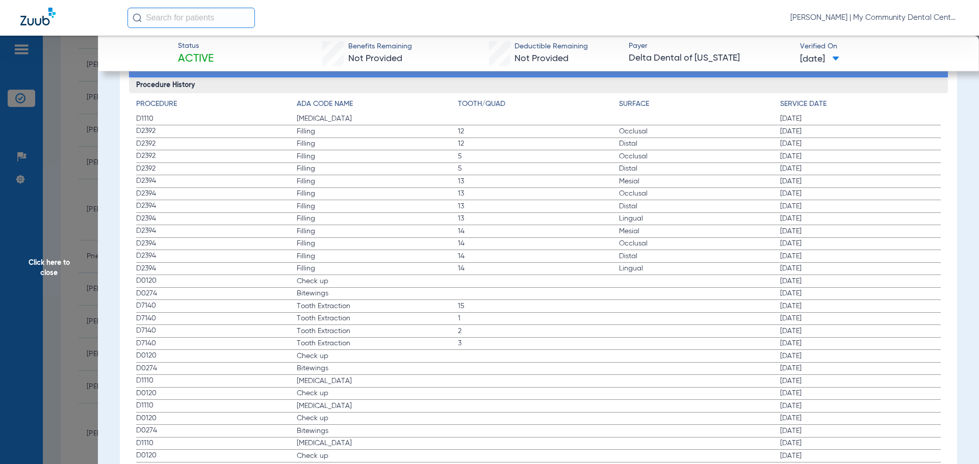
scroll to position [1129, 0]
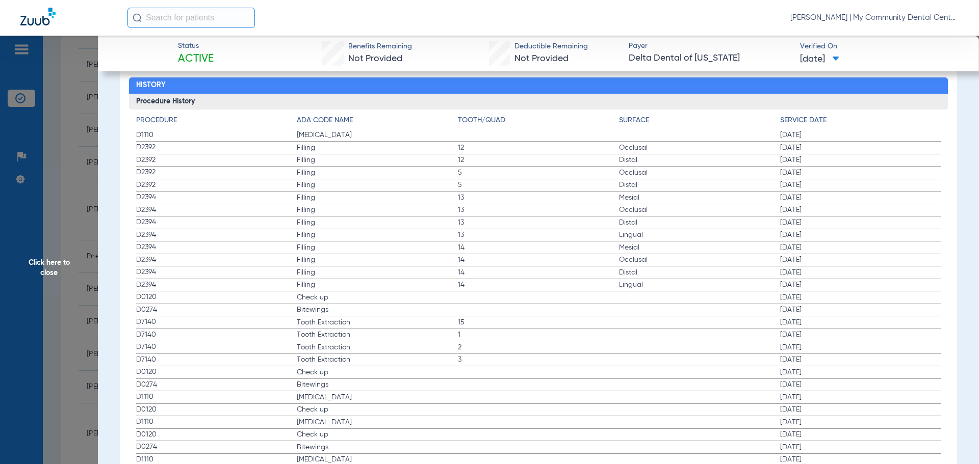
drag, startPoint x: 137, startPoint y: 298, endPoint x: 352, endPoint y: 323, distance: 216.7
click at [352, 323] on app-history-list "Procedure ADA Code Name Tooth/Quad Surface Service Date D1110 Teeth Cleaning 02…" at bounding box center [538, 409] width 805 height 589
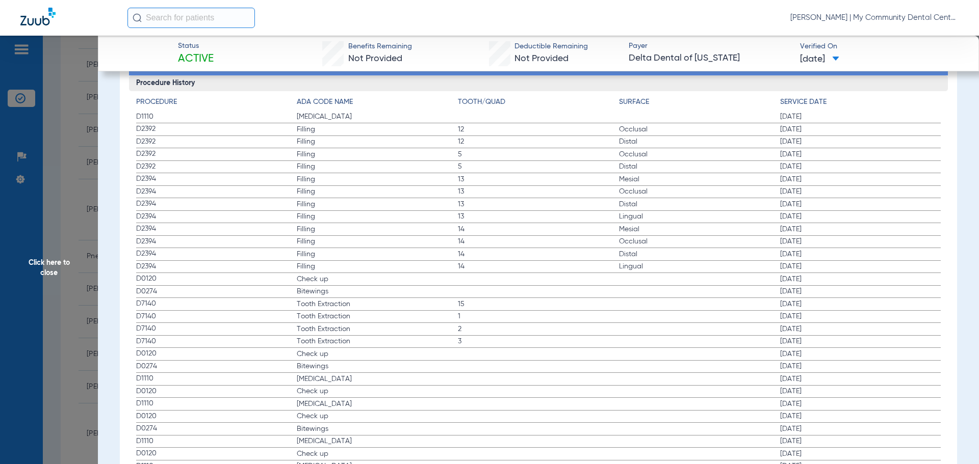
scroll to position [1180, 0]
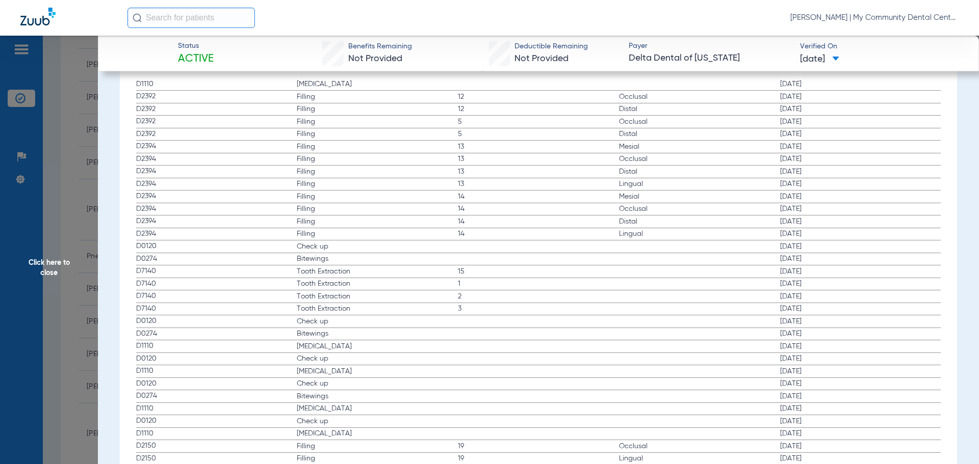
click at [407, 358] on span "Check up" at bounding box center [377, 359] width 161 height 10
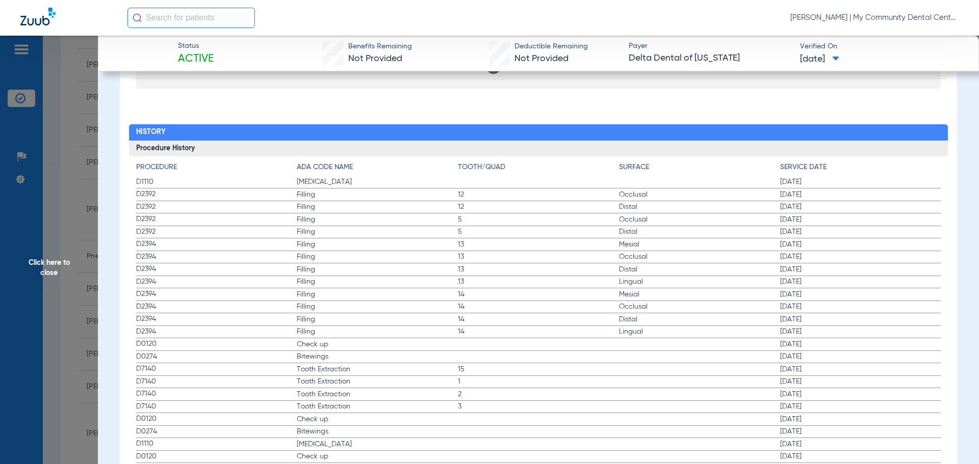
scroll to position [1078, 0]
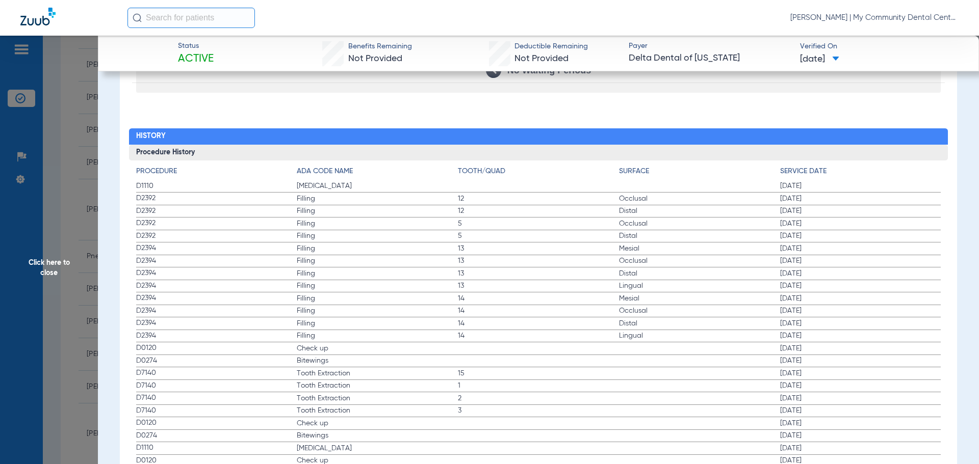
click at [64, 239] on span "Click here to close" at bounding box center [49, 268] width 98 height 464
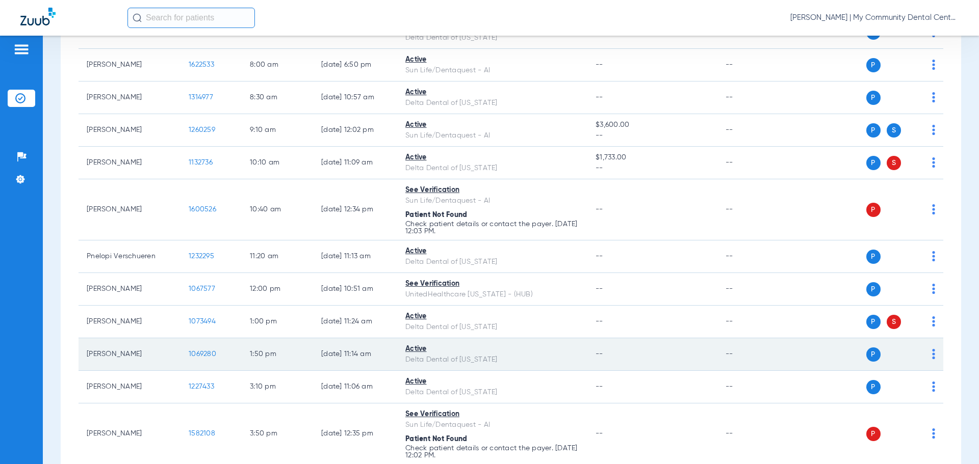
click at [194, 352] on span "1069280" at bounding box center [203, 354] width 28 height 7
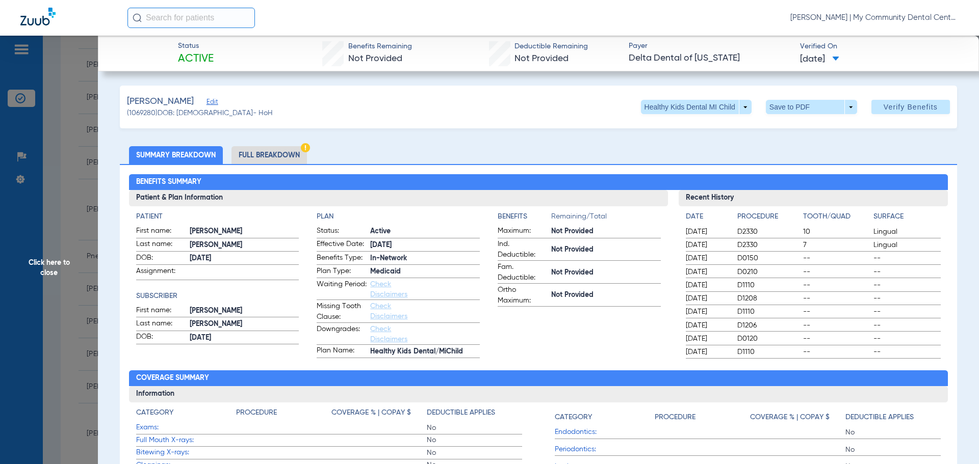
drag, startPoint x: 627, startPoint y: 326, endPoint x: 529, endPoint y: 254, distance: 121.0
click at [623, 323] on app-benefits-information "Benefits Remaining/Total Maximum: Not Provided Ind. Deductible: Not Provided Fa…" at bounding box center [579, 285] width 163 height 147
click at [271, 155] on li "Full Breakdown" at bounding box center [268, 155] width 75 height 18
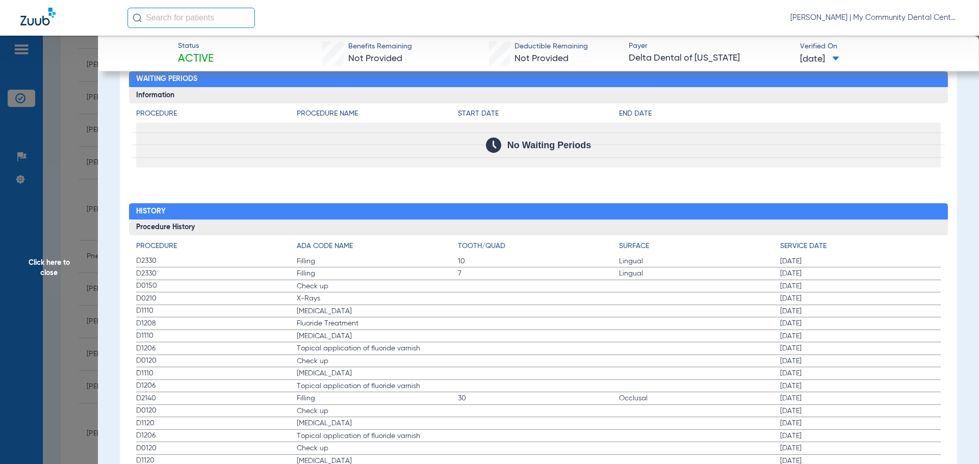
scroll to position [1275, 0]
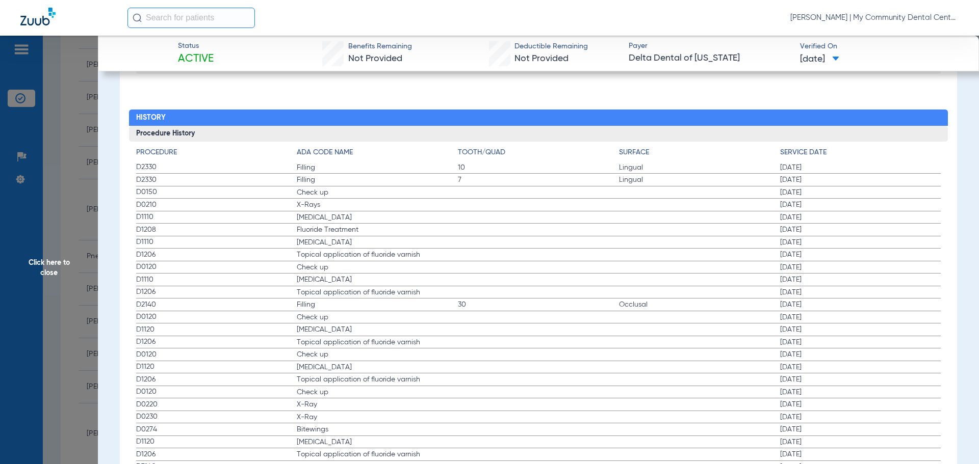
drag, startPoint x: 133, startPoint y: 189, endPoint x: 372, endPoint y: 243, distance: 245.0
click at [399, 310] on span "Filling" at bounding box center [377, 305] width 161 height 10
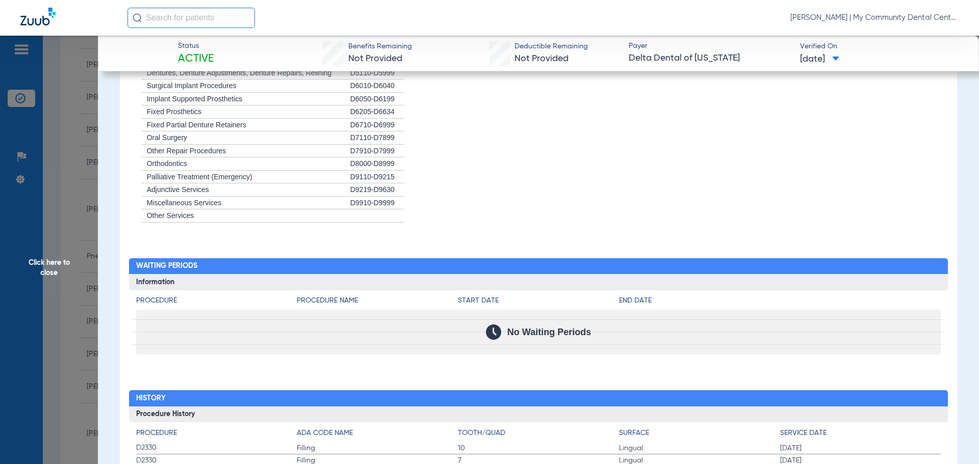
scroll to position [918, 0]
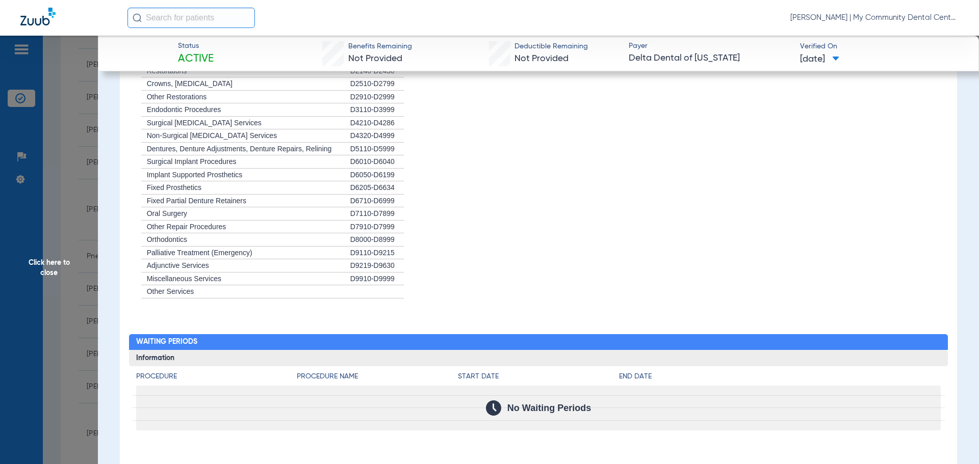
click at [77, 210] on span "Click here to close" at bounding box center [49, 268] width 98 height 464
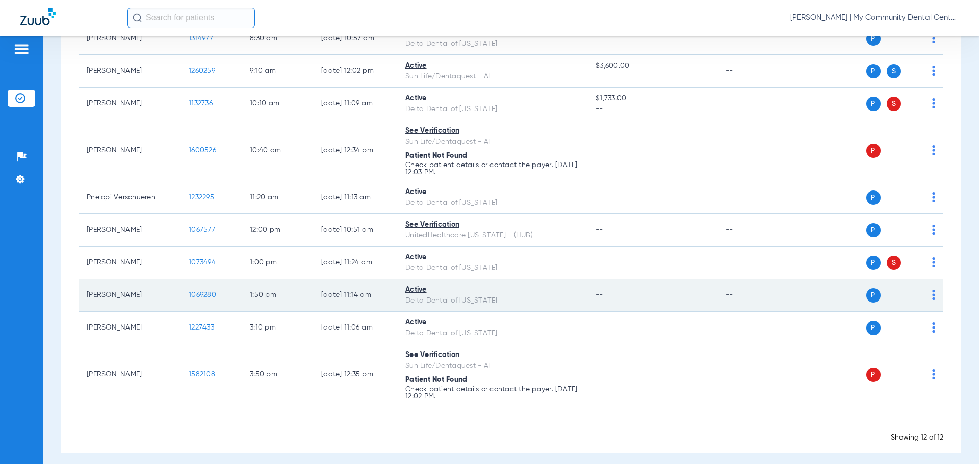
scroll to position [219, 0]
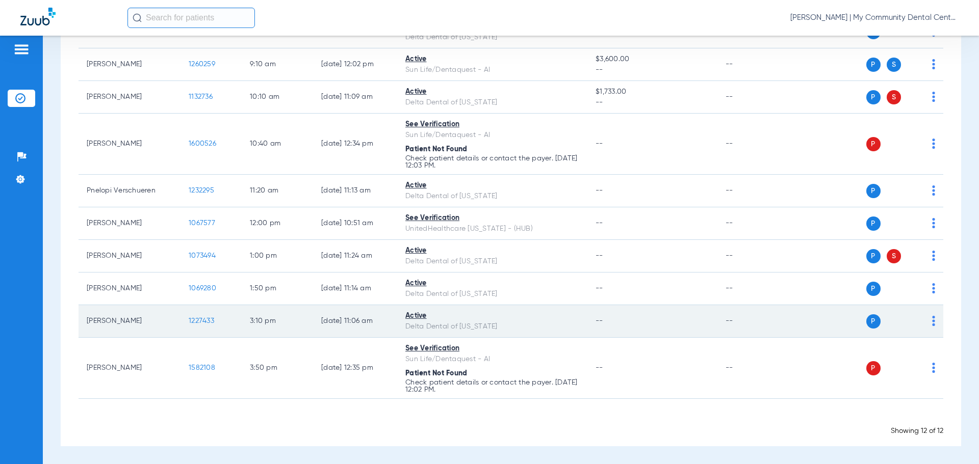
click at [197, 317] on td "1227433" at bounding box center [210, 321] width 61 height 33
click at [198, 322] on span "1227433" at bounding box center [201, 321] width 25 height 7
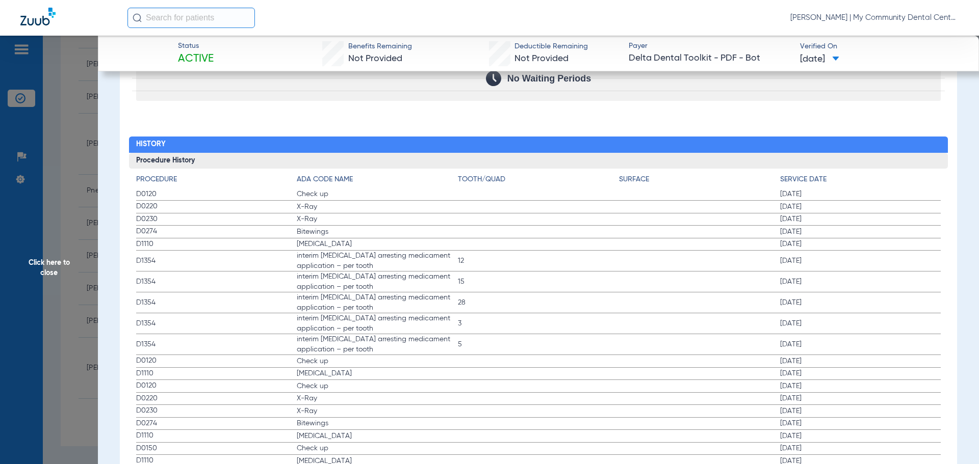
scroll to position [976, 0]
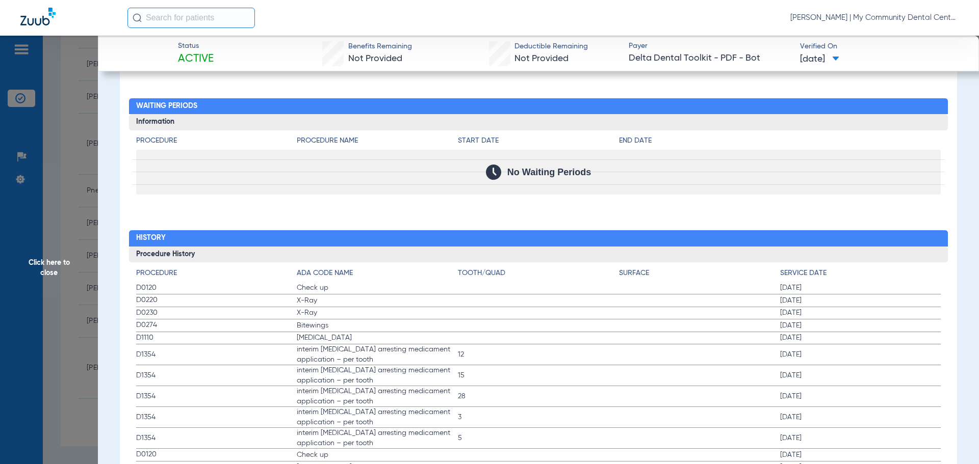
click at [96, 171] on span "Click here to close" at bounding box center [49, 268] width 98 height 464
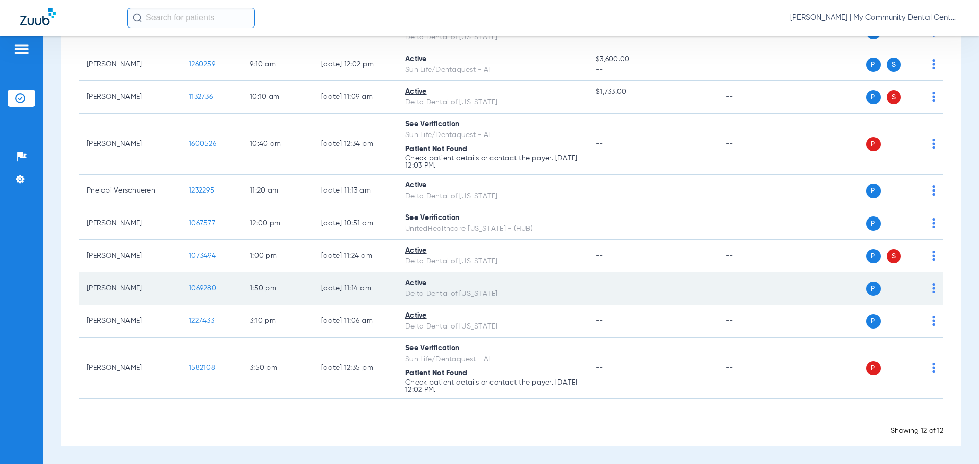
scroll to position [0, 0]
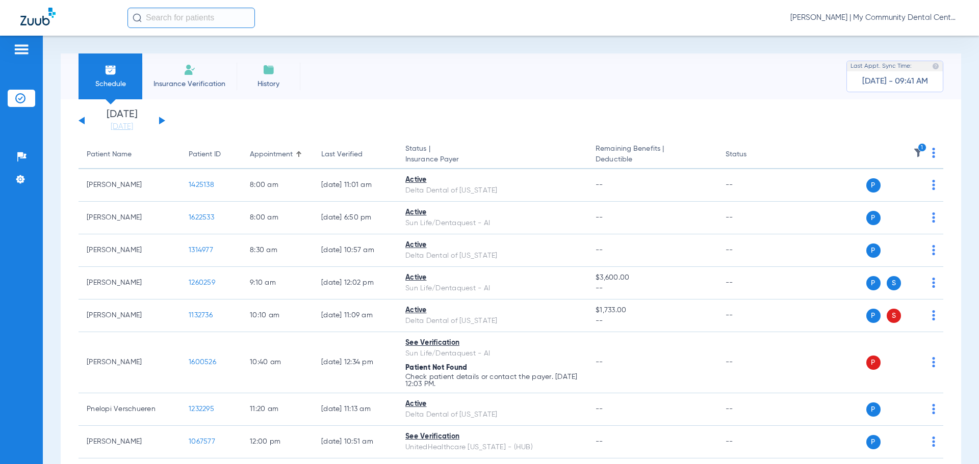
click at [918, 148] on icon "1" at bounding box center [922, 147] width 9 height 9
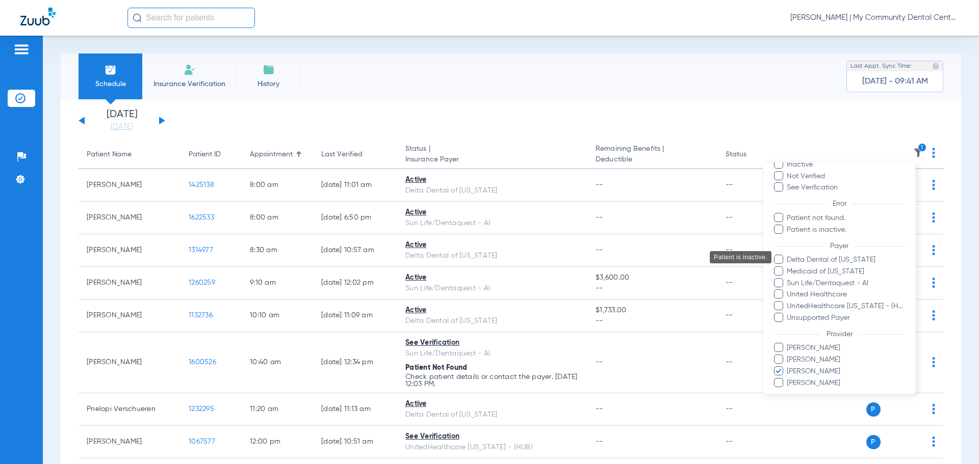
scroll to position [93, 0]
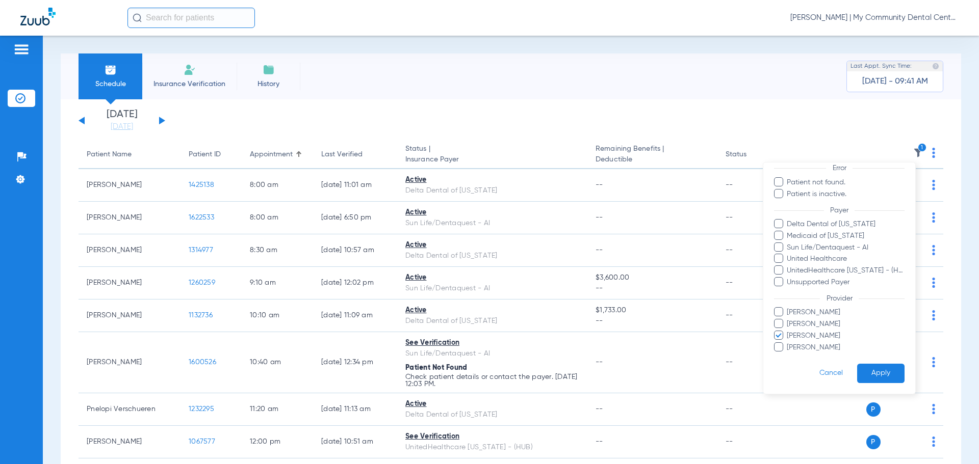
click at [820, 334] on span "Kelsey Fox" at bounding box center [845, 336] width 118 height 11
click at [788, 343] on input "Kelsey Fox" at bounding box center [788, 343] width 0 height 0
click at [829, 346] on span "Nathan McKeown" at bounding box center [845, 348] width 118 height 11
click at [788, 355] on input "Nathan McKeown" at bounding box center [788, 355] width 0 height 0
click at [864, 369] on button "Apply" at bounding box center [880, 374] width 47 height 20
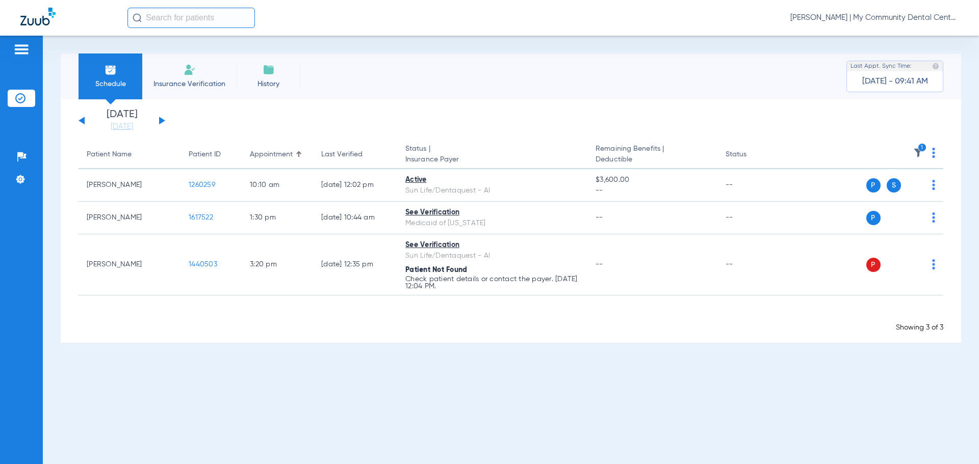
click at [574, 321] on app-loading-indicator "Loading" at bounding box center [511, 316] width 865 height 13
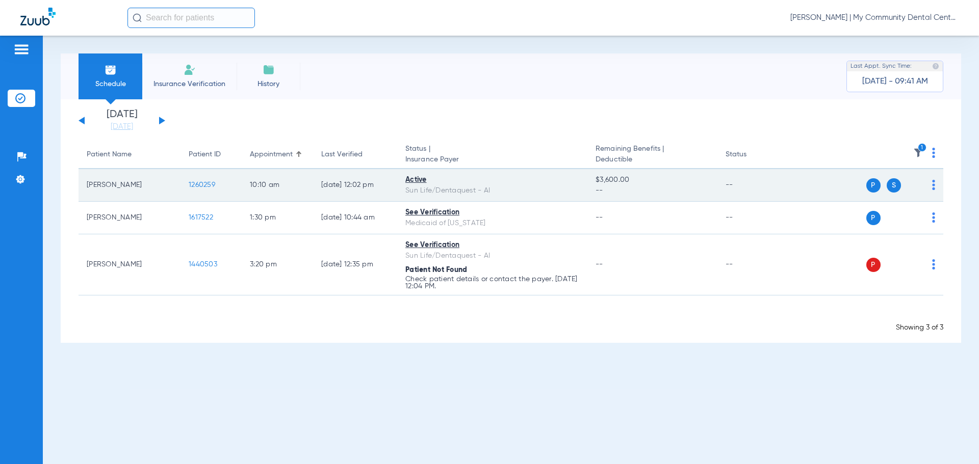
click at [195, 182] on span "1260259" at bounding box center [202, 184] width 27 height 7
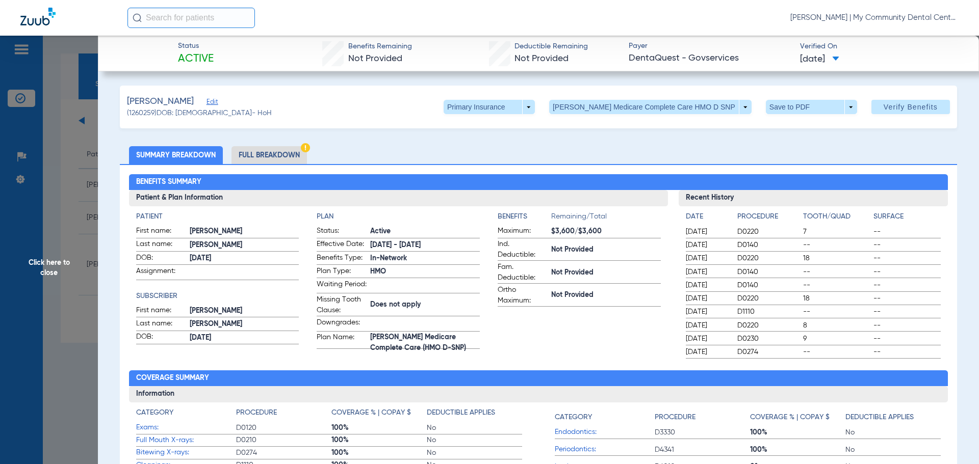
click at [97, 202] on span "Click here to close" at bounding box center [49, 268] width 98 height 464
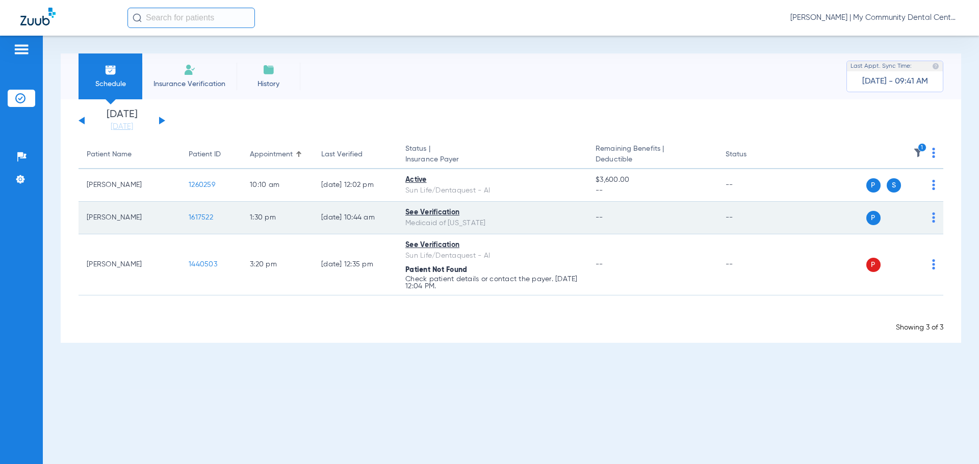
click at [191, 218] on span "1617522" at bounding box center [201, 217] width 24 height 7
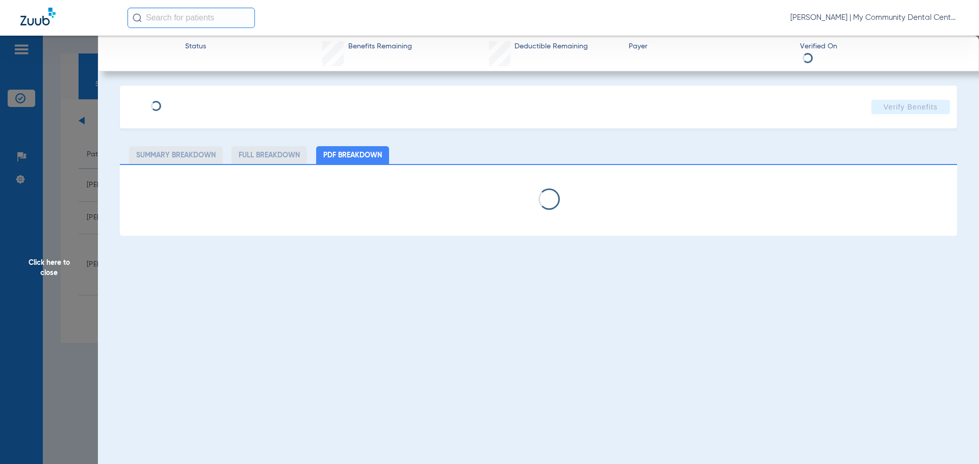
select select "page-width"
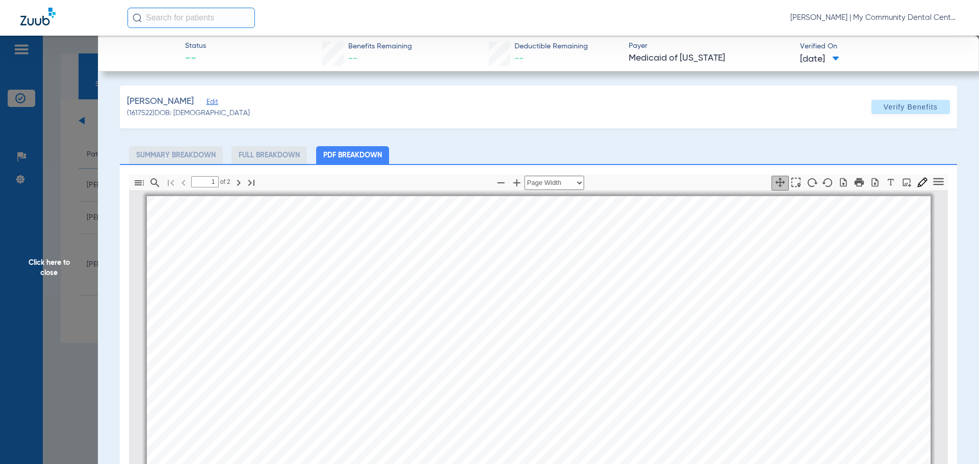
scroll to position [5, 0]
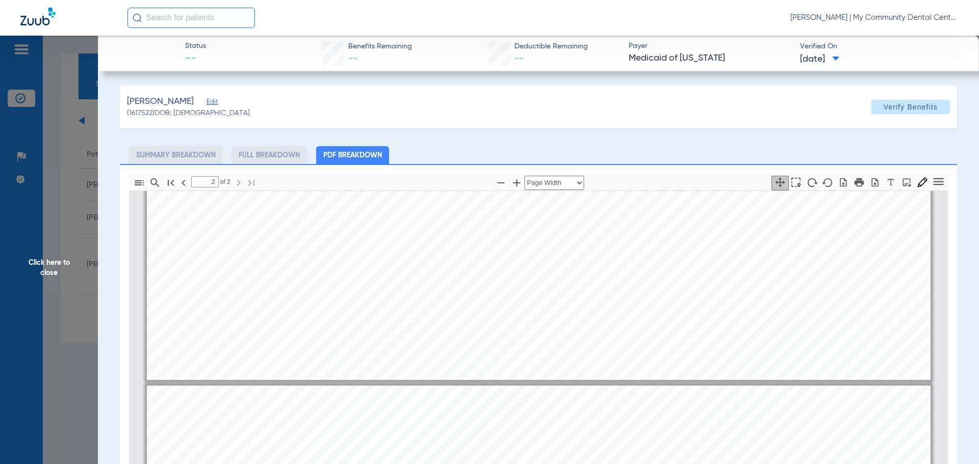
type input "1"
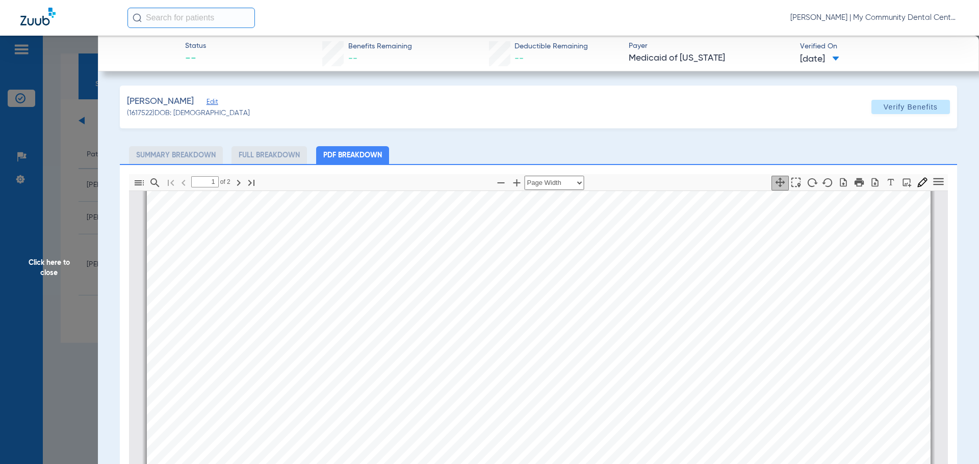
scroll to position [56, 0]
drag, startPoint x: 87, startPoint y: 258, endPoint x: 9, endPoint y: 280, distance: 81.0
click at [85, 258] on span "Click here to close" at bounding box center [49, 268] width 98 height 464
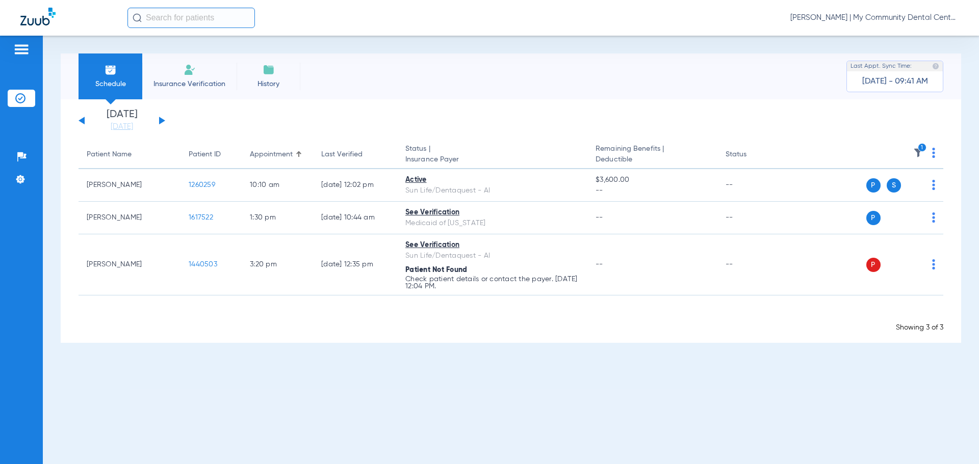
click at [588, 335] on div "Tuesday 06-10-2025 Wednesday 06-11-2025 Thursday 06-12-2025 Friday 06-13-2025 S…" at bounding box center [511, 221] width 900 height 244
click at [919, 151] on icon "1" at bounding box center [922, 147] width 9 height 9
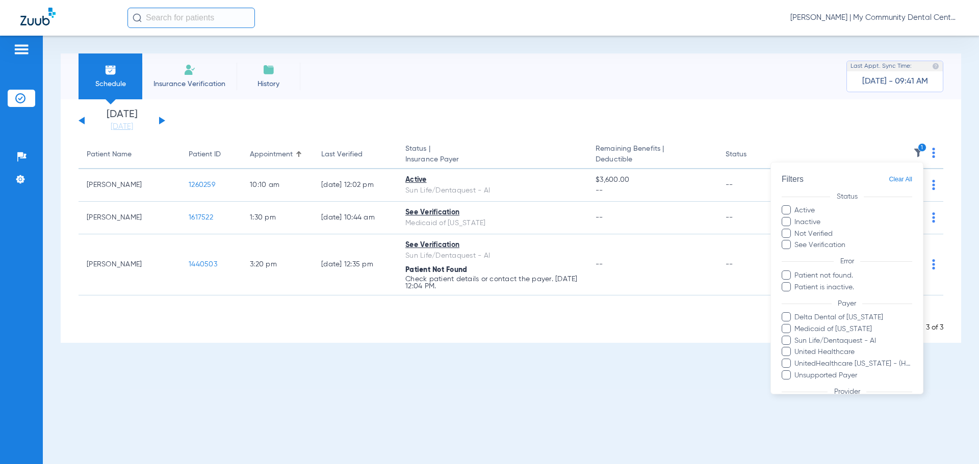
scroll to position [93, 0]
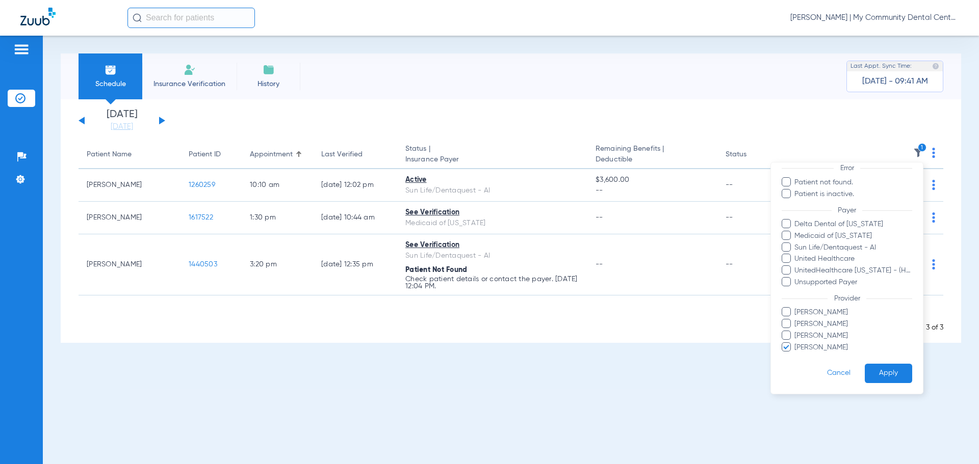
click at [805, 341] on span "Kelsey Fox" at bounding box center [853, 336] width 118 height 11
click at [796, 343] on input "Kelsey Fox" at bounding box center [796, 343] width 0 height 0
click at [807, 345] on span "Nathan McKeown" at bounding box center [853, 348] width 118 height 11
click at [796, 355] on input "Nathan McKeown" at bounding box center [796, 355] width 0 height 0
click at [798, 336] on span "Kelsey Fox" at bounding box center [853, 336] width 118 height 11
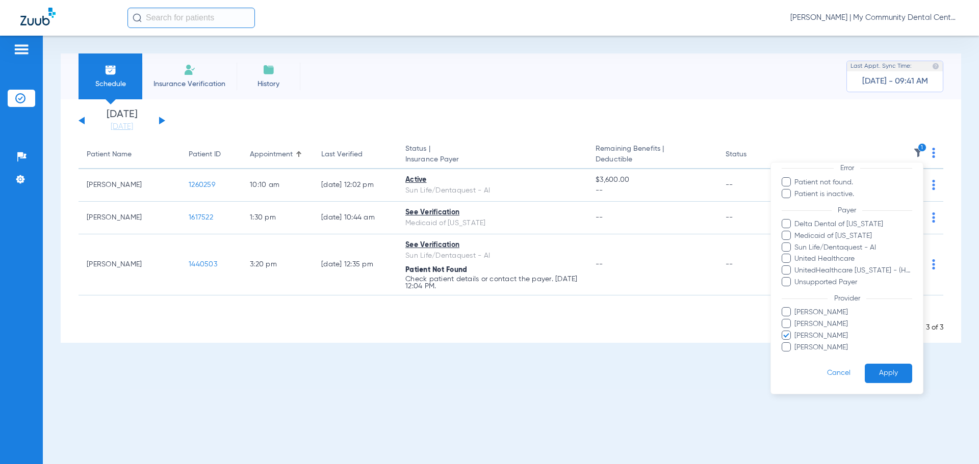
click at [796, 343] on input "Kelsey Fox" at bounding box center [796, 343] width 0 height 0
click at [815, 314] on span "Braden Galvin" at bounding box center [853, 312] width 118 height 11
click at [796, 320] on input "Braden Galvin" at bounding box center [796, 320] width 0 height 0
click at [883, 378] on button "Apply" at bounding box center [888, 374] width 47 height 20
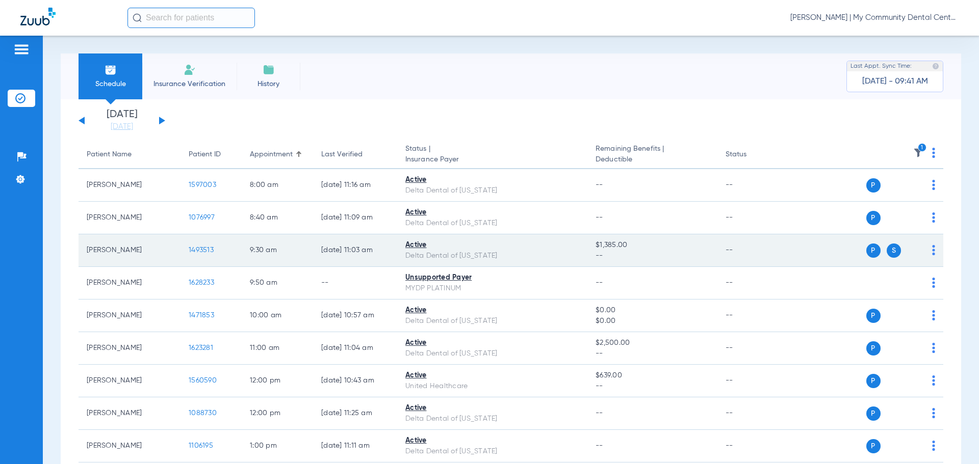
click at [203, 243] on td "1493513" at bounding box center [210, 251] width 61 height 33
click at [206, 250] on span "1493513" at bounding box center [201, 250] width 25 height 7
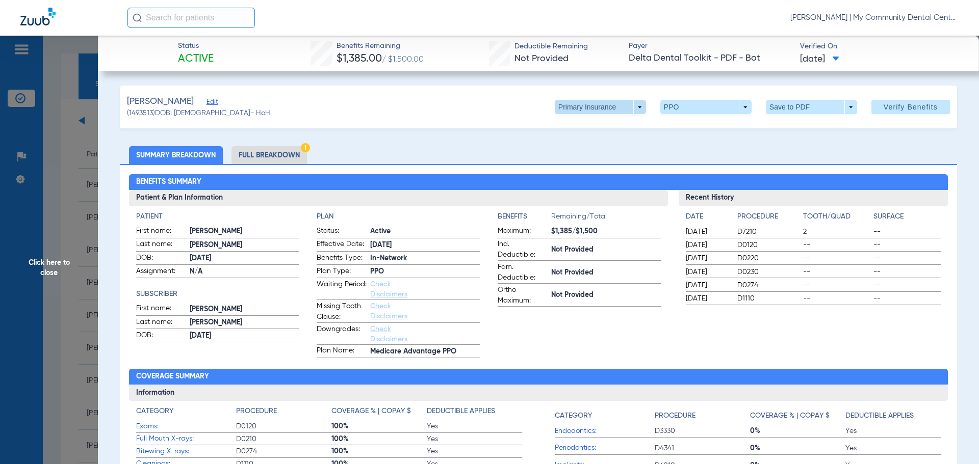
click at [598, 109] on span at bounding box center [600, 107] width 24 height 24
click at [591, 143] on button "Secondary Insurance" at bounding box center [590, 148] width 84 height 20
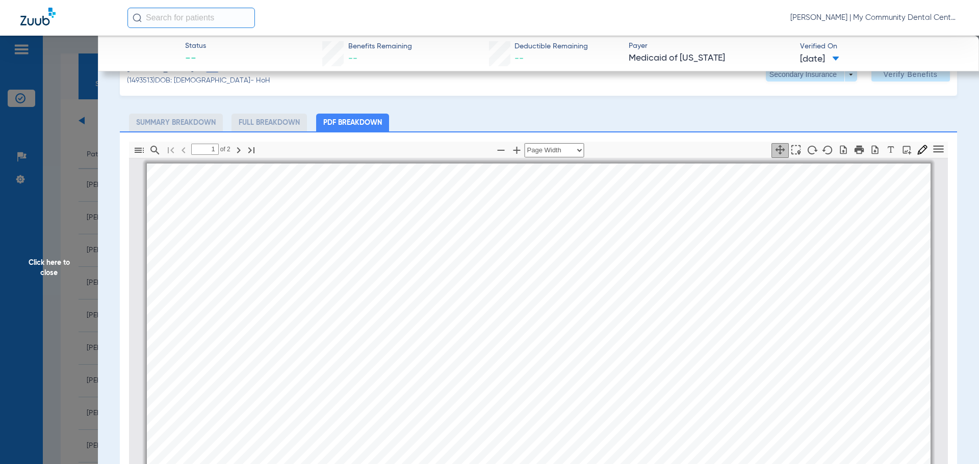
scroll to position [147, 0]
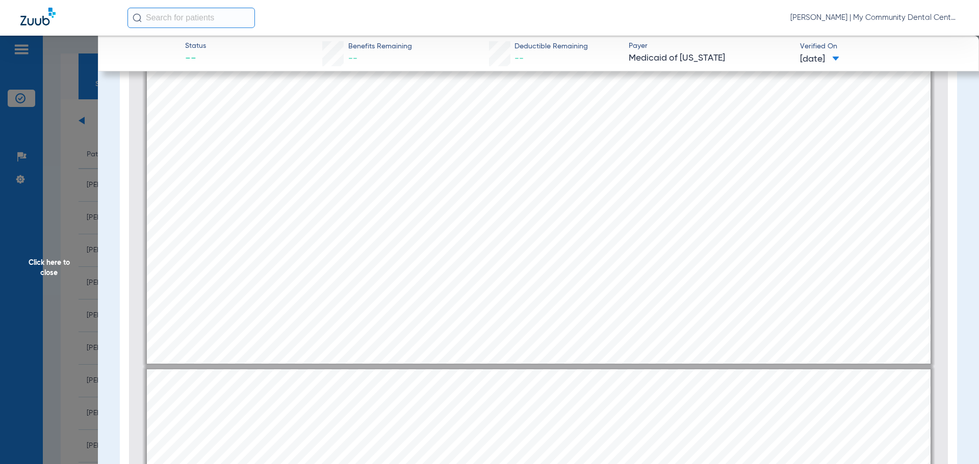
type input "2"
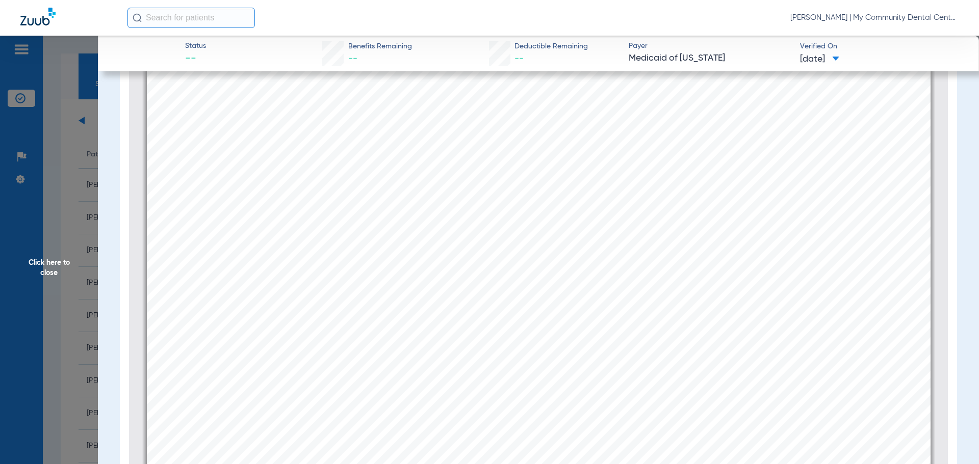
scroll to position [1433, 0]
click at [69, 227] on span "Click here to close" at bounding box center [49, 268] width 98 height 464
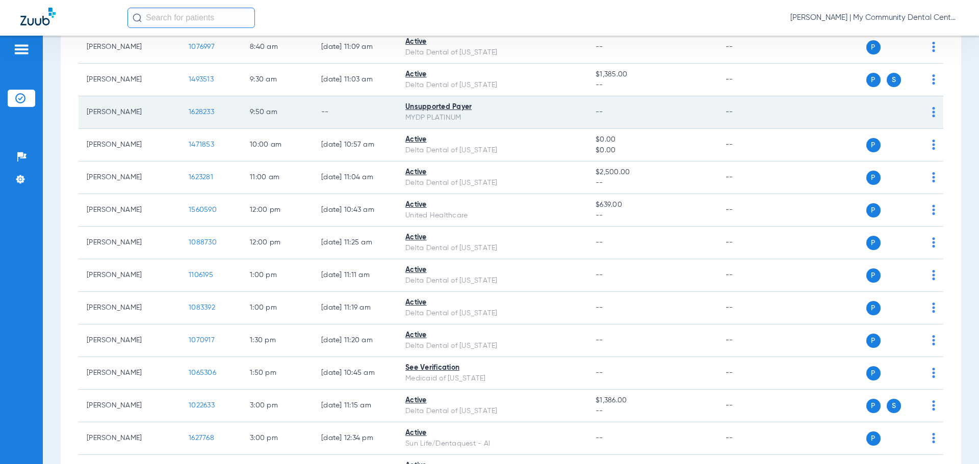
scroll to position [153, 0]
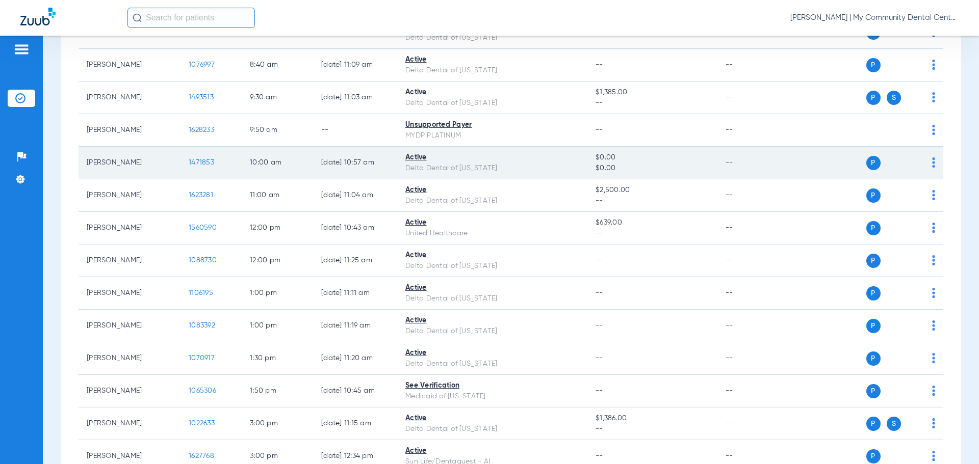
click at [206, 157] on td "1471853" at bounding box center [210, 163] width 61 height 33
click at [204, 159] on span "1471853" at bounding box center [201, 162] width 25 height 7
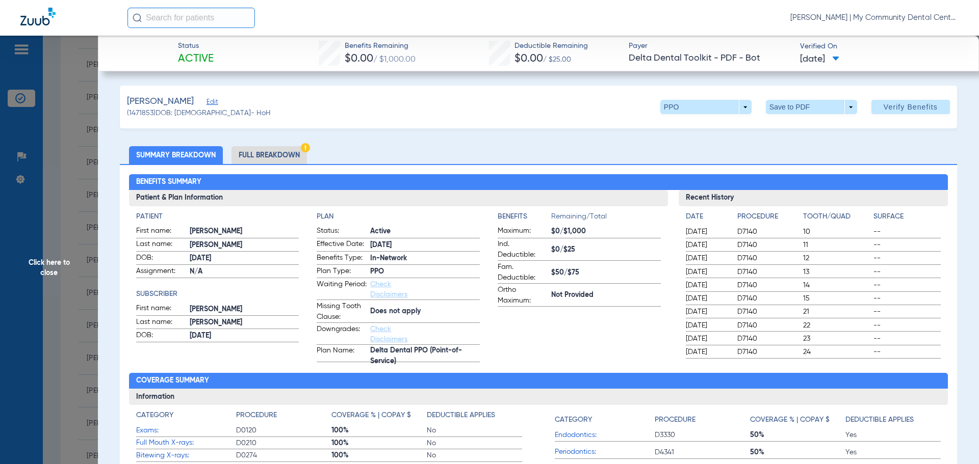
click at [276, 150] on li "Full Breakdown" at bounding box center [268, 155] width 75 height 18
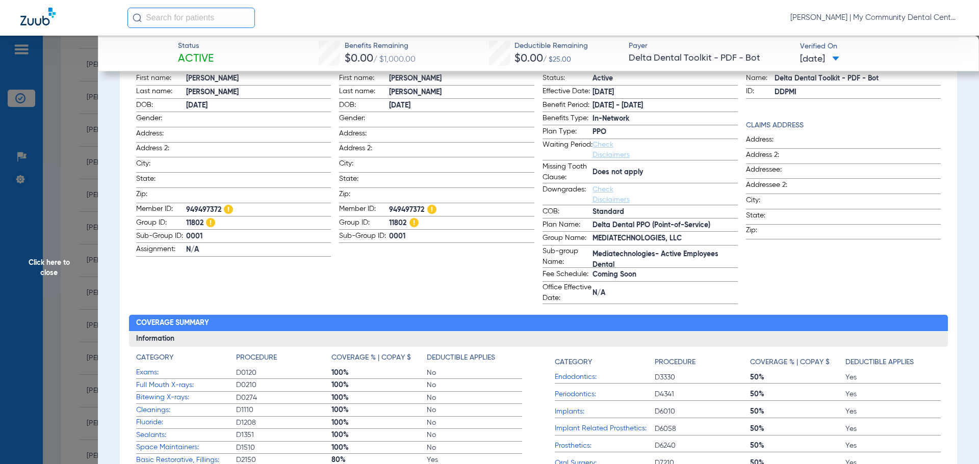
click at [256, 247] on span "N/A" at bounding box center [258, 250] width 145 height 11
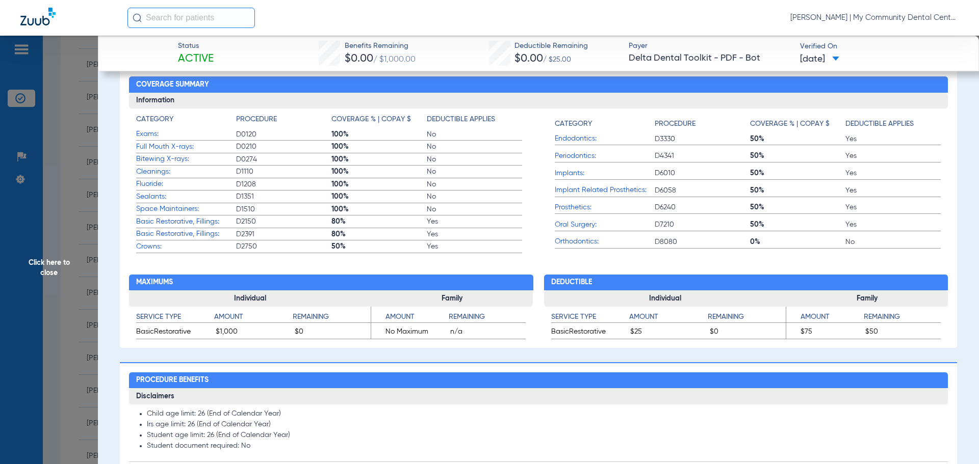
scroll to position [408, 0]
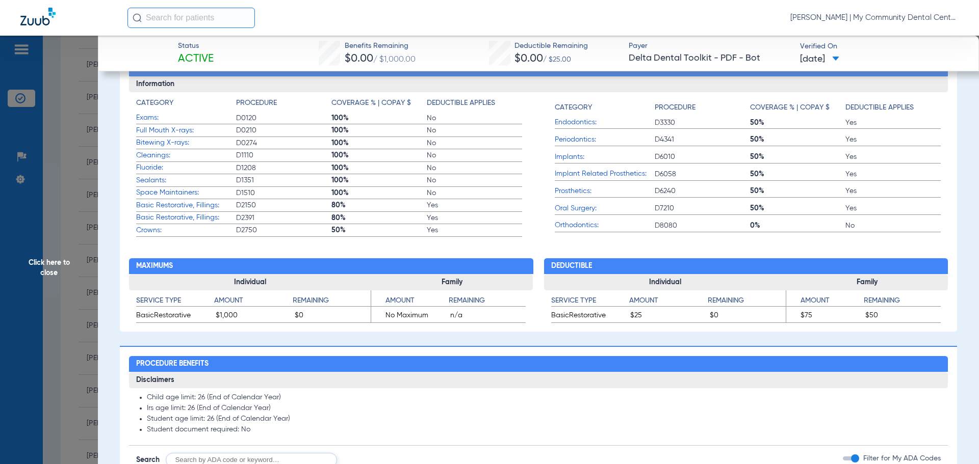
click at [65, 232] on span "Click here to close" at bounding box center [49, 268] width 98 height 464
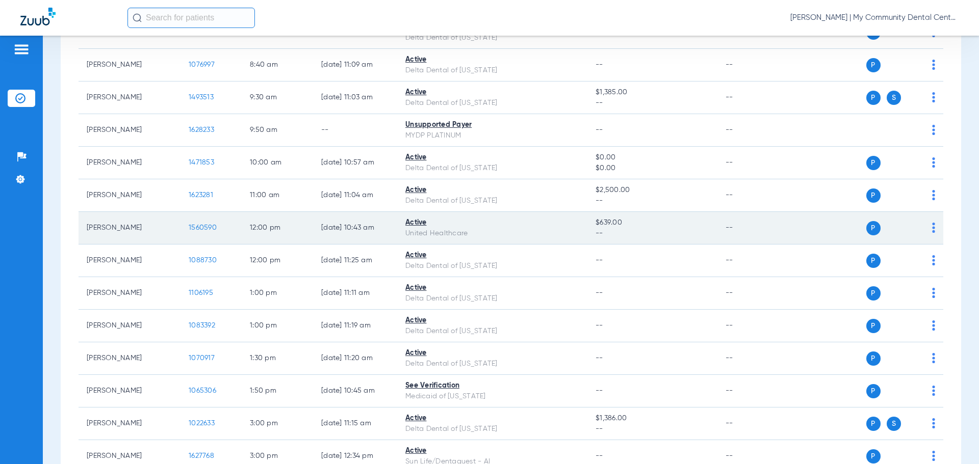
click at [196, 230] on span "1560590" at bounding box center [203, 227] width 28 height 7
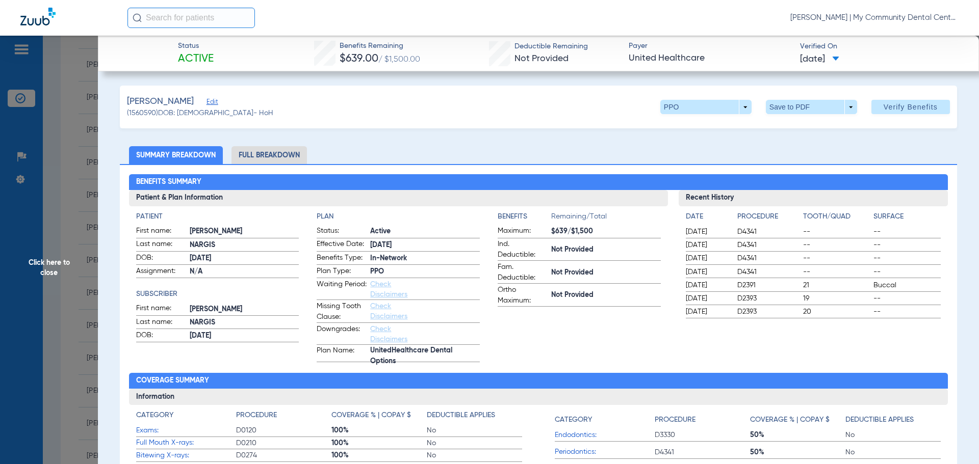
click at [92, 268] on span "Click here to close" at bounding box center [49, 268] width 98 height 464
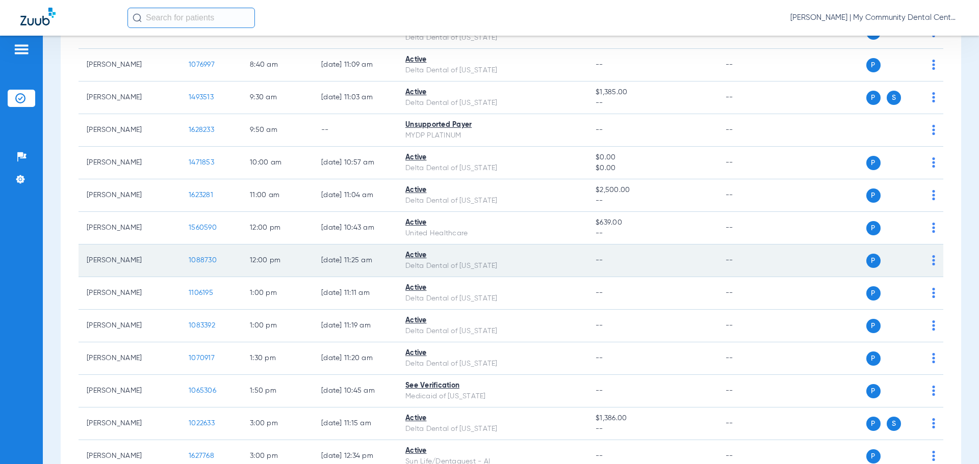
click at [191, 260] on span "1088730" at bounding box center [203, 260] width 28 height 7
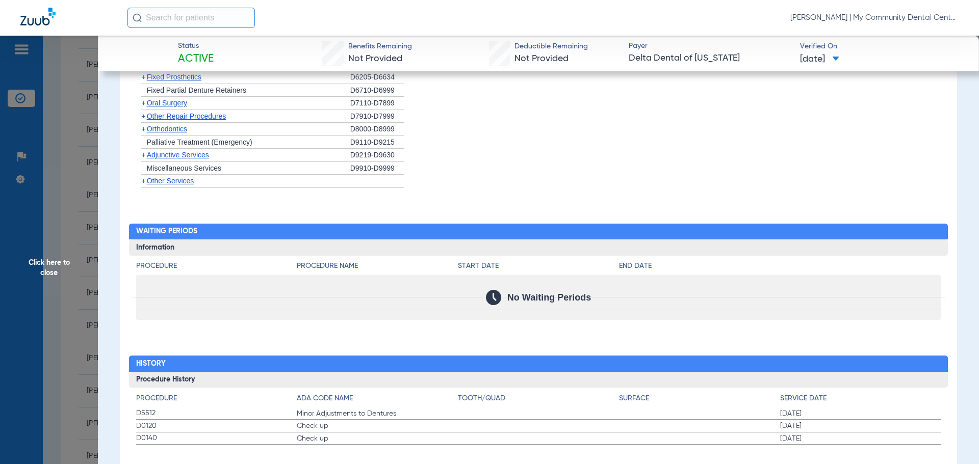
scroll to position [865, 0]
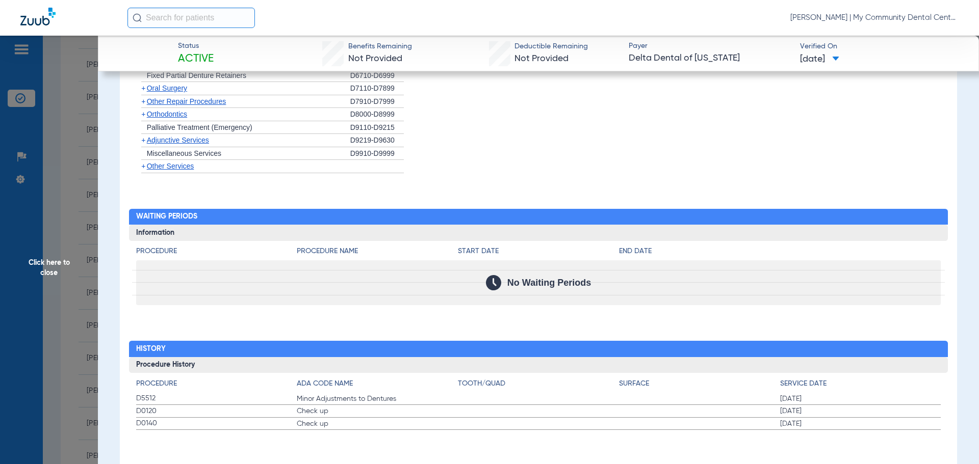
click at [92, 196] on span "Click here to close" at bounding box center [49, 268] width 98 height 464
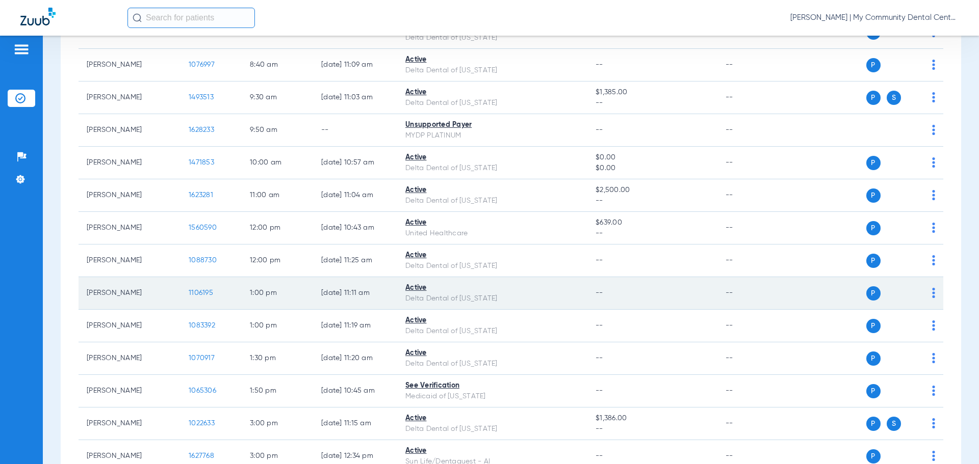
click at [195, 296] on span "1106195" at bounding box center [201, 293] width 24 height 7
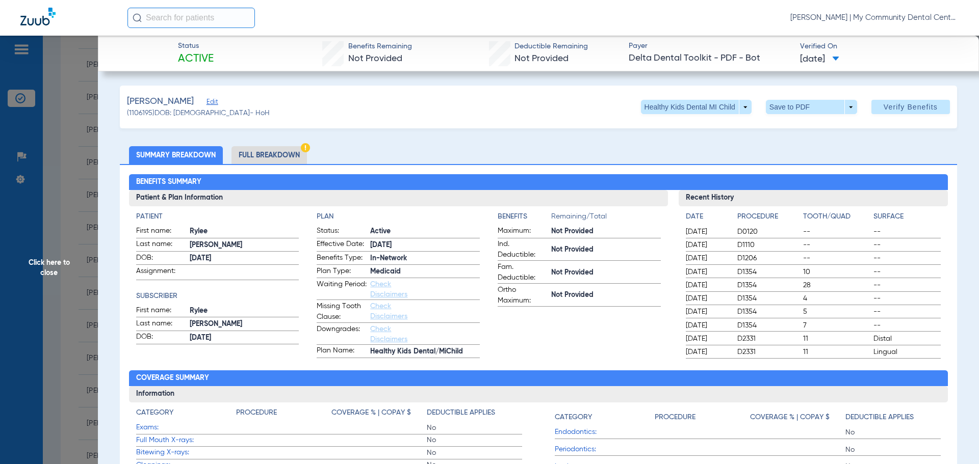
click at [44, 272] on span "Click here to close" at bounding box center [49, 268] width 98 height 464
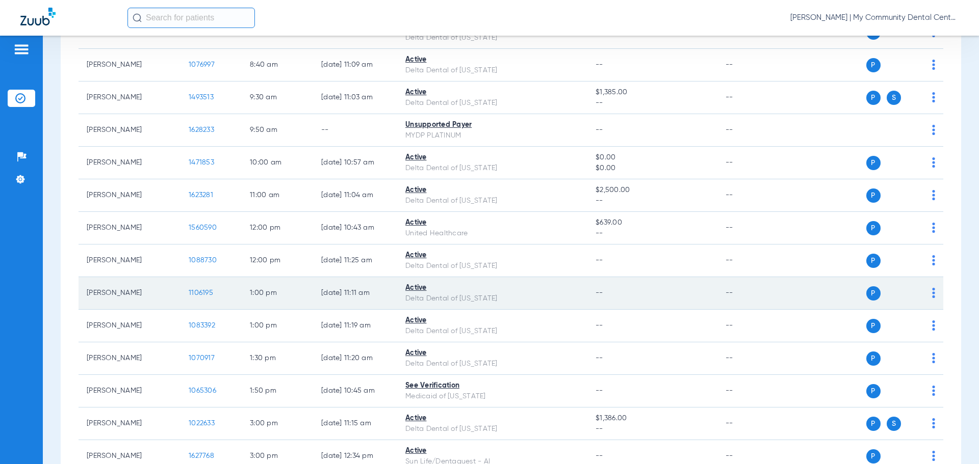
click at [210, 290] on span "1106195" at bounding box center [201, 293] width 24 height 7
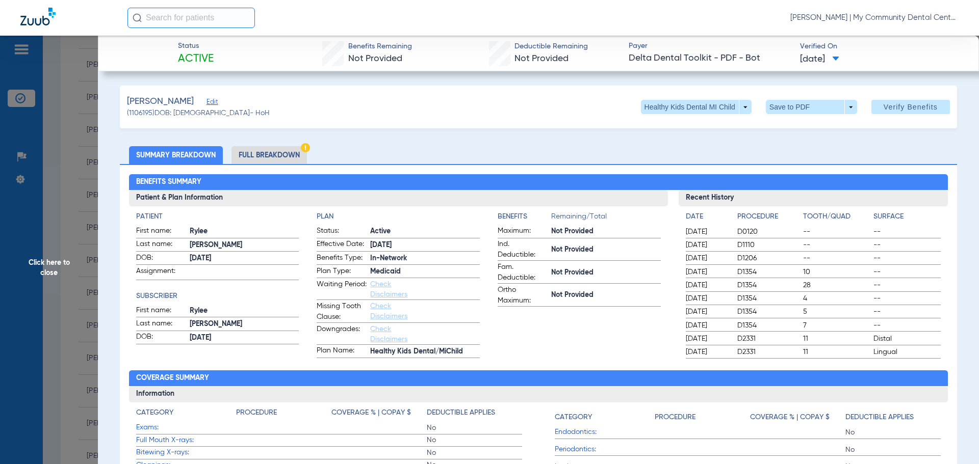
click at [269, 155] on li "Full Breakdown" at bounding box center [268, 155] width 75 height 18
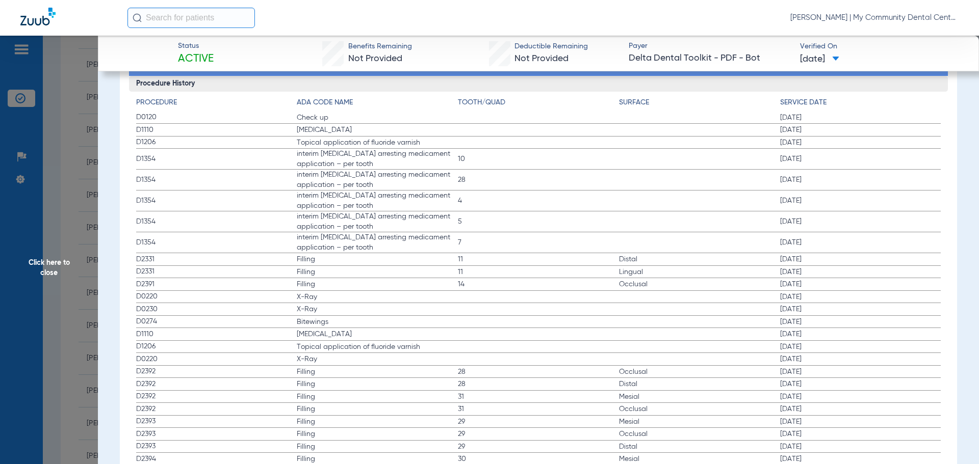
scroll to position [1173, 0]
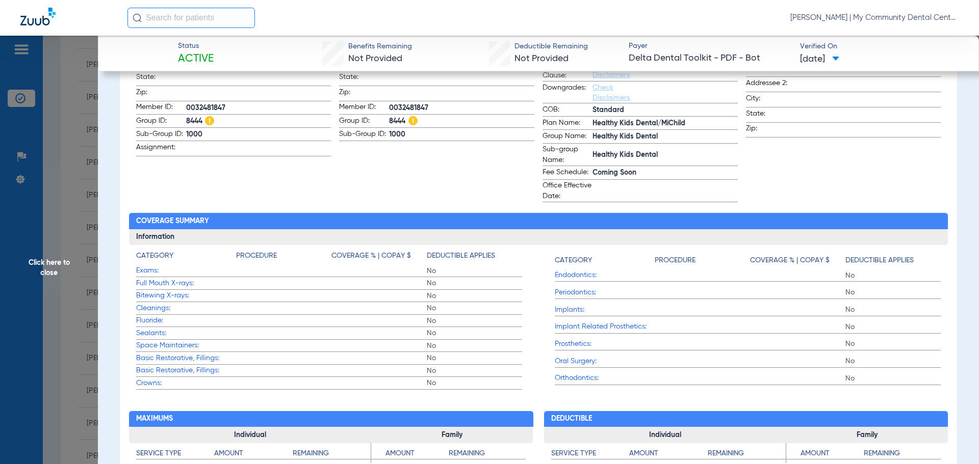
scroll to position [51, 0]
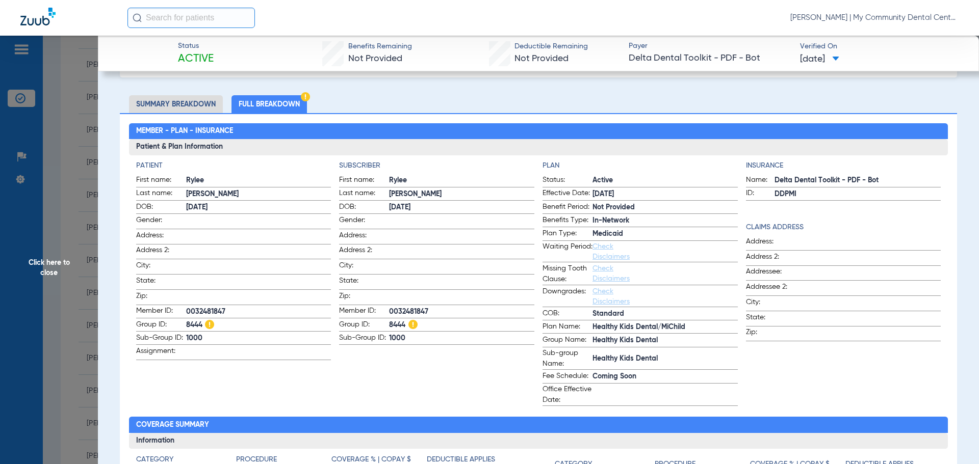
click at [85, 244] on span "Click here to close" at bounding box center [49, 268] width 98 height 464
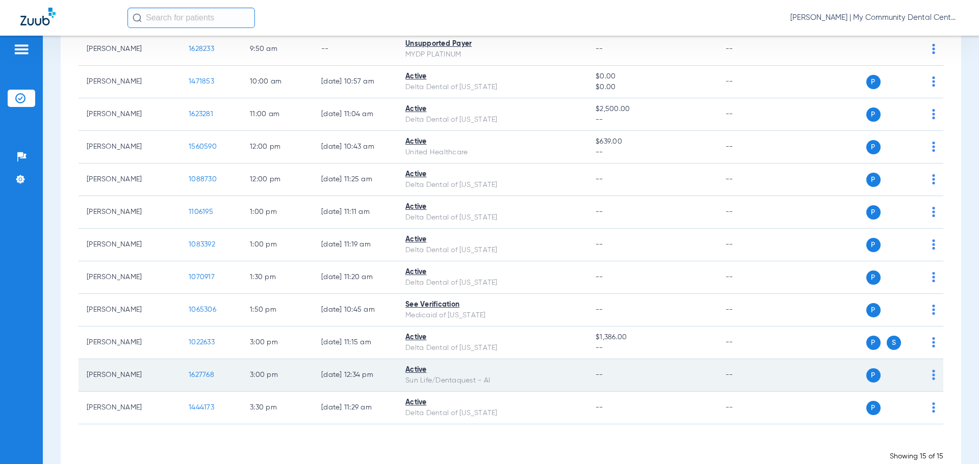
scroll to position [260, 0]
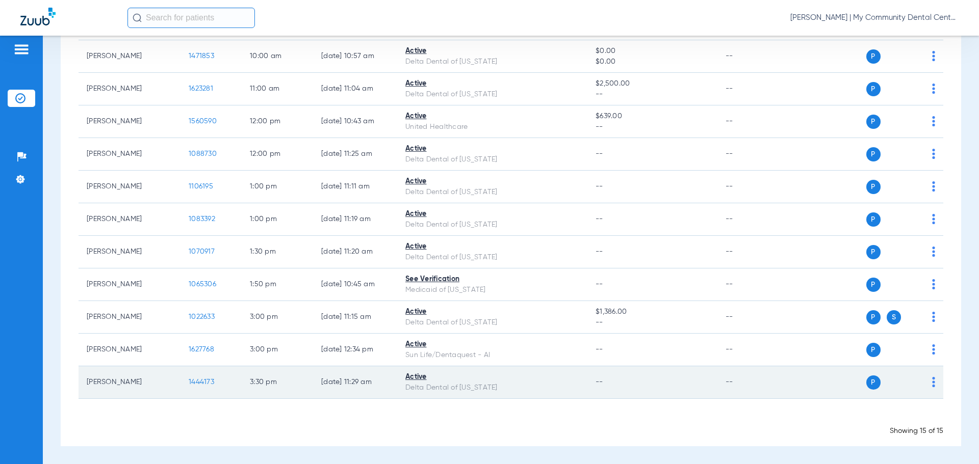
click at [388, 392] on td "08/13/25 11:29 AM" at bounding box center [355, 383] width 84 height 33
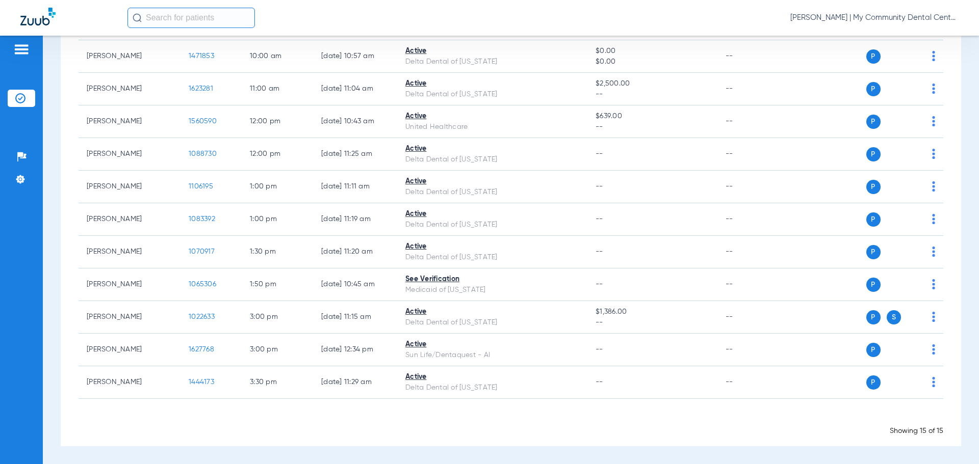
click at [403, 413] on app-appointment-list "Patient Name Patient ID Appointment Last Verified Status | Insurance Payer Rema…" at bounding box center [511, 158] width 865 height 555
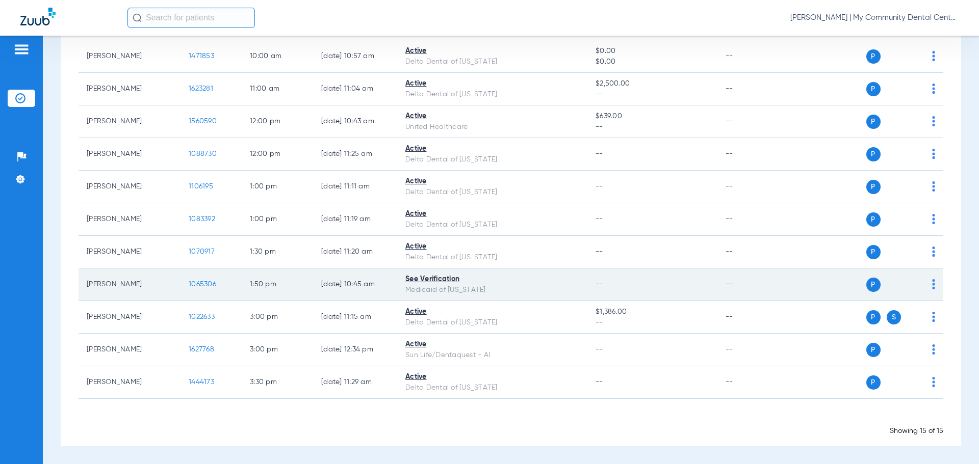
click at [548, 300] on td "See Verification Medicaid of Michigan" at bounding box center [492, 285] width 190 height 33
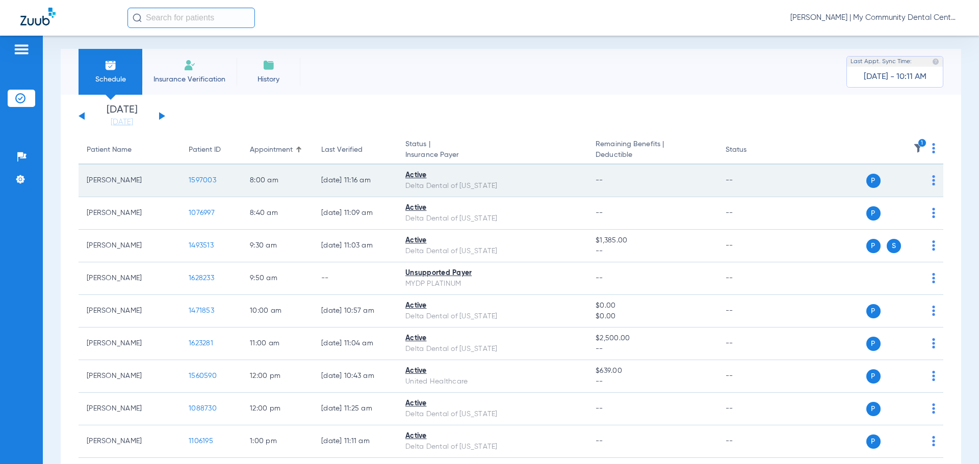
scroll to position [0, 0]
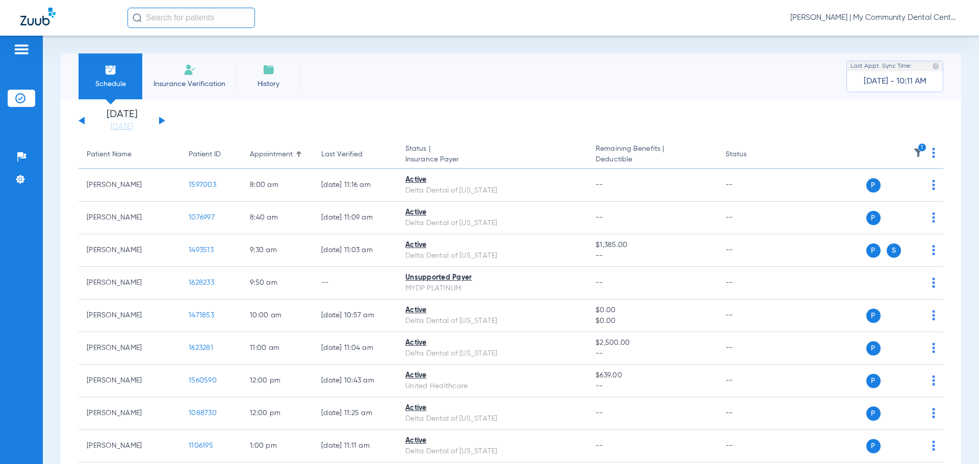
click at [913, 157] on img at bounding box center [918, 153] width 10 height 10
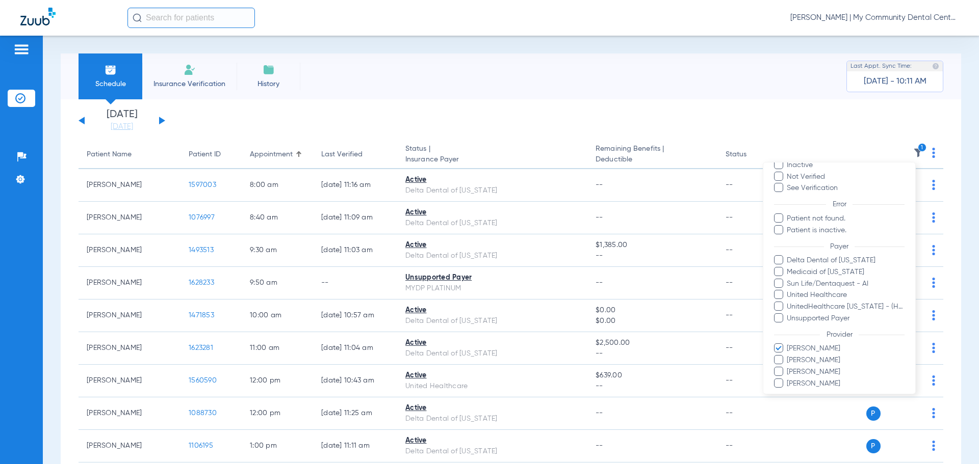
scroll to position [93, 0]
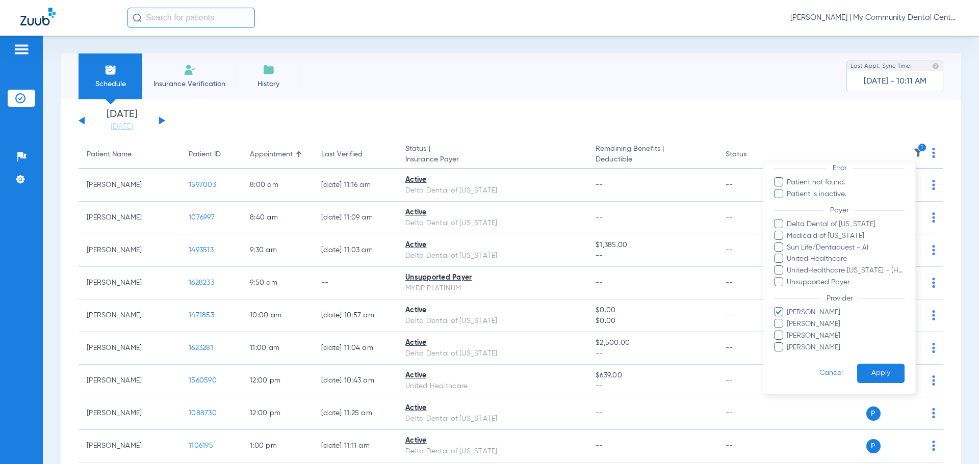
click at [821, 313] on span "Braden Galvin" at bounding box center [845, 312] width 118 height 11
click at [788, 320] on input "Braden Galvin" at bounding box center [788, 320] width 0 height 0
click at [863, 366] on button "Apply" at bounding box center [880, 374] width 47 height 20
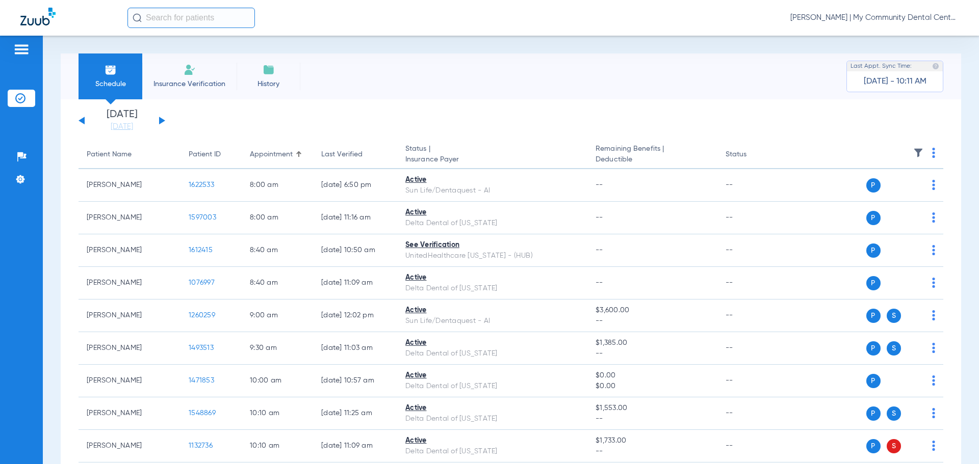
click at [158, 120] on div "Tuesday 06-10-2025 Wednesday 06-11-2025 Thursday 06-12-2025 Friday 06-13-2025 S…" at bounding box center [122, 121] width 87 height 22
click at [162, 120] on button at bounding box center [162, 121] width 6 height 8
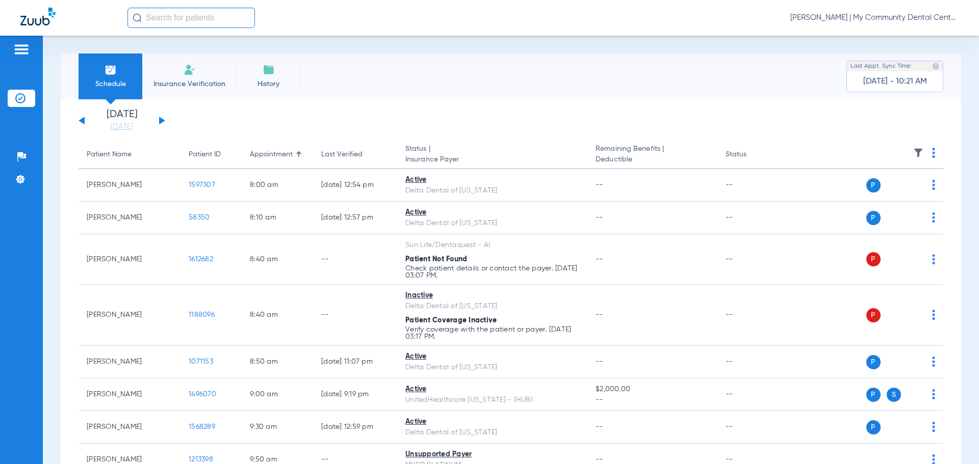
click at [932, 154] on img at bounding box center [933, 153] width 3 height 10
click at [898, 187] on button "Verify All" at bounding box center [887, 193] width 80 height 20
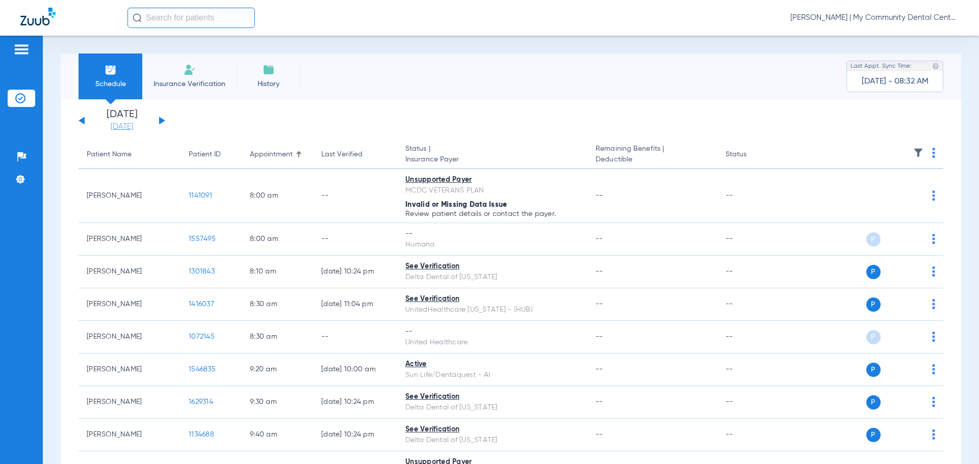
click at [134, 122] on link "[DATE]" at bounding box center [121, 127] width 61 height 10
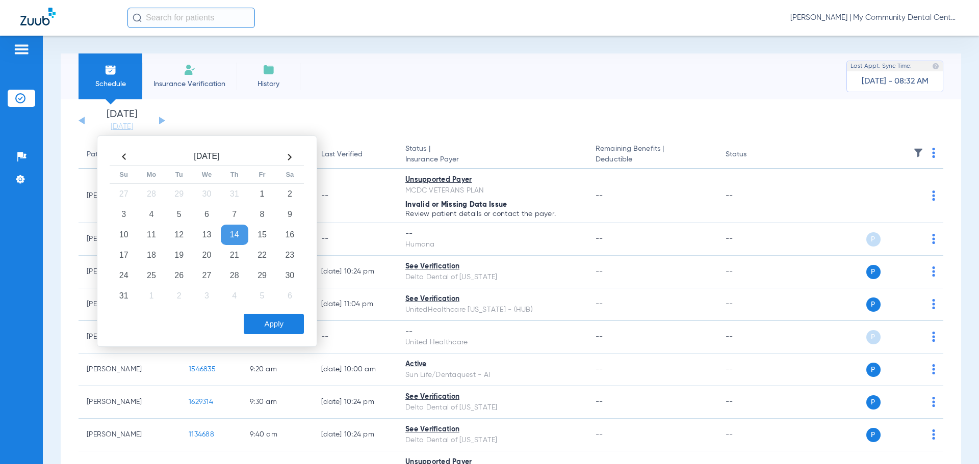
click at [885, 20] on span "[PERSON_NAME] | My Community Dental Centers" at bounding box center [874, 18] width 168 height 10
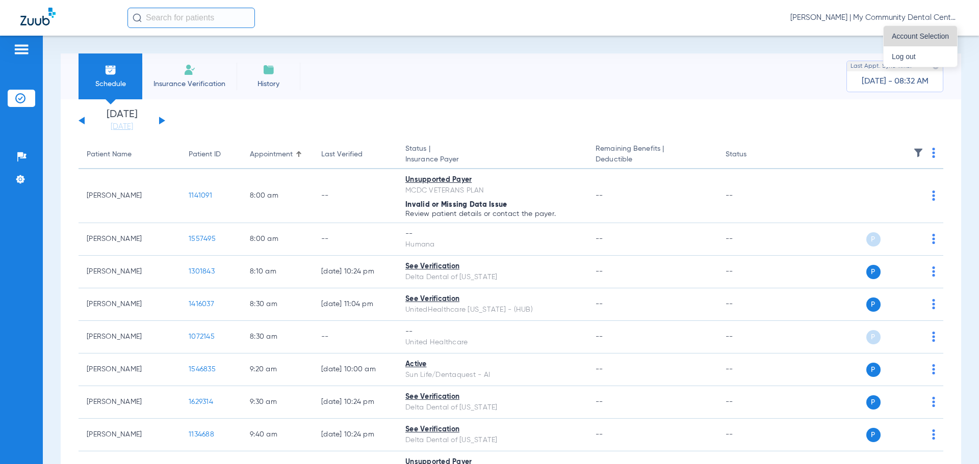
click at [907, 35] on span "Account Selection" at bounding box center [920, 36] width 57 height 7
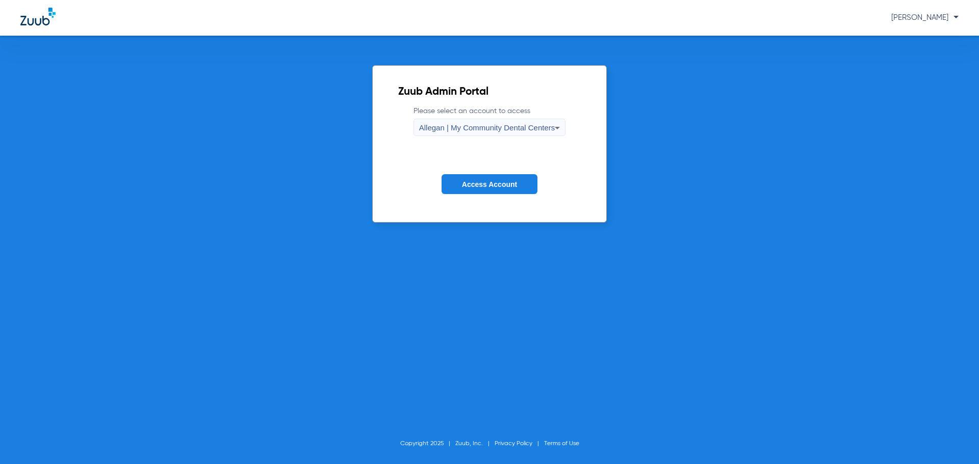
click at [446, 121] on div "Allegan | My Community Dental Centers" at bounding box center [487, 127] width 136 height 17
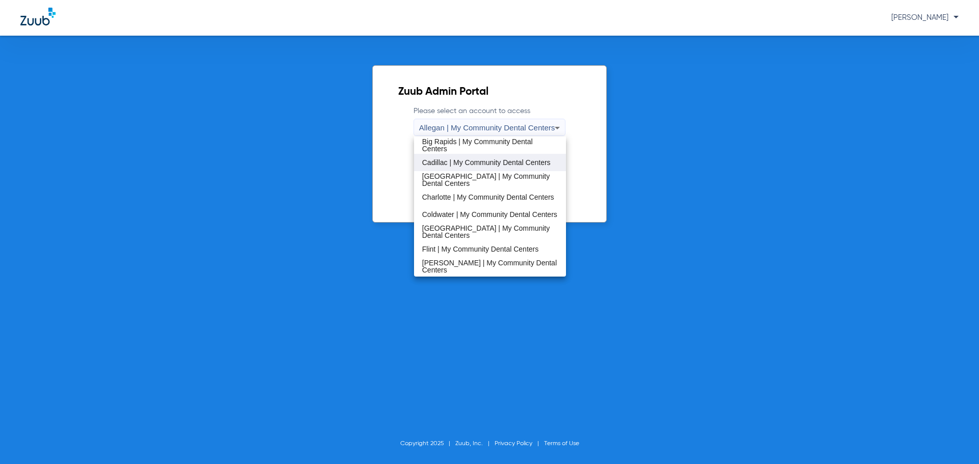
scroll to position [51, 0]
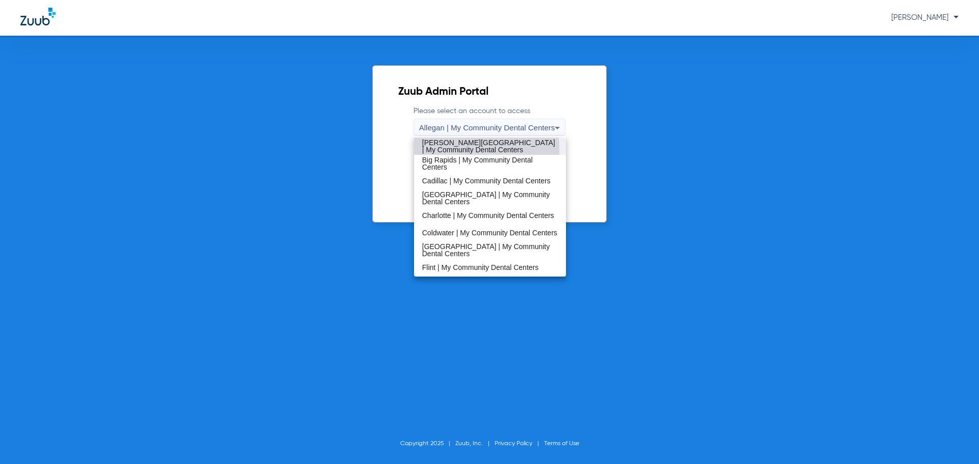
click at [457, 149] on span "[PERSON_NAME][GEOGRAPHIC_DATA] | My Community Dental Centers" at bounding box center [490, 146] width 136 height 14
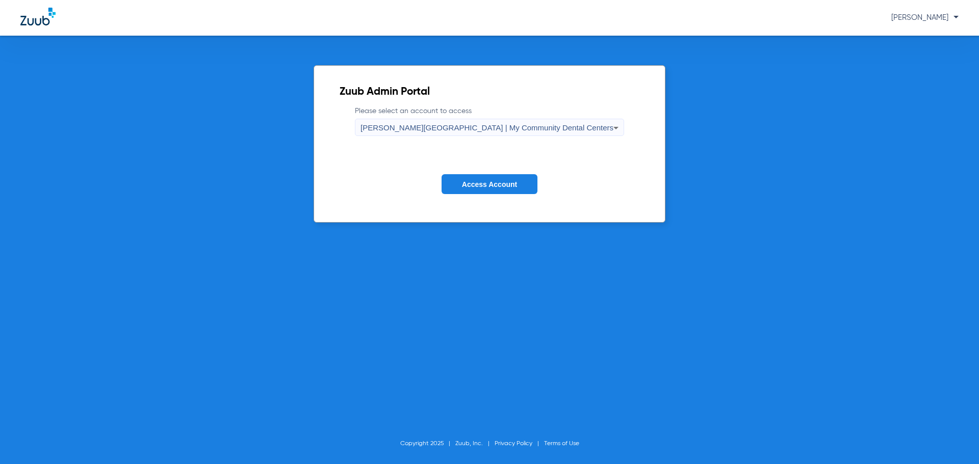
click at [474, 181] on span "Access Account" at bounding box center [489, 184] width 55 height 8
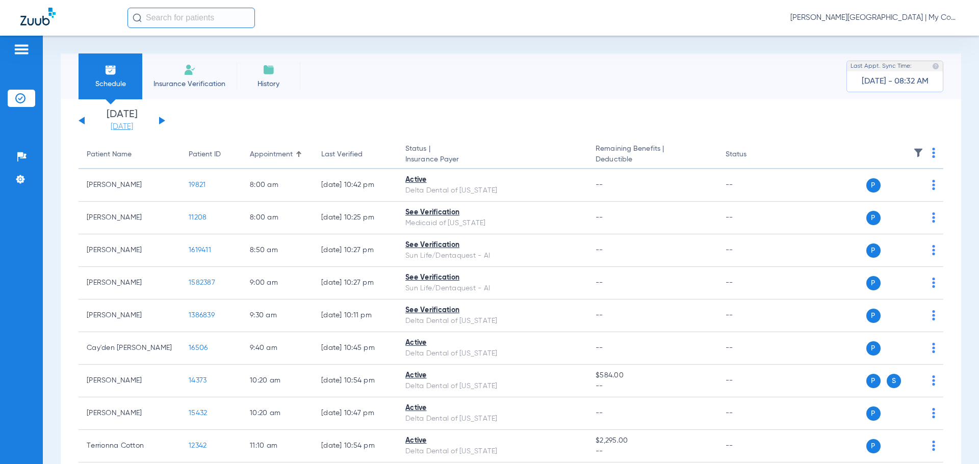
click at [125, 130] on link "[DATE]" at bounding box center [121, 127] width 61 height 10
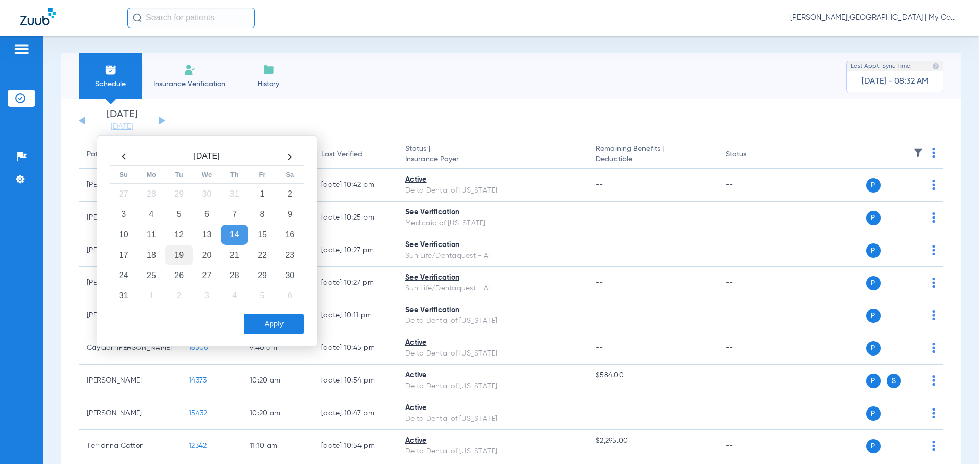
click at [179, 251] on td "19" at bounding box center [179, 255] width 28 height 20
click at [276, 324] on button "Apply" at bounding box center [274, 324] width 60 height 20
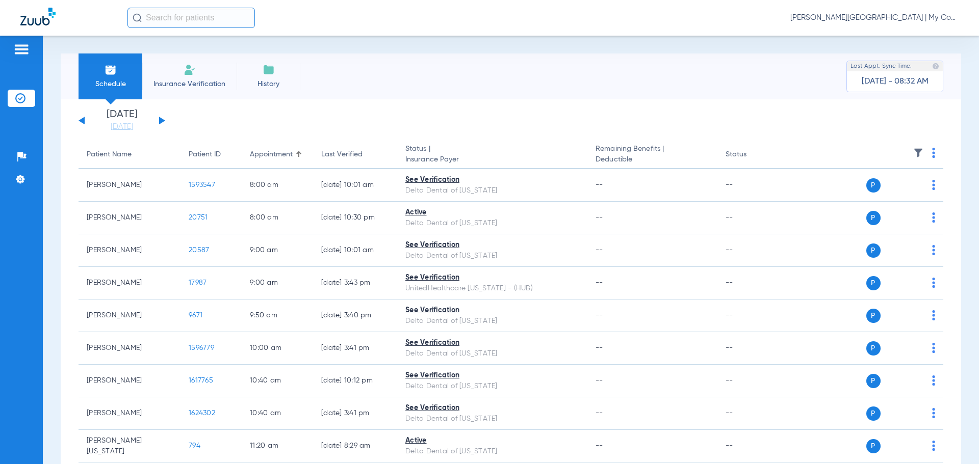
click at [78, 117] on div "[DATE] [DATE] [DATE] [DATE] [DATE] [DATE] [DATE] [DATE] [DATE] [DATE] [DATE] [D…" at bounding box center [511, 445] width 900 height 693
click at [81, 122] on div "[DATE] [DATE] [DATE] [DATE] [DATE] [DATE] [DATE] [DATE] [DATE] [DATE] [DATE] [D…" at bounding box center [122, 121] width 87 height 22
click at [81, 120] on button at bounding box center [82, 121] width 6 height 8
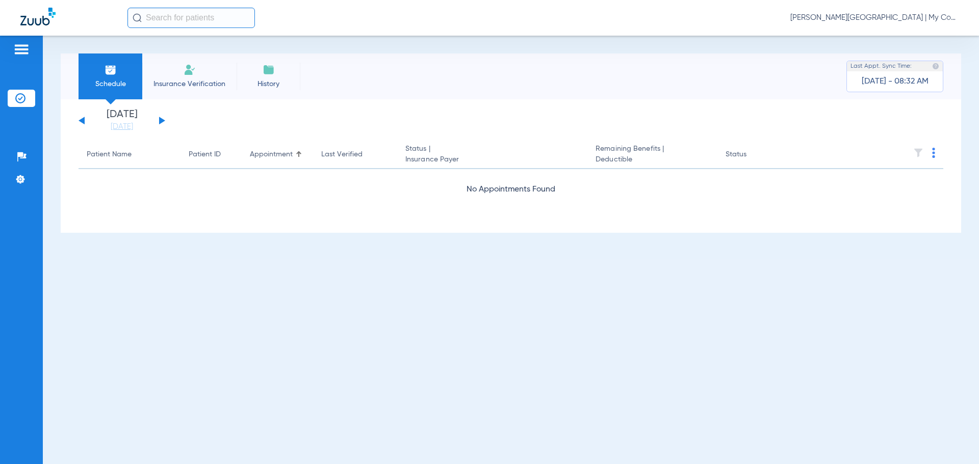
click at [163, 120] on button at bounding box center [162, 121] width 6 height 8
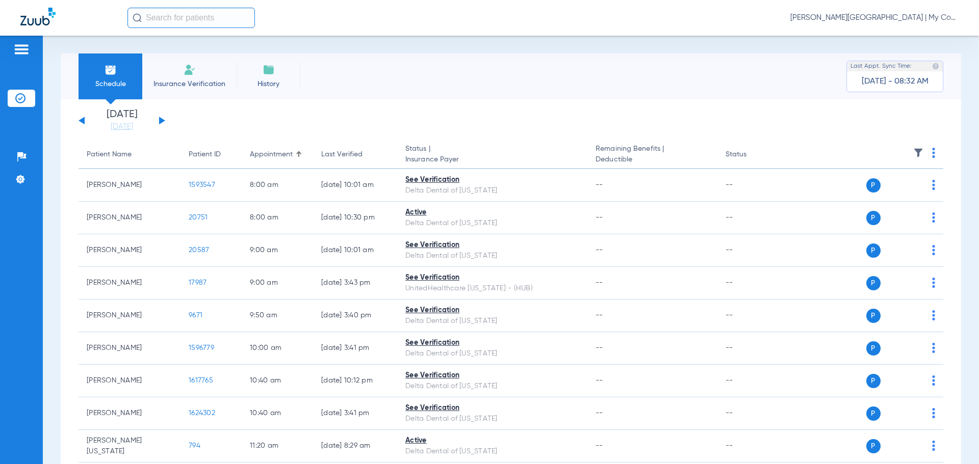
click at [163, 120] on button at bounding box center [162, 121] width 6 height 8
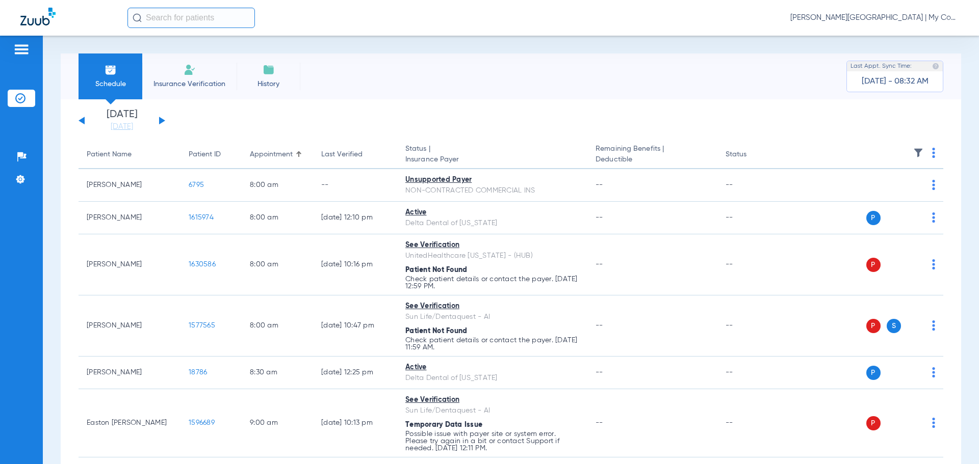
click at [79, 118] on div "[DATE] [DATE] [DATE] [DATE] [DATE] [DATE] [DATE] [DATE] [DATE] [DATE] [DATE] [D…" at bounding box center [122, 121] width 87 height 22
click at [83, 122] on button at bounding box center [82, 121] width 6 height 8
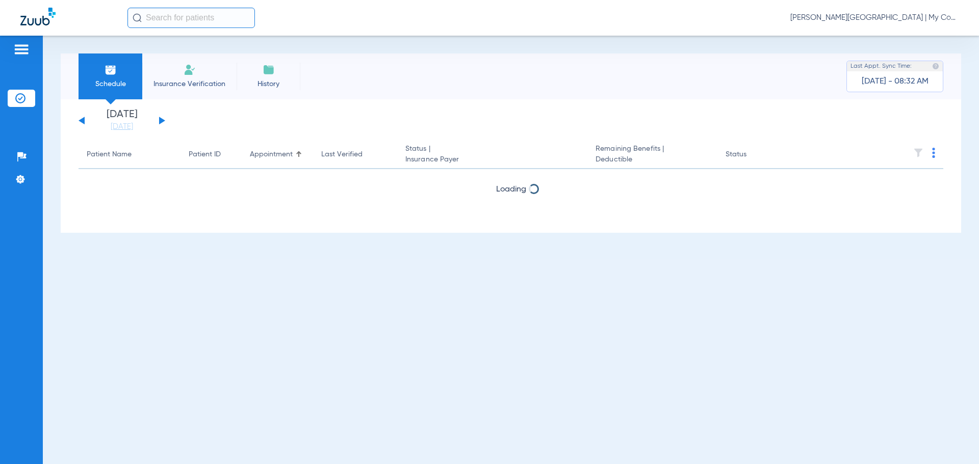
click at [83, 122] on button at bounding box center [82, 121] width 6 height 8
click at [83, 121] on button at bounding box center [82, 121] width 6 height 8
click at [160, 120] on button at bounding box center [162, 121] width 6 height 8
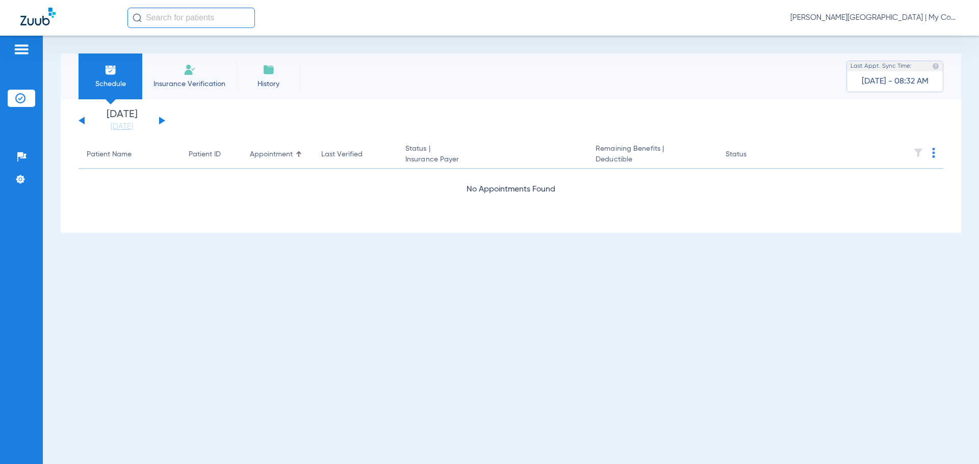
click at [160, 120] on button at bounding box center [162, 121] width 6 height 8
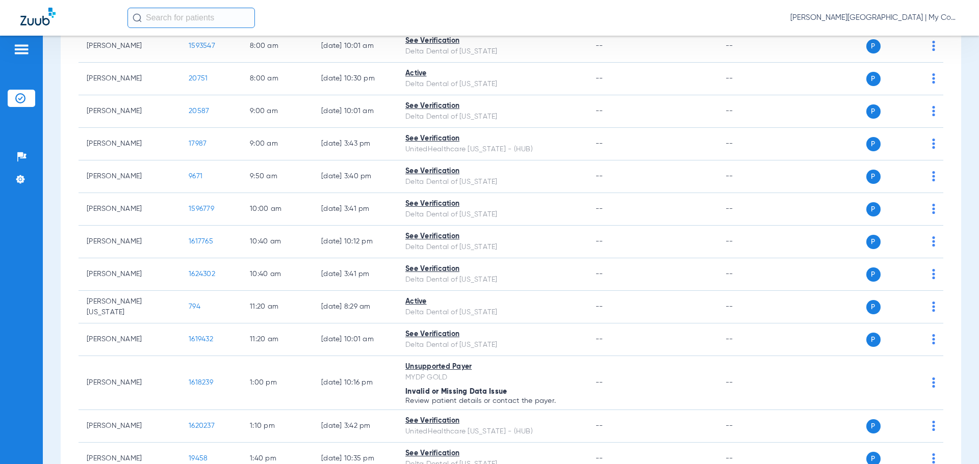
scroll to position [255, 0]
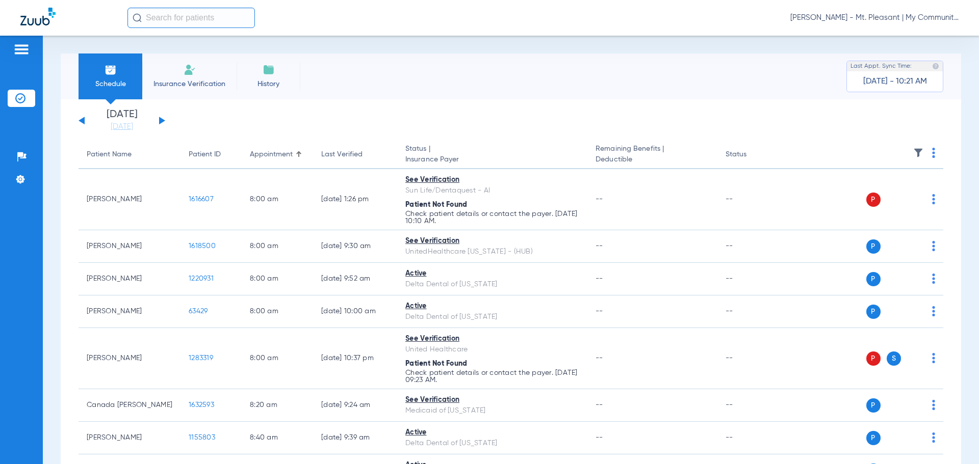
click at [913, 148] on img at bounding box center [918, 153] width 10 height 10
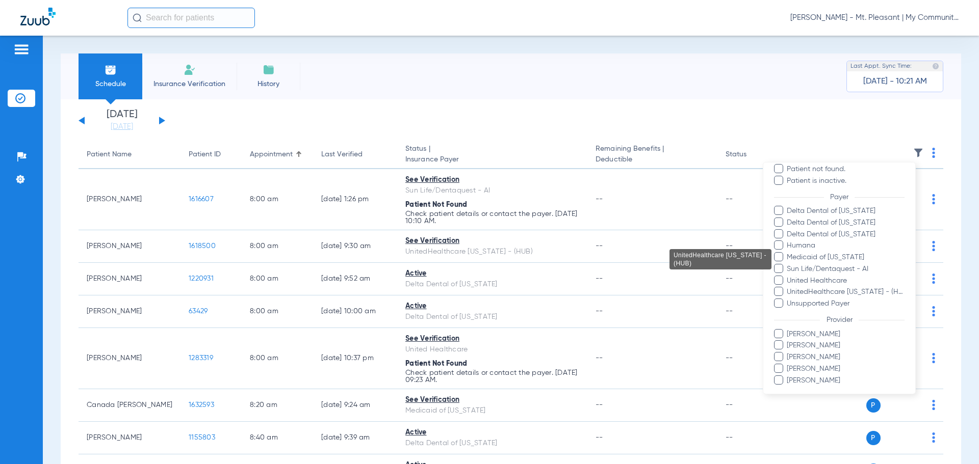
scroll to position [140, 0]
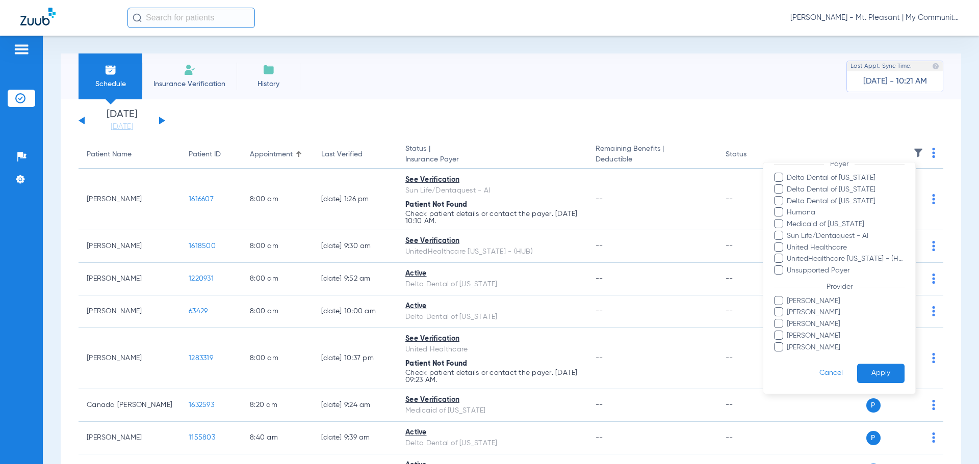
click at [803, 323] on span "[PERSON_NAME]" at bounding box center [845, 324] width 118 height 11
click at [788, 331] on input "[PERSON_NAME]" at bounding box center [788, 331] width 0 height 0
click at [860, 361] on form "Filters Clear All Status Active Inactive Not Verified See Verification Error Pa…" at bounding box center [839, 208] width 152 height 371
click at [872, 376] on button "Apply" at bounding box center [880, 374] width 47 height 20
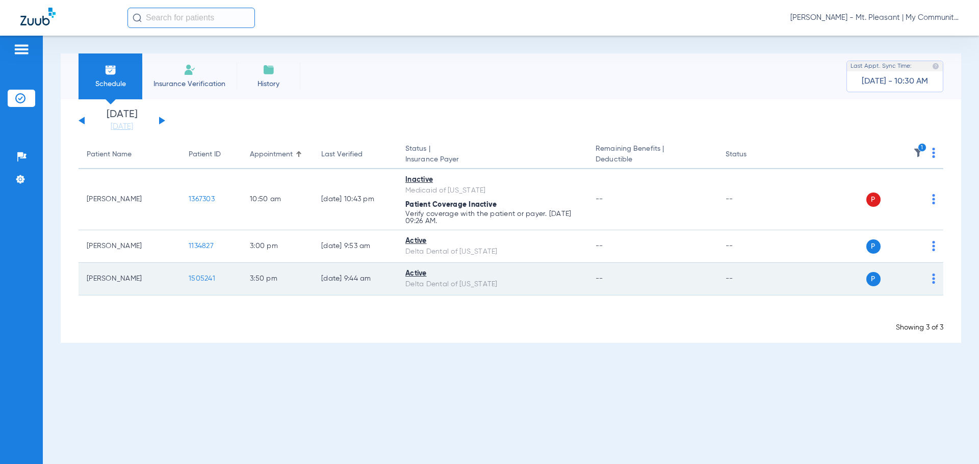
click at [382, 289] on td "[DATE] 9:44 AM" at bounding box center [355, 279] width 84 height 33
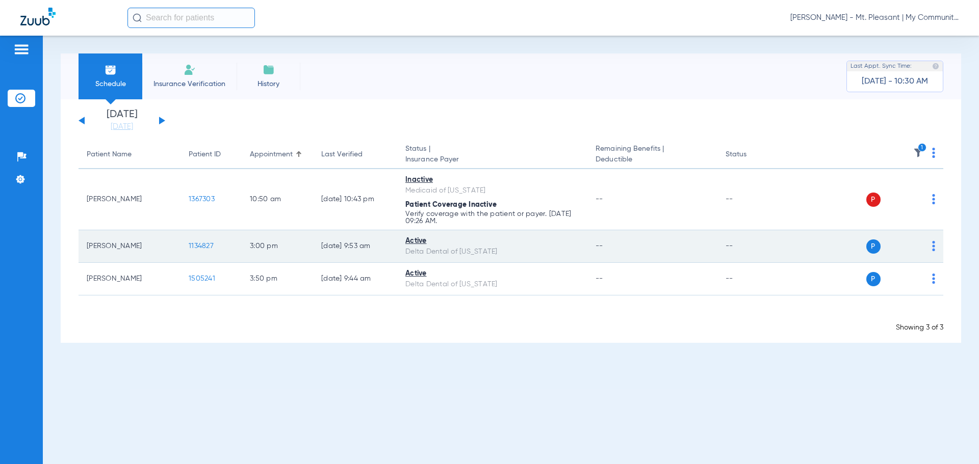
drag, startPoint x: 194, startPoint y: 240, endPoint x: 203, endPoint y: 243, distance: 9.5
click at [197, 241] on td "1134827" at bounding box center [210, 246] width 61 height 33
click at [211, 245] on span "1134827" at bounding box center [201, 246] width 25 height 7
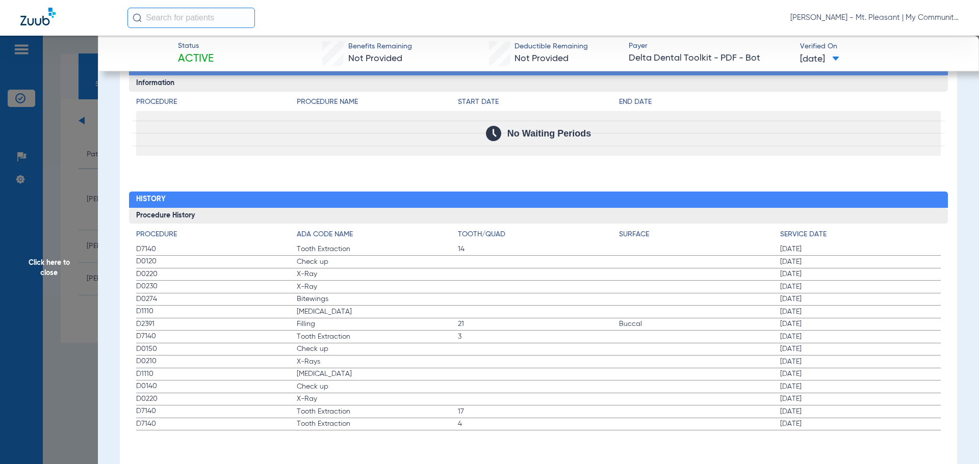
scroll to position [1015, 0]
click at [75, 264] on span "Click here to close" at bounding box center [49, 268] width 98 height 464
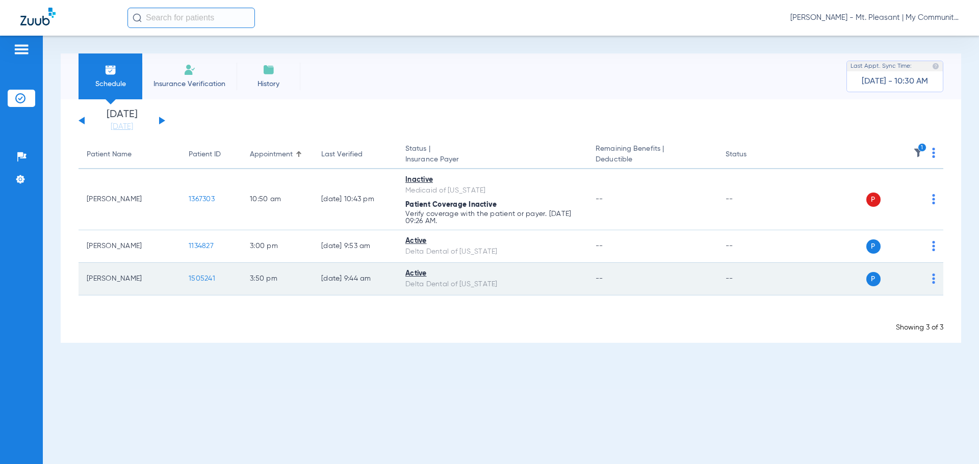
click at [191, 280] on span "1505241" at bounding box center [202, 278] width 27 height 7
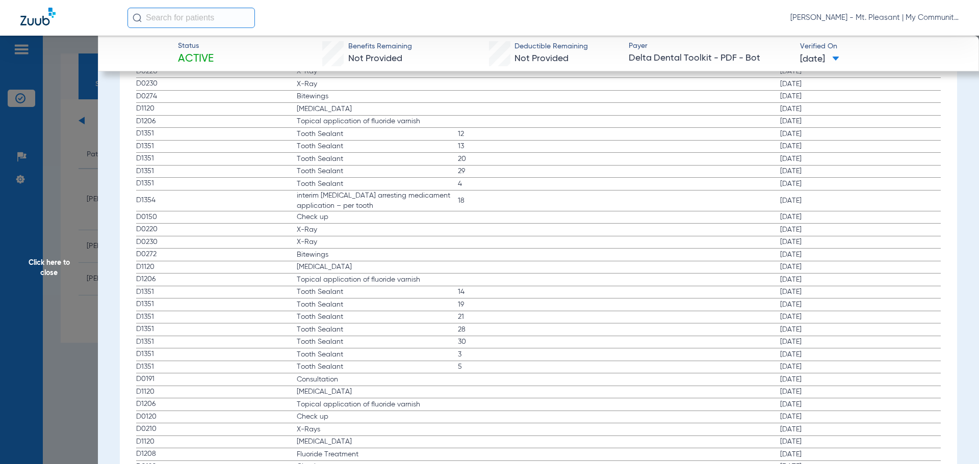
scroll to position [1122, 0]
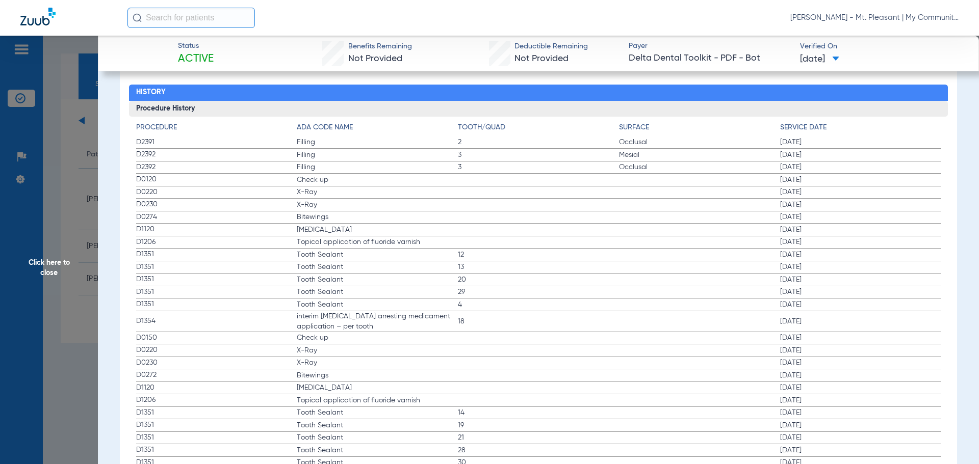
drag, startPoint x: 136, startPoint y: 181, endPoint x: 339, endPoint y: 227, distance: 208.5
click at [339, 227] on app-history-list "Procedure ADA Code Name Tooth/Quad Surface Service Date D2391 Filling 2 Occlusa…" at bounding box center [538, 470] width 805 height 697
click at [90, 179] on span "Click here to close" at bounding box center [49, 268] width 98 height 464
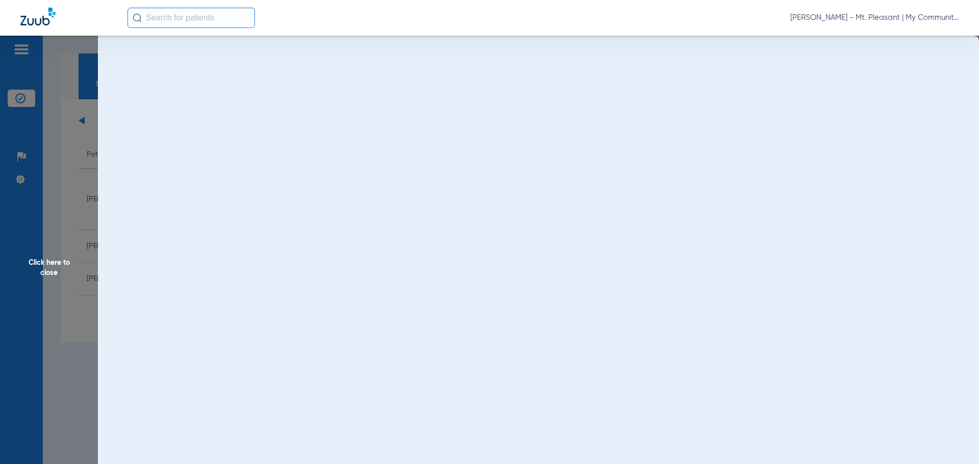
scroll to position [0, 0]
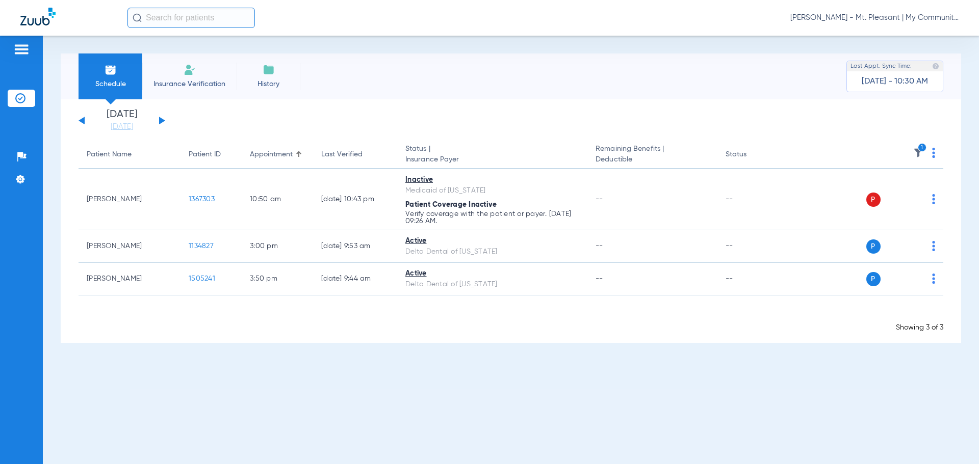
click at [916, 150] on img at bounding box center [918, 153] width 10 height 10
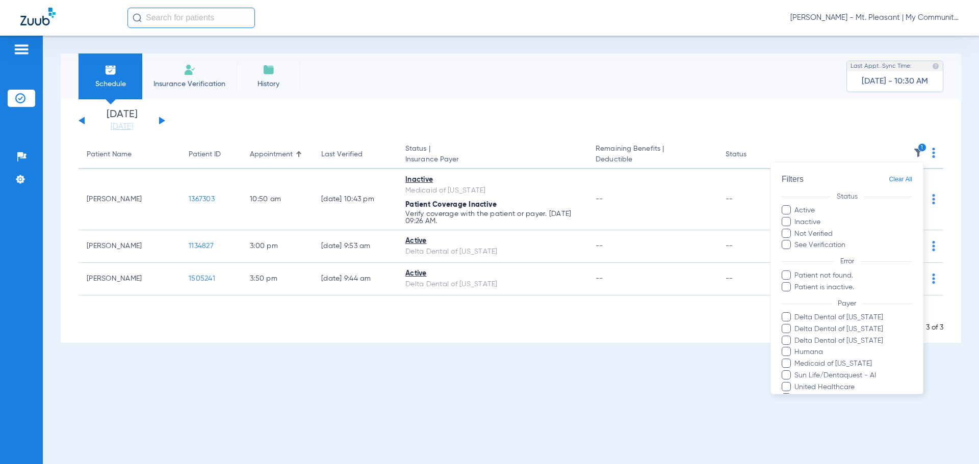
scroll to position [140, 0]
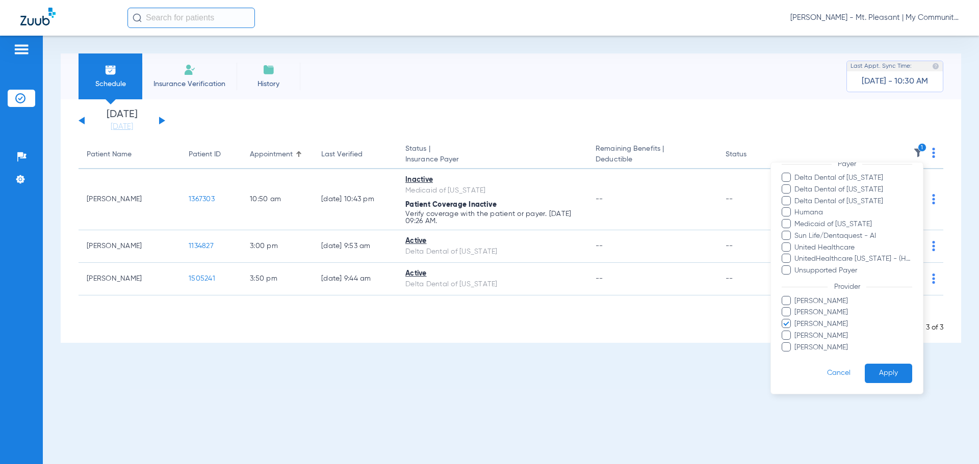
click at [796, 323] on span "[PERSON_NAME]" at bounding box center [853, 324] width 118 height 11
click at [796, 331] on input "[PERSON_NAME]" at bounding box center [796, 331] width 0 height 0
click at [812, 301] on span "[PERSON_NAME]" at bounding box center [853, 301] width 118 height 11
click at [796, 308] on input "[PERSON_NAME]" at bounding box center [796, 308] width 0 height 0
click at [814, 304] on span "[PERSON_NAME]" at bounding box center [853, 301] width 118 height 11
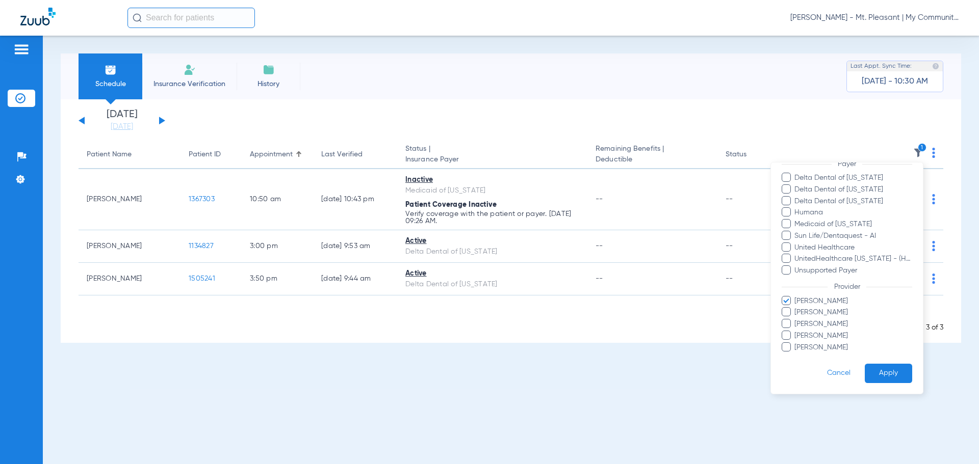
click at [796, 308] on input "[PERSON_NAME]" at bounding box center [796, 308] width 0 height 0
click at [818, 310] on span "[PERSON_NAME]" at bounding box center [853, 312] width 118 height 11
click at [796, 320] on input "[PERSON_NAME]" at bounding box center [796, 320] width 0 height 0
click at [851, 372] on button "Cancel" at bounding box center [839, 374] width 52 height 20
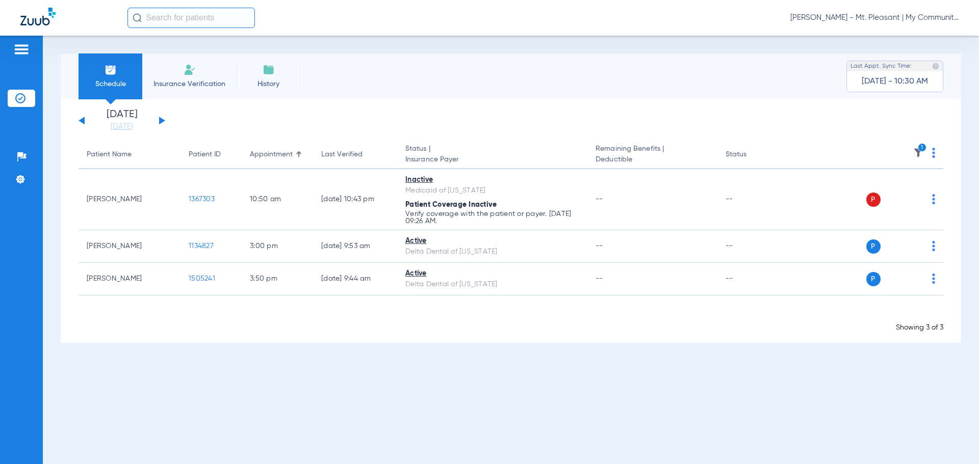
click at [918, 149] on icon "1" at bounding box center [922, 147] width 9 height 9
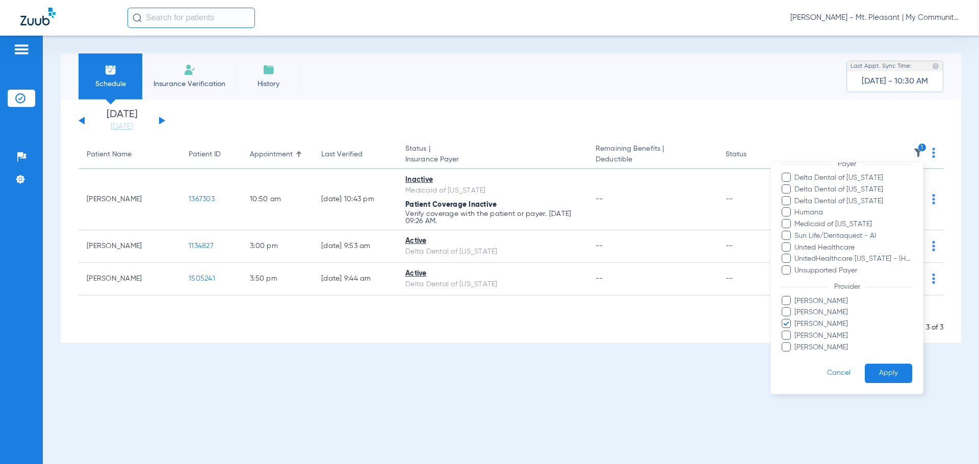
click at [814, 324] on span "[PERSON_NAME]" at bounding box center [853, 324] width 118 height 11
click at [796, 331] on input "[PERSON_NAME]" at bounding box center [796, 331] width 0 height 0
click at [820, 313] on span "[PERSON_NAME]" at bounding box center [853, 312] width 118 height 11
click at [796, 320] on input "[PERSON_NAME]" at bounding box center [796, 320] width 0 height 0
click at [880, 374] on button "Apply" at bounding box center [888, 374] width 47 height 20
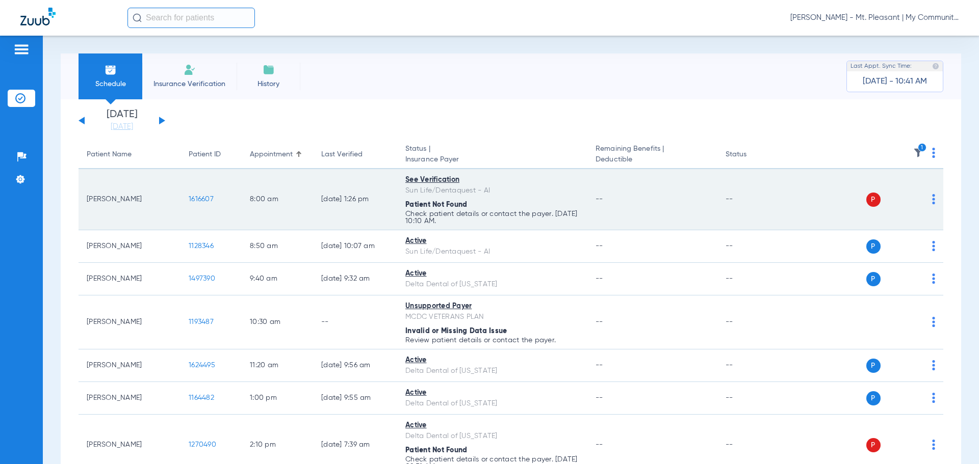
drag, startPoint x: 589, startPoint y: 246, endPoint x: 663, endPoint y: 227, distance: 75.7
click at [589, 246] on td "--" at bounding box center [651, 246] width 129 height 33
click at [932, 204] on img at bounding box center [933, 199] width 3 height 10
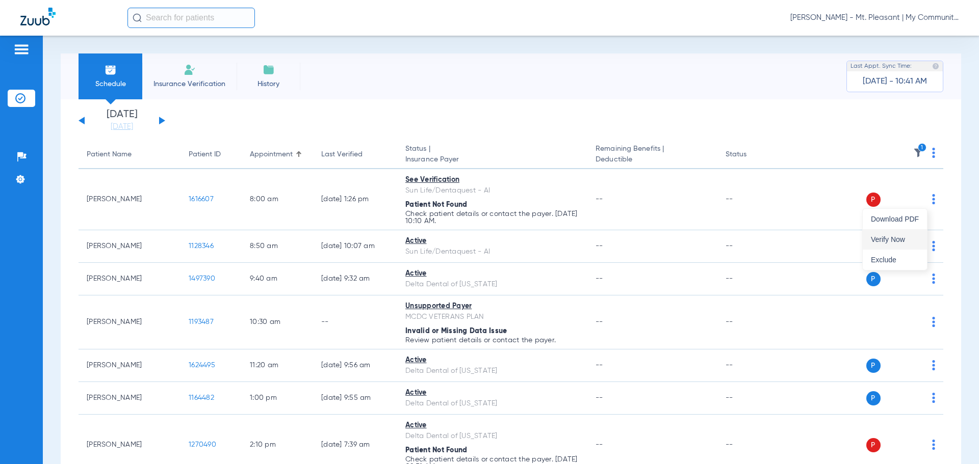
click at [908, 237] on span "Verify Now" at bounding box center [895, 239] width 48 height 7
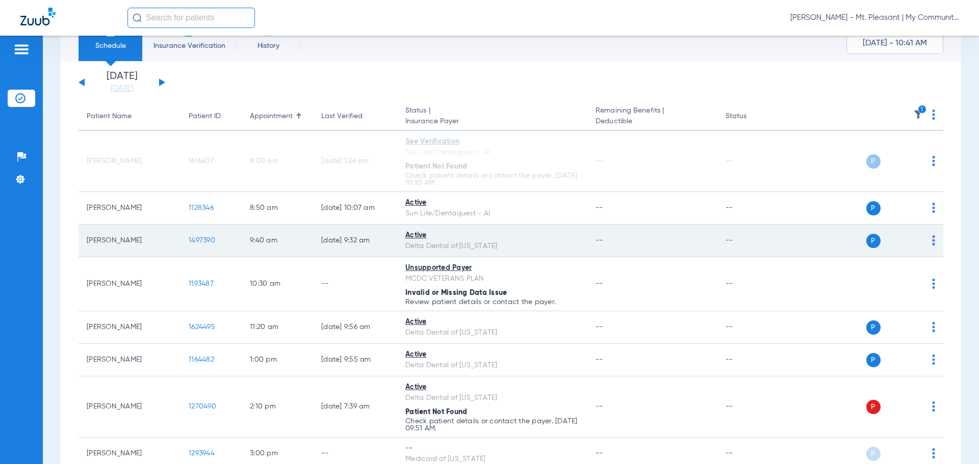
scroll to position [110, 0]
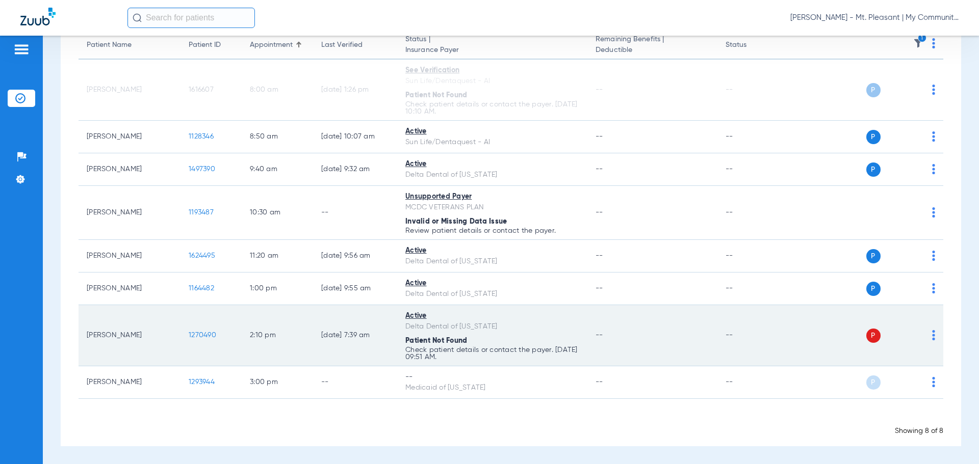
click at [923, 340] on div "P S" at bounding box center [860, 336] width 149 height 14
click at [927, 339] on td "P S" at bounding box center [865, 335] width 158 height 61
click at [932, 335] on img at bounding box center [933, 335] width 3 height 10
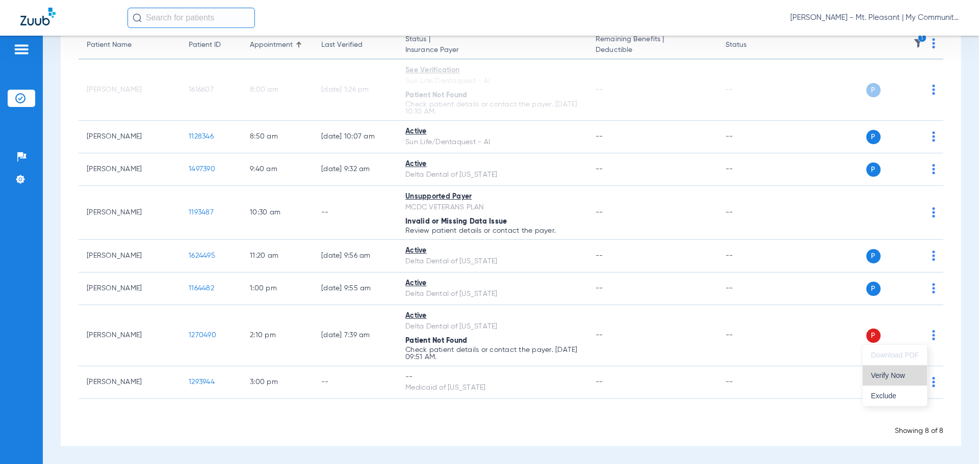
click at [896, 370] on button "Verify Now" at bounding box center [895, 376] width 64 height 20
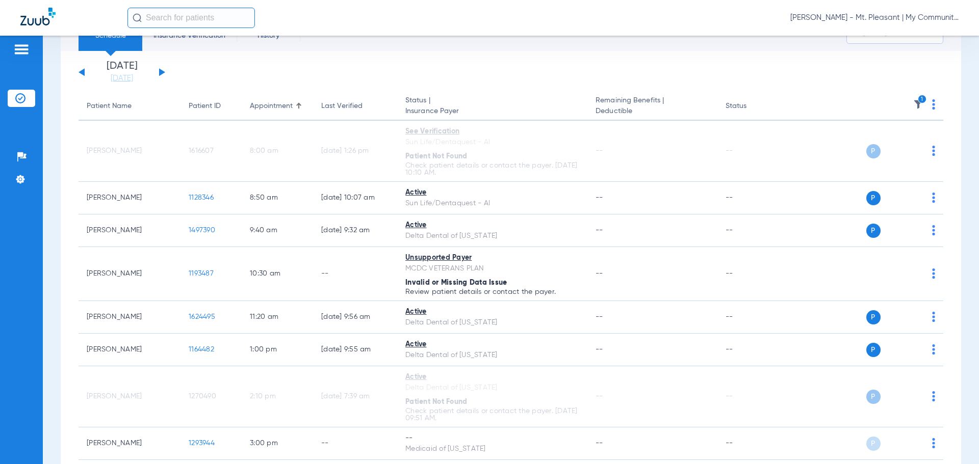
scroll to position [0, 0]
